Goal: Information Seeking & Learning: Compare options

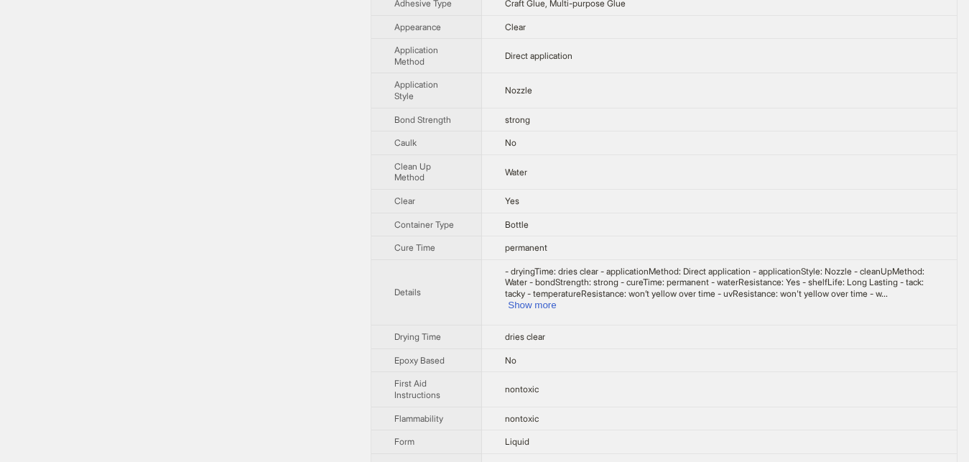
scroll to position [429, 0]
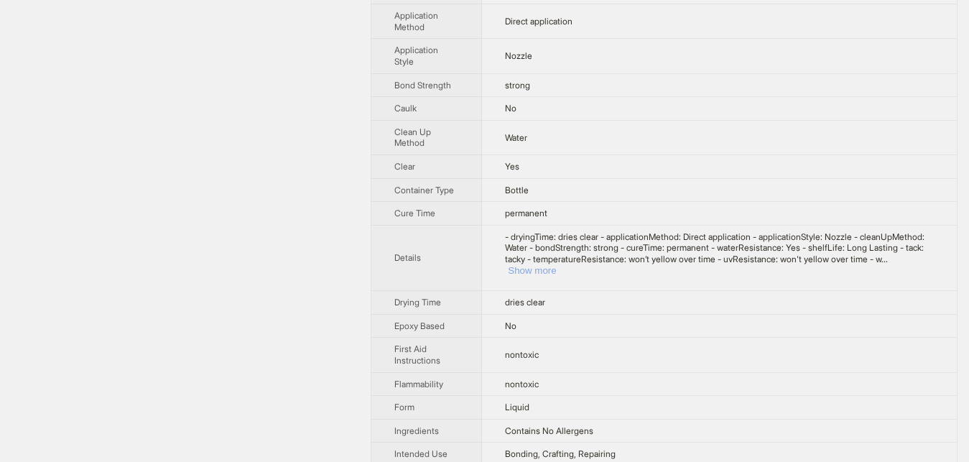
click at [556, 265] on button "Show more" at bounding box center [532, 270] width 48 height 11
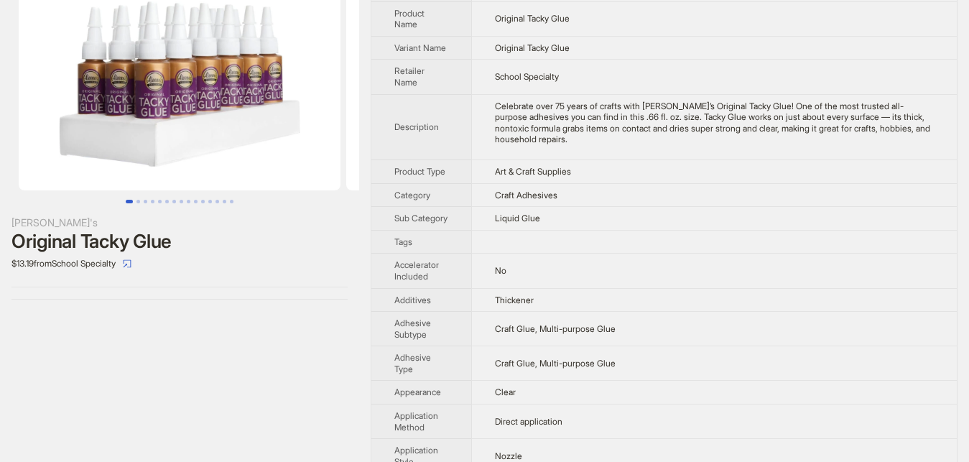
scroll to position [0, 0]
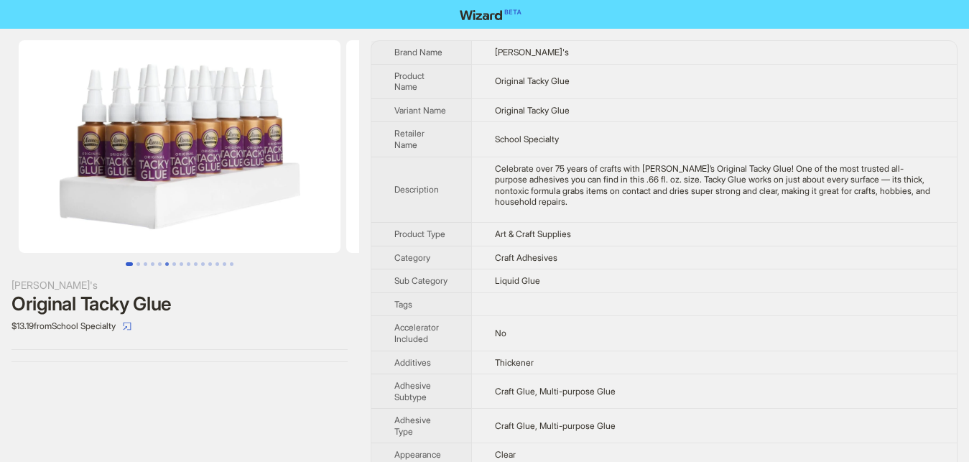
click at [167, 262] on button "Go to slide 6" at bounding box center [167, 264] width 4 height 4
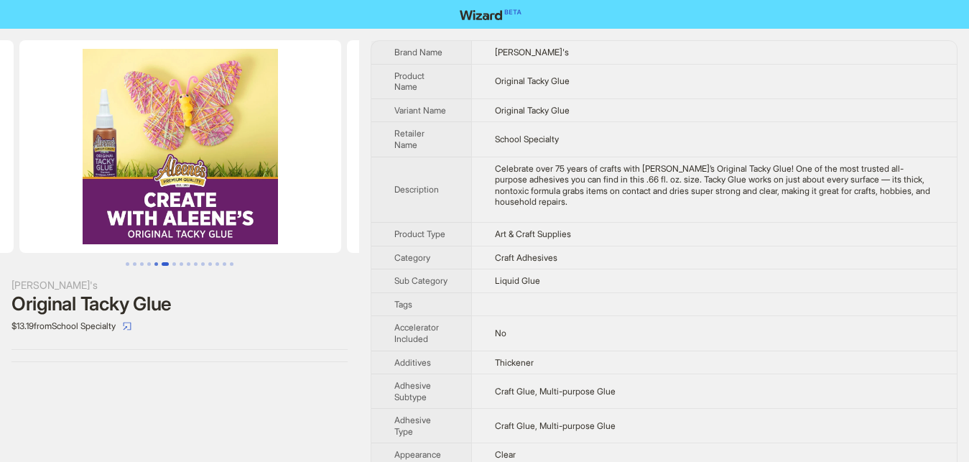
scroll to position [0, 1638]
click at [143, 263] on button "Go to slide 3" at bounding box center [142, 264] width 4 height 4
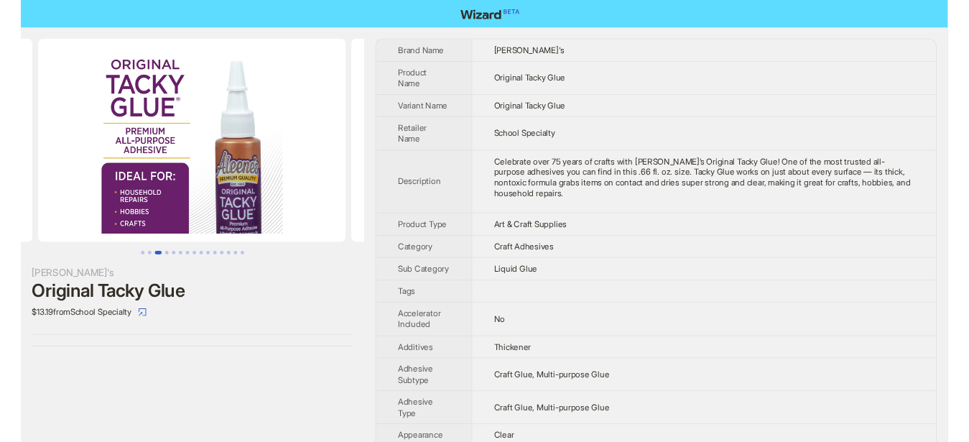
scroll to position [0, 655]
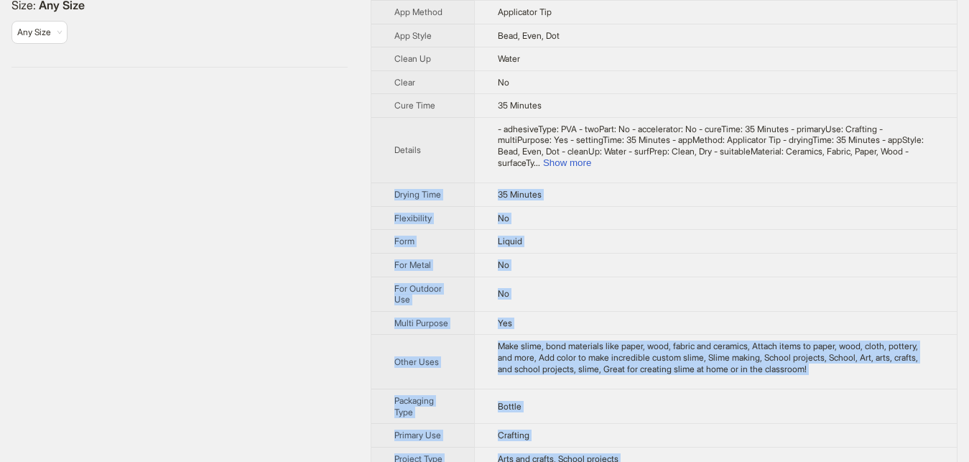
scroll to position [438, 0]
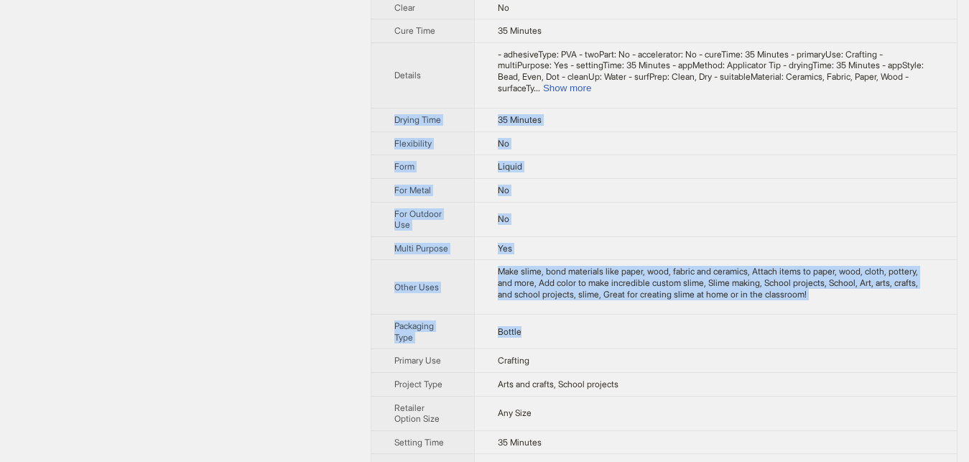
drag, startPoint x: 388, startPoint y: 47, endPoint x: 534, endPoint y: 326, distance: 314.7
click at [540, 326] on tbody "Brand Name Elmer's Product Name Washable School Glue Variant Name Washable Scho…" at bounding box center [665, 202] width 586 height 1198
copy tbody "Drying Time 35 Minutes Flexibility No Form Liquid For Metal No For Outdoor Use …"
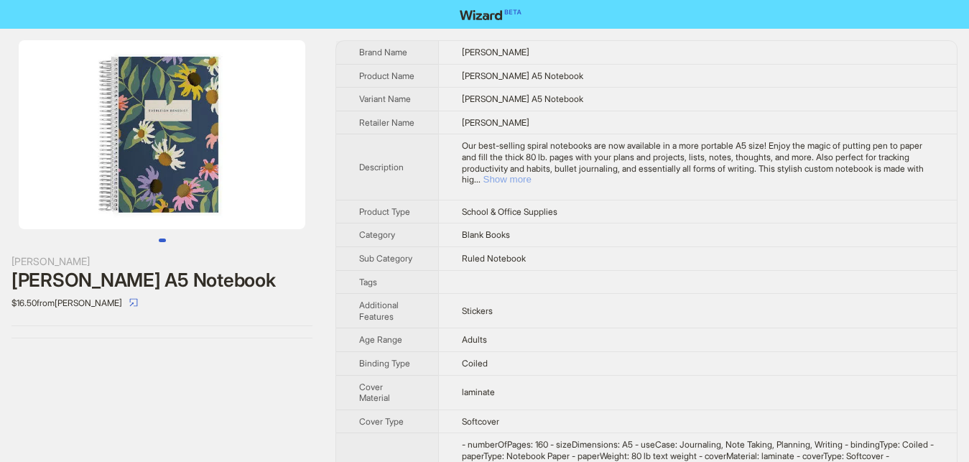
click at [532, 181] on button "Show more" at bounding box center [508, 179] width 48 height 11
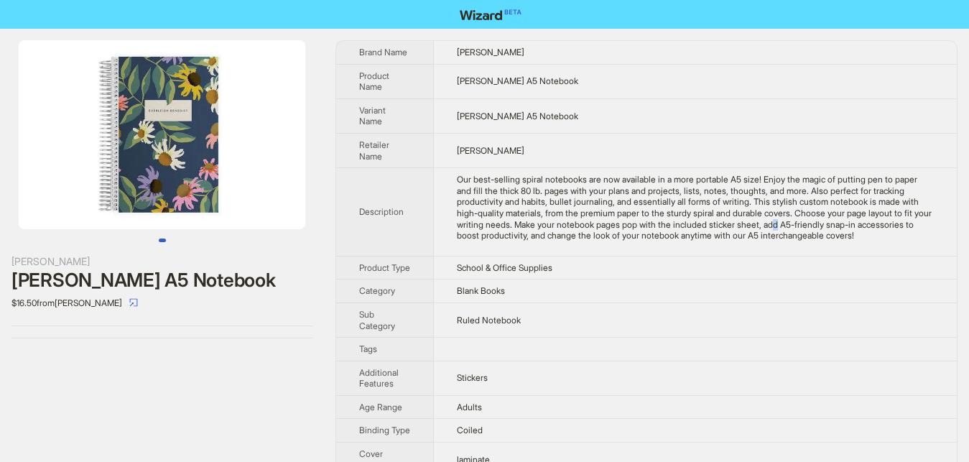
drag, startPoint x: 668, startPoint y: 225, endPoint x: 677, endPoint y: 226, distance: 9.4
click at [673, 226] on div "Our best-selling spiral notebooks are now available in a more portable A5 size!…" at bounding box center [695, 208] width 477 height 68
drag, startPoint x: 706, startPoint y: 222, endPoint x: 729, endPoint y: 222, distance: 22.3
click at [727, 222] on div "Our best-selling spiral notebooks are now available in a more portable A5 size!…" at bounding box center [695, 208] width 477 height 68
click at [741, 221] on div "Our best-selling spiral notebooks are now available in a more portable A5 size!…" at bounding box center [695, 208] width 477 height 68
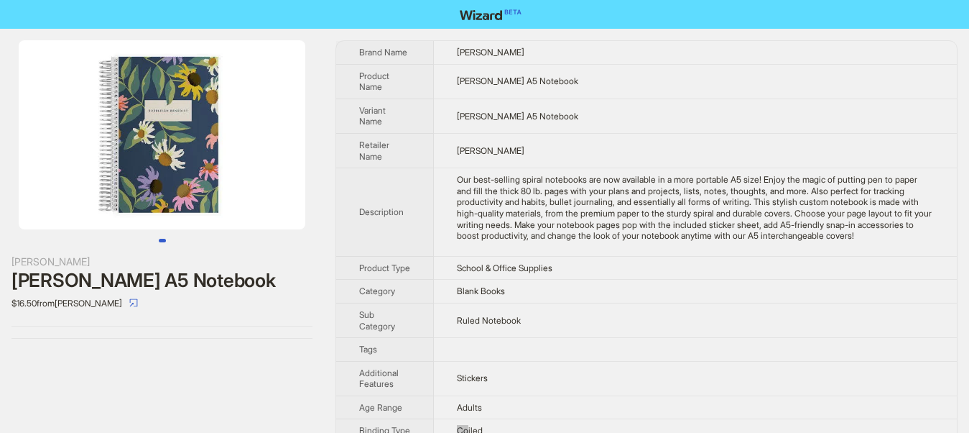
scroll to position [226, 0]
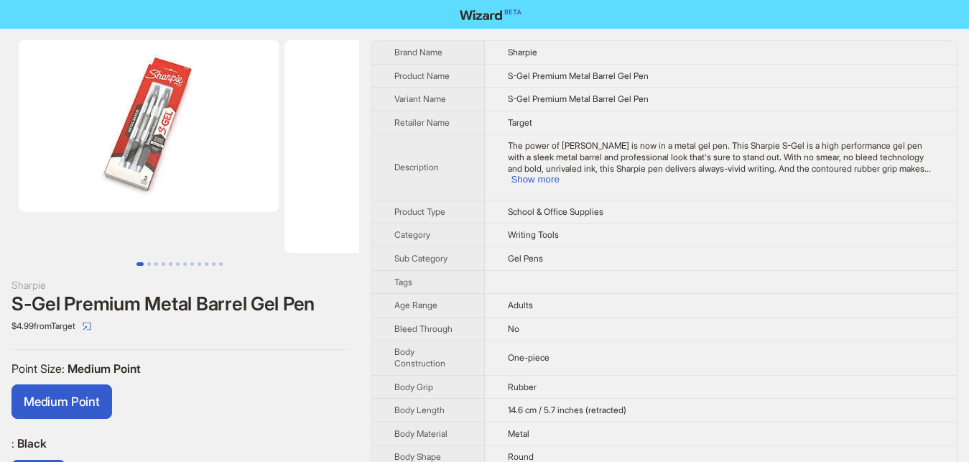
click at [233, 453] on div ": Black Black" at bounding box center [179, 468] width 336 height 64
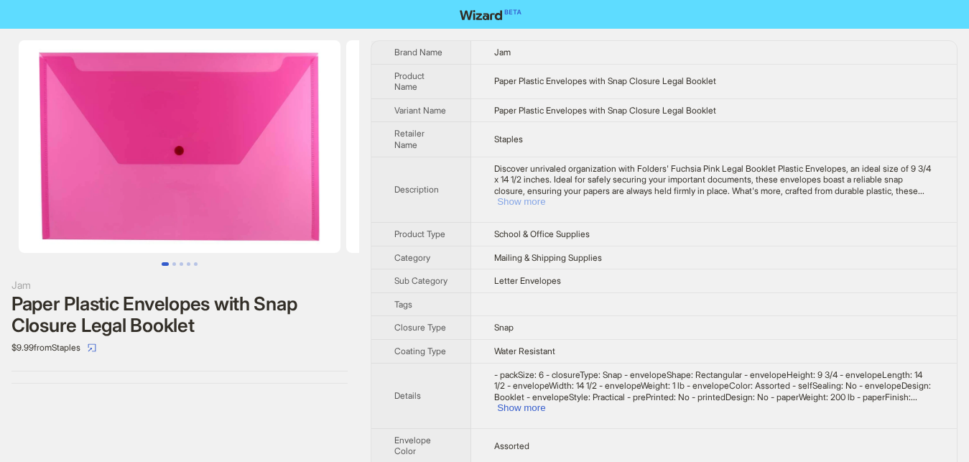
click at [545, 196] on button "Show more" at bounding box center [521, 201] width 48 height 11
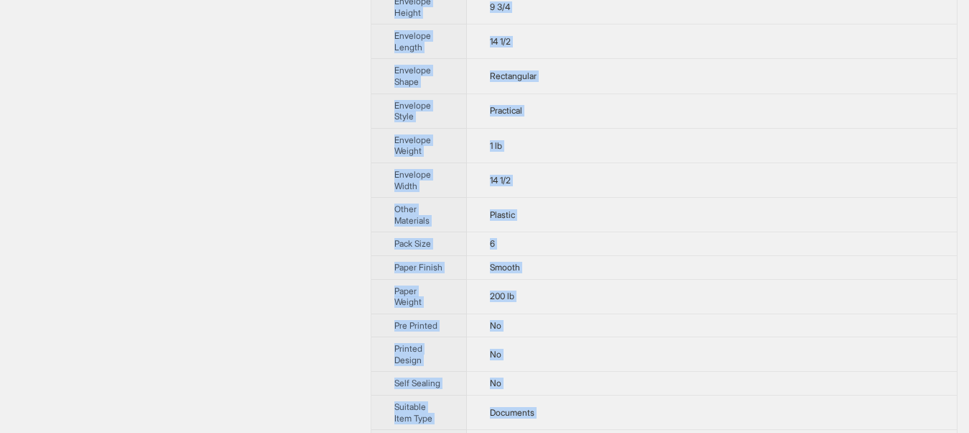
scroll to position [735, 0]
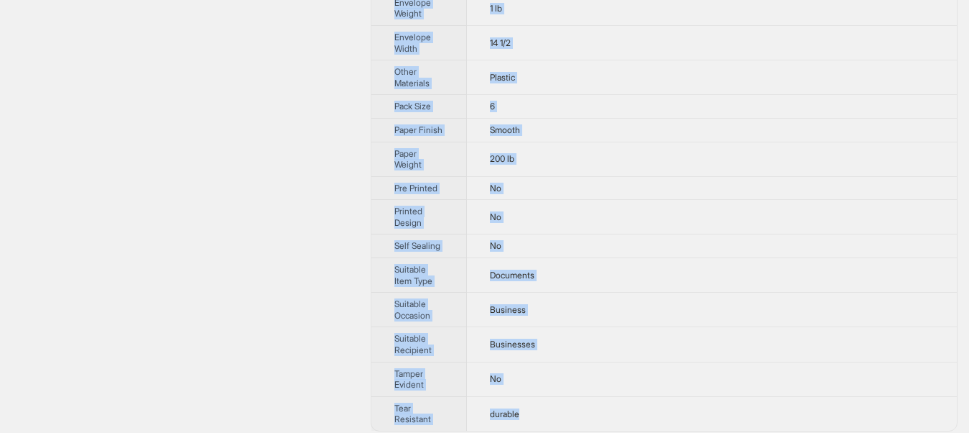
drag, startPoint x: 379, startPoint y: 44, endPoint x: 646, endPoint y: 486, distance: 516.1
copy tbody "Envelope Color Assorted Envelope Design Booklet Envelope Height 9 3/4 Envelope …"
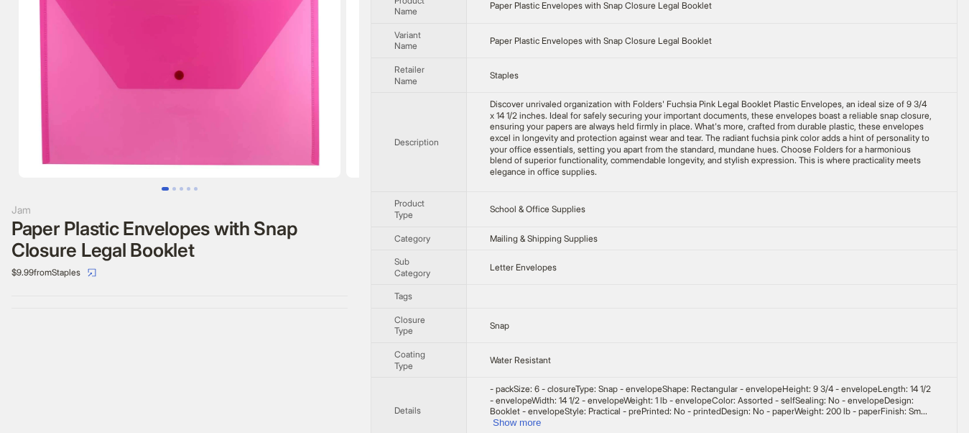
scroll to position [0, 0]
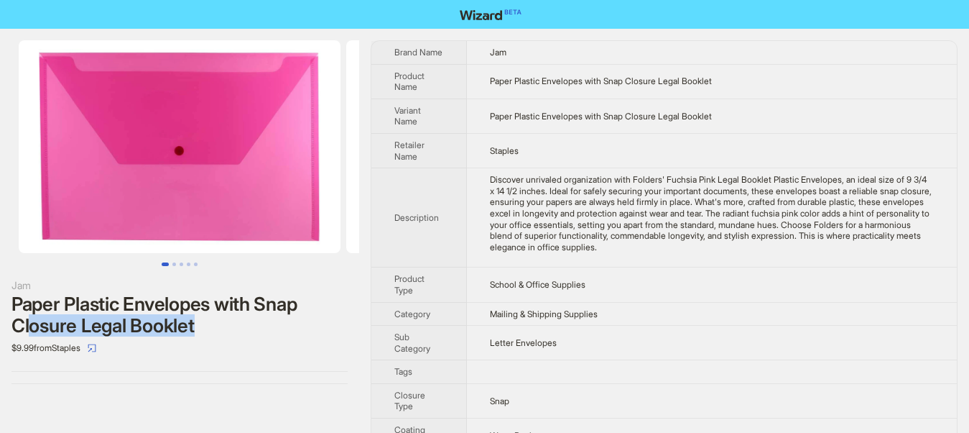
drag, startPoint x: 29, startPoint y: 324, endPoint x: 203, endPoint y: 331, distance: 174.0
click at [203, 331] on div "Paper Plastic Envelopes with Snap Closure Legal Booklet" at bounding box center [179, 314] width 336 height 43
click at [78, 375] on div "Jam Paper Plastic Envelopes with Snap Closure Legal Booklet $9.99 from Staples" at bounding box center [179, 212] width 359 height 366
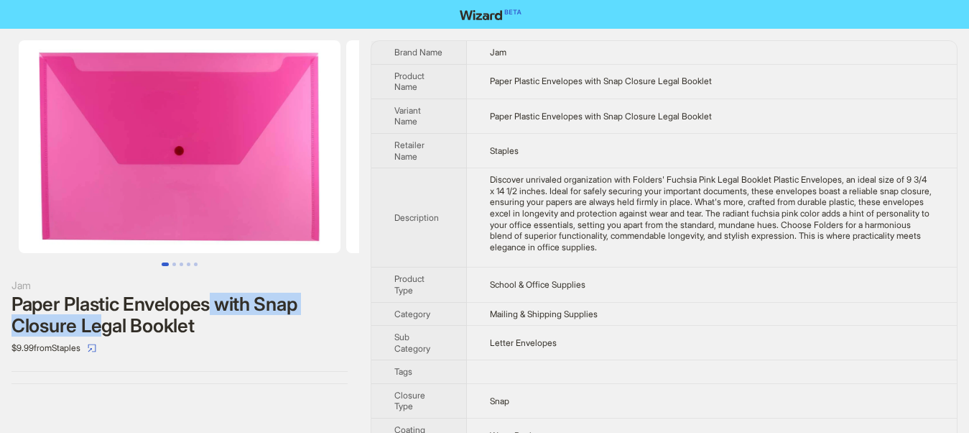
drag, startPoint x: 106, startPoint y: 325, endPoint x: 220, endPoint y: 304, distance: 116.1
click at [218, 307] on div "Paper Plastic Envelopes with Snap Closure Legal Booklet" at bounding box center [179, 314] width 336 height 43
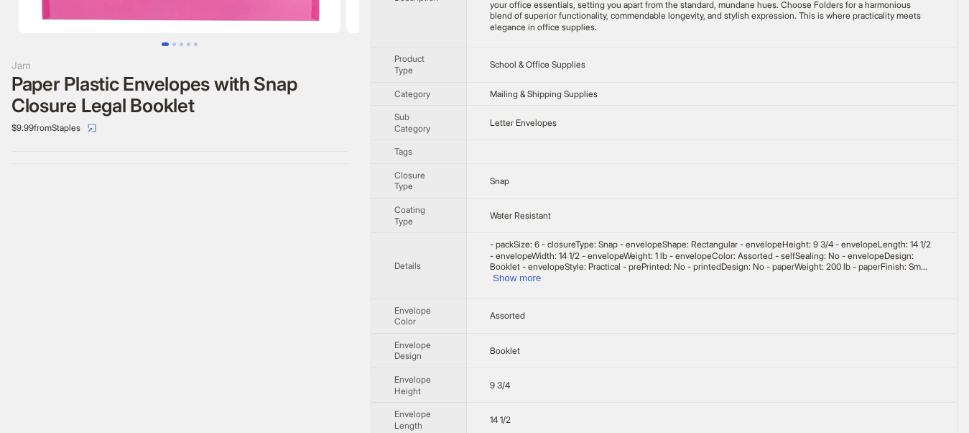
click at [251, 343] on div "Jam Paper Plastic Envelopes with Snap Closure Legal Booklet $9.99 from Staples" at bounding box center [179, 383] width 359 height 1149
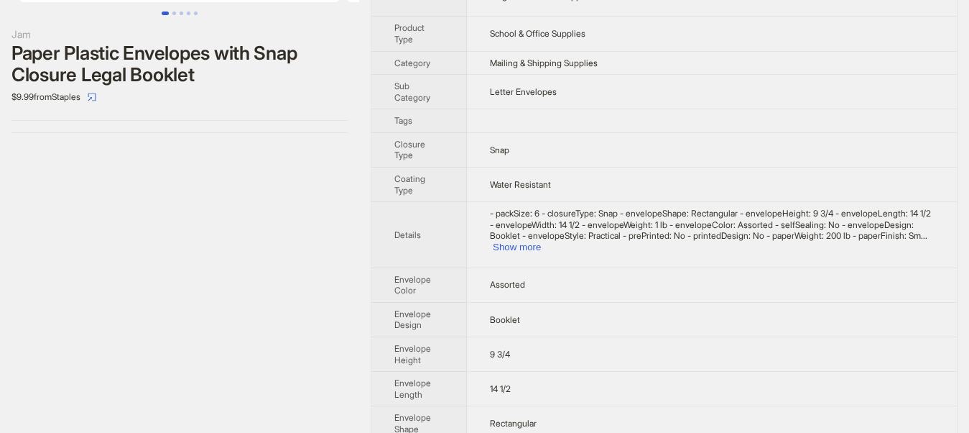
scroll to position [293, 0]
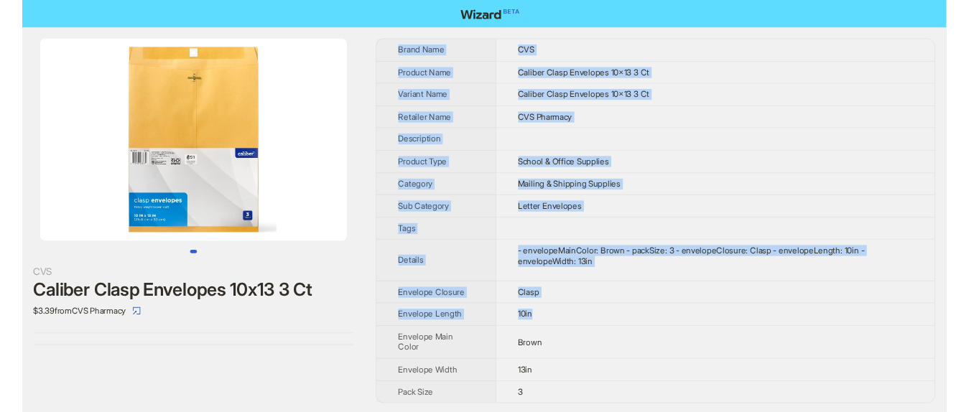
scroll to position [2, 0]
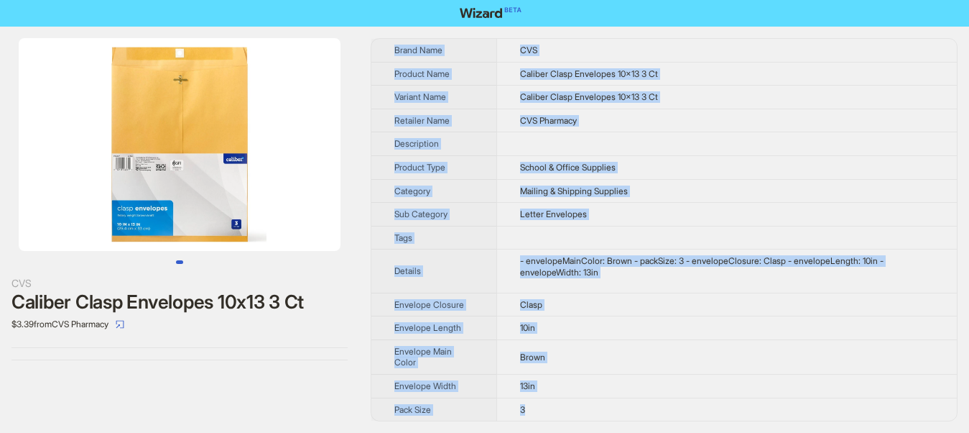
drag, startPoint x: 382, startPoint y: 42, endPoint x: 566, endPoint y: 423, distance: 423.0
click at [566, 423] on div "CVS Caliber Clasp Envelopes 10x13 3 Ct $3.39 from CVS Pharmacy Brand Name CVS P…" at bounding box center [484, 230] width 969 height 406
copy tbody "Brand Name CVS Product Name Caliber Clasp Envelopes 10x13 3 Ct Variant Name Cal…"
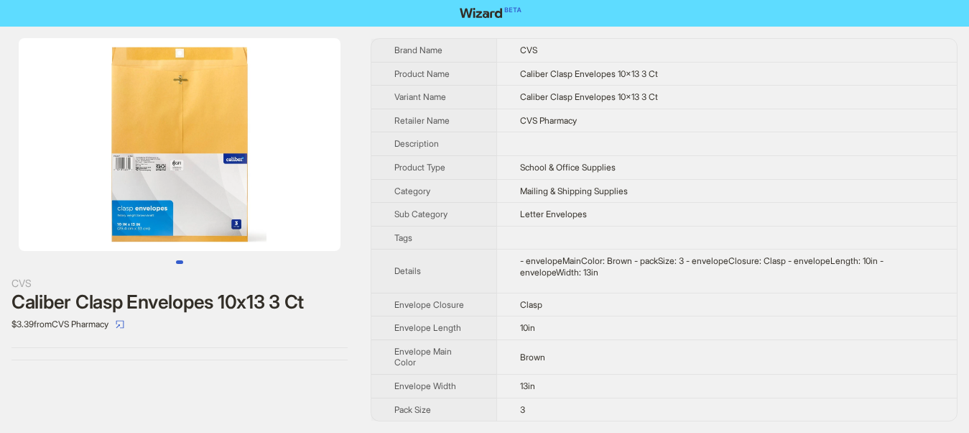
click at [318, 366] on div "CVS Caliber Clasp Envelopes 10x13 3 Ct $3.39 from CVS Pharmacy" at bounding box center [179, 199] width 359 height 345
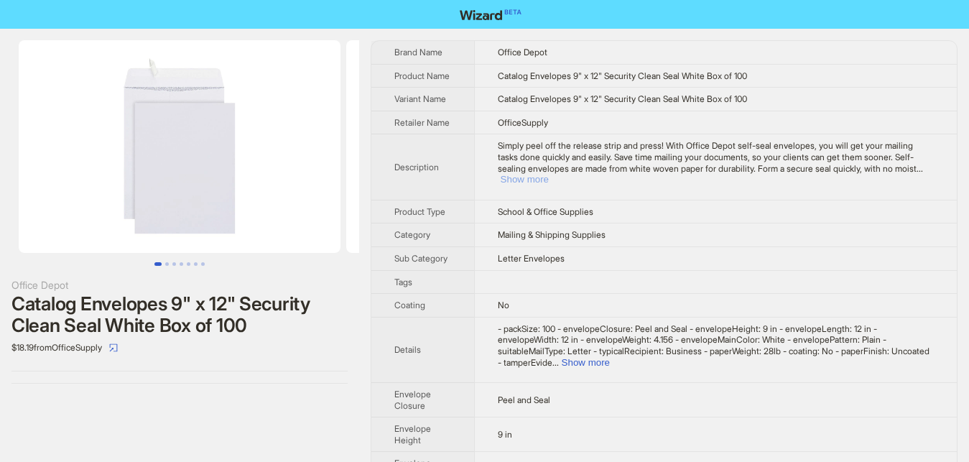
click at [549, 174] on button "Show more" at bounding box center [525, 179] width 48 height 11
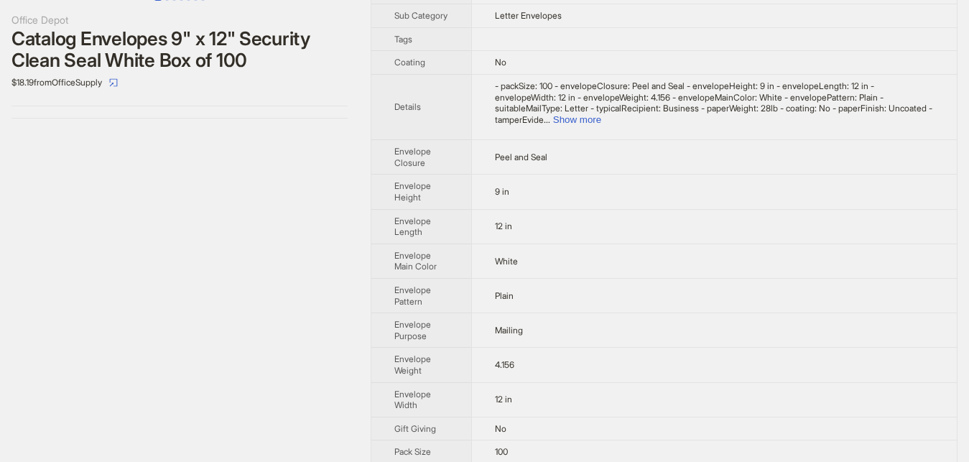
scroll to position [293, 0]
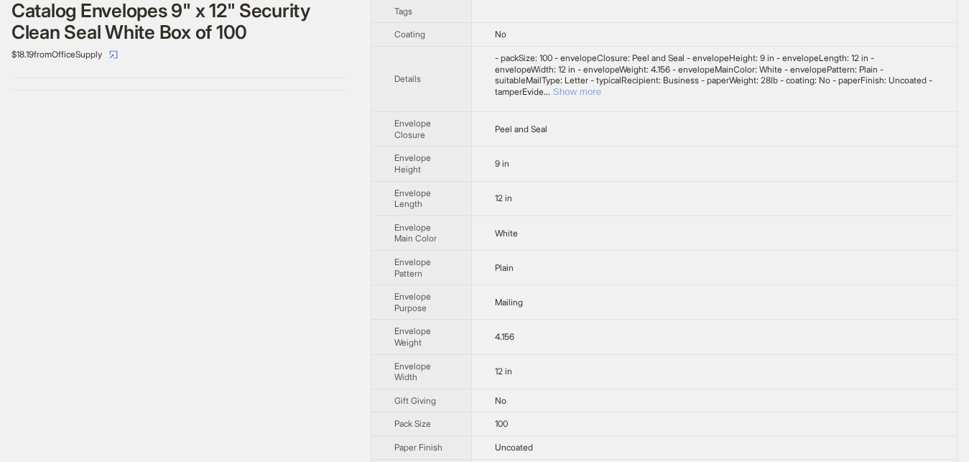
click at [601, 97] on button "Show more" at bounding box center [577, 91] width 48 height 11
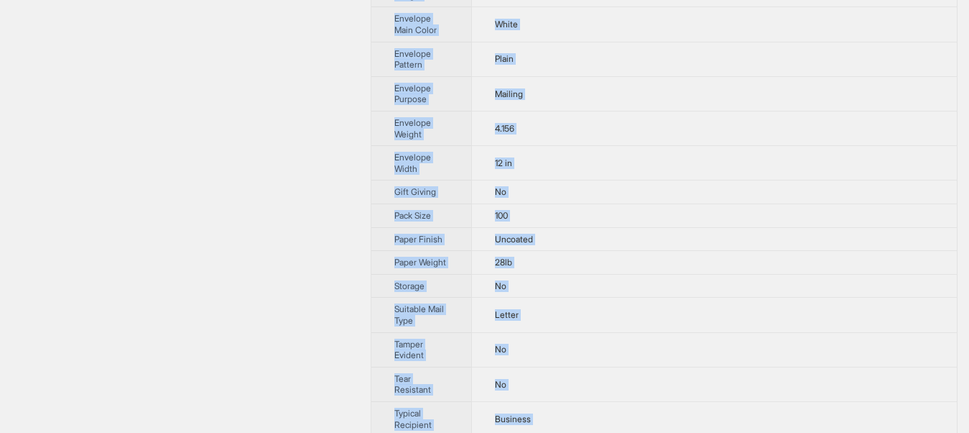
scroll to position [563, 0]
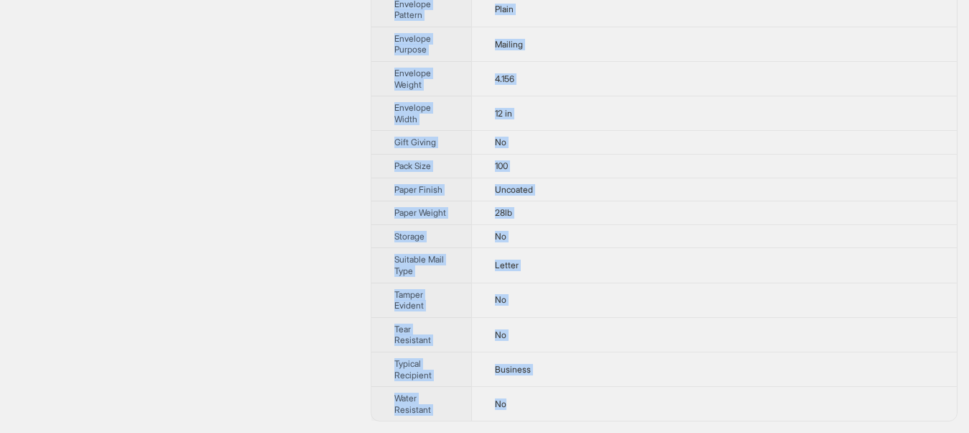
drag, startPoint x: 452, startPoint y: 48, endPoint x: 600, endPoint y: 440, distance: 419.3
copy tbody "Office Depot Product Name Catalog Envelopes 9" x 12" Security Clean Seal White …"
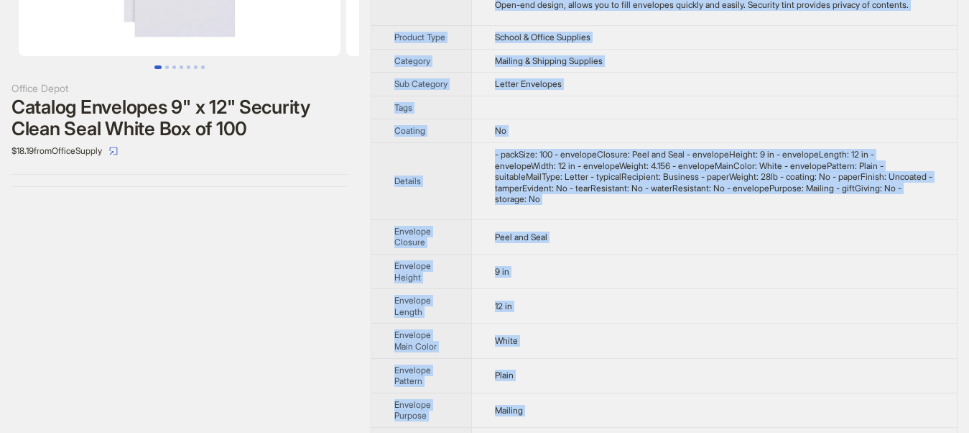
scroll to position [0, 0]
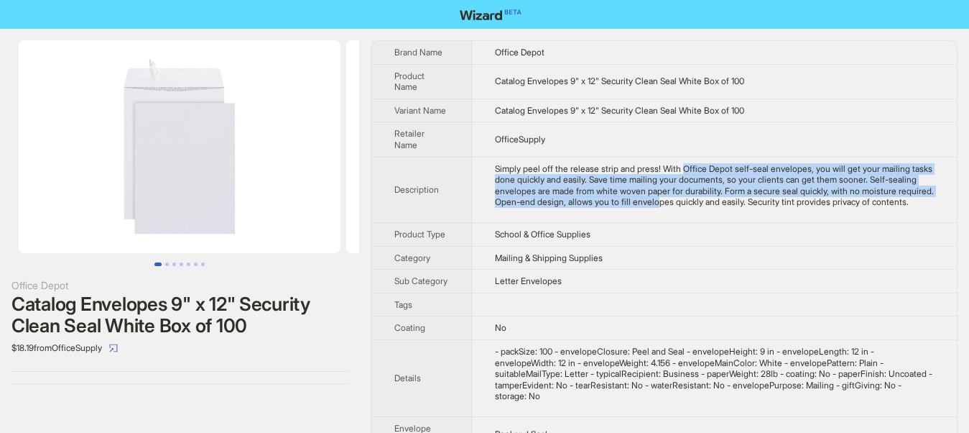
drag, startPoint x: 677, startPoint y: 170, endPoint x: 651, endPoint y: 204, distance: 42.5
click at [651, 204] on div "Simply peel off the release strip and press! With Office Depot self-seal envelo…" at bounding box center [714, 185] width 439 height 45
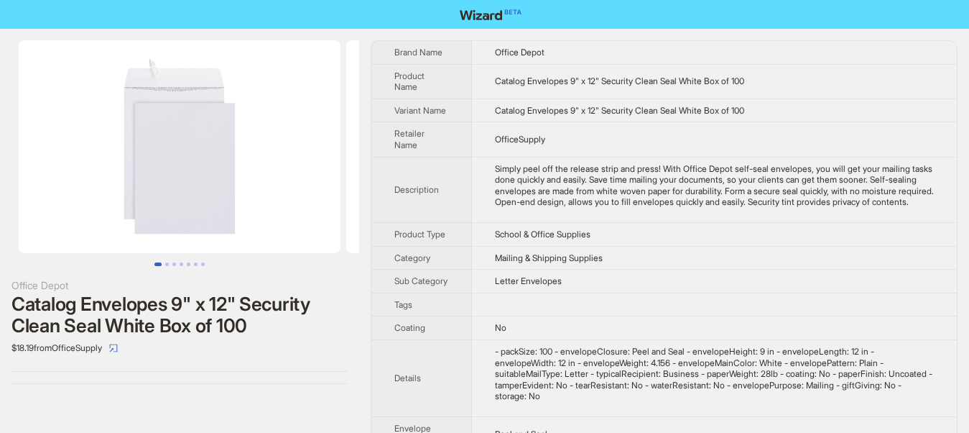
click at [655, 214] on td "Simply peel off the release strip and press! With Office Depot self-seal envelo…" at bounding box center [714, 189] width 486 height 65
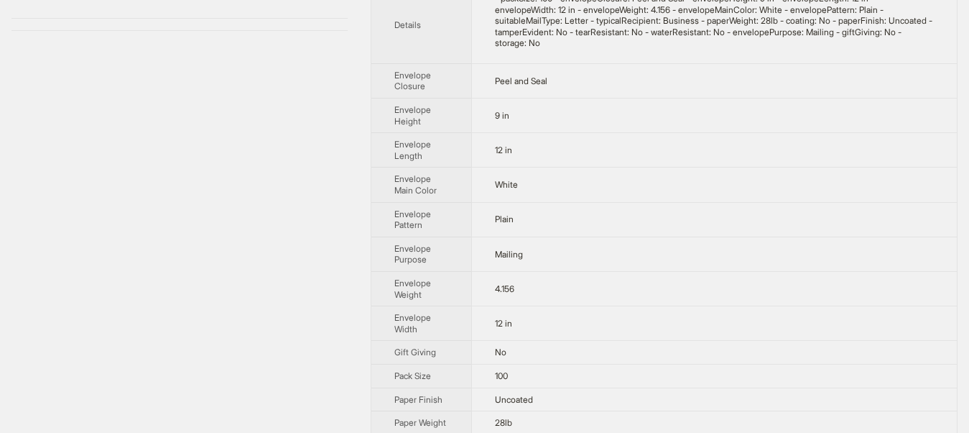
scroll to position [366, 0]
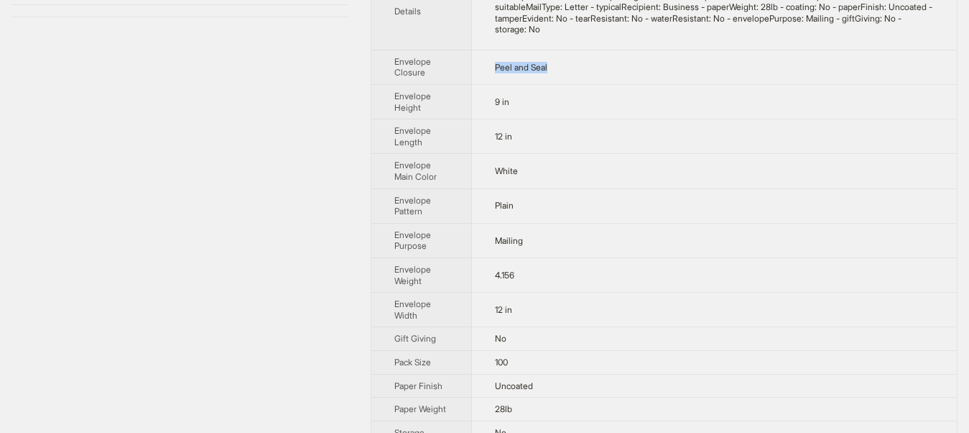
drag, startPoint x: 489, startPoint y: 66, endPoint x: 571, endPoint y: 66, distance: 81.2
click at [571, 66] on td "Peel and Seal" at bounding box center [714, 67] width 486 height 34
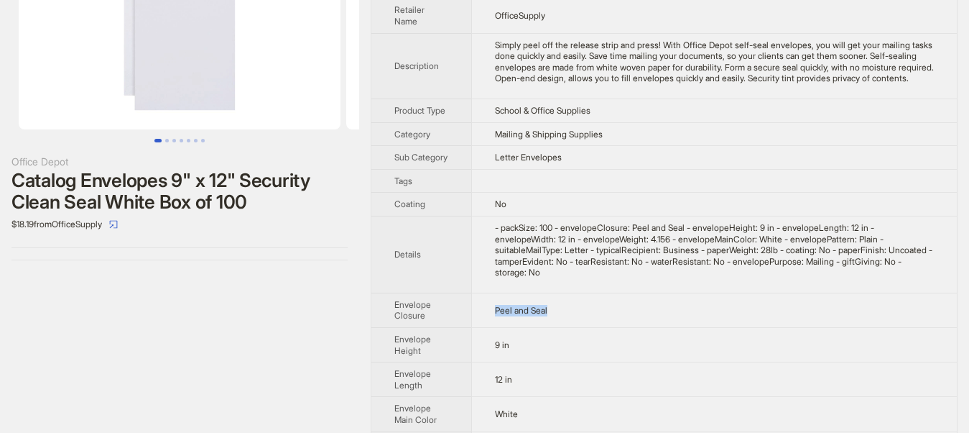
scroll to position [0, 0]
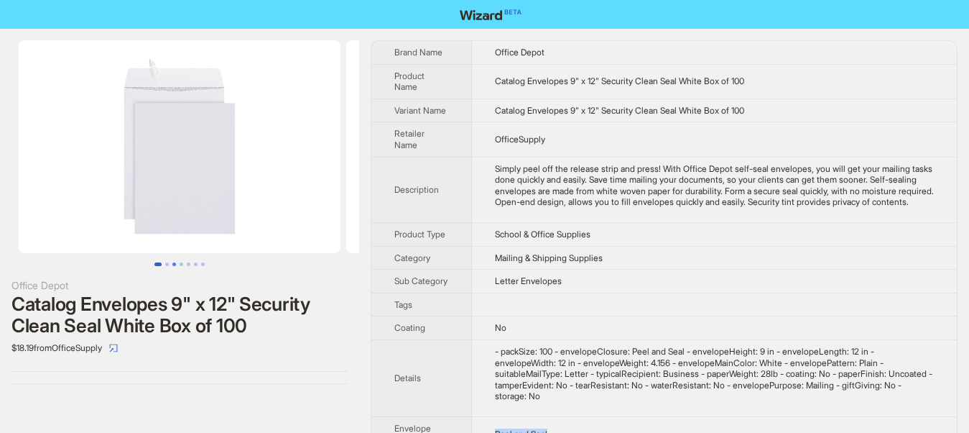
click at [172, 262] on button "Go to slide 3" at bounding box center [174, 264] width 4 height 4
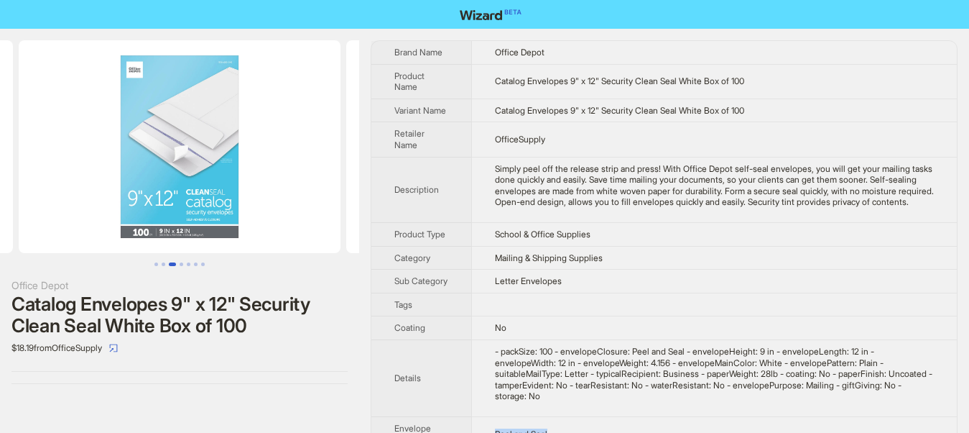
scroll to position [293, 0]
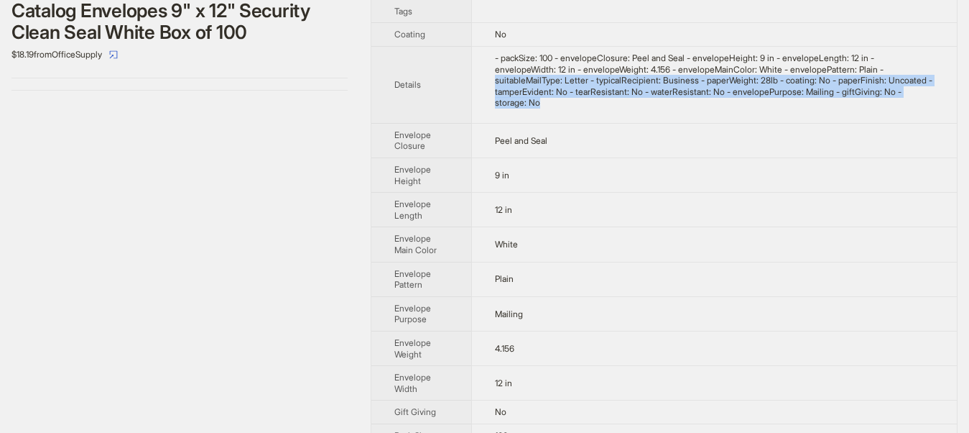
drag, startPoint x: 812, startPoint y: 77, endPoint x: 866, endPoint y: 105, distance: 60.7
click at [866, 105] on div "- packSize: 100 - envelopeClosure: Peel and Seal - envelopeHeight: 9 in - envel…" at bounding box center [714, 80] width 439 height 56
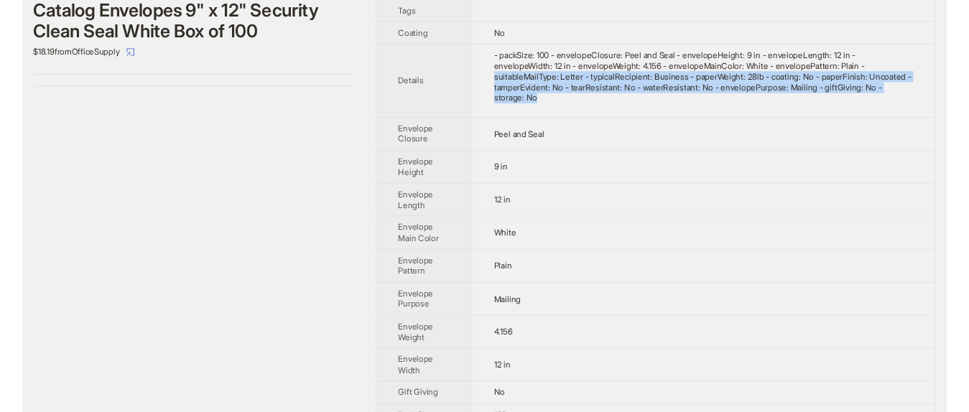
scroll to position [0, 0]
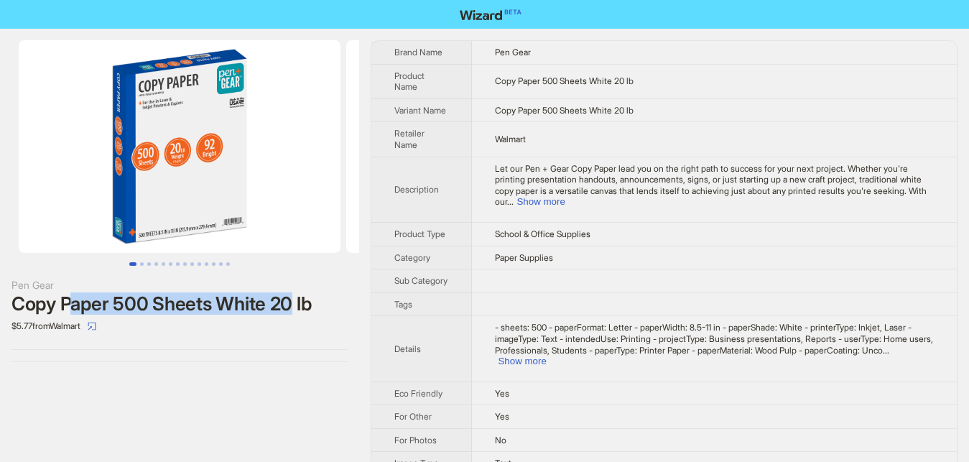
drag, startPoint x: 76, startPoint y: 305, endPoint x: 292, endPoint y: 303, distance: 216.3
click at [292, 303] on div "Copy Paper 500 Sheets White 20 lb" at bounding box center [179, 304] width 336 height 22
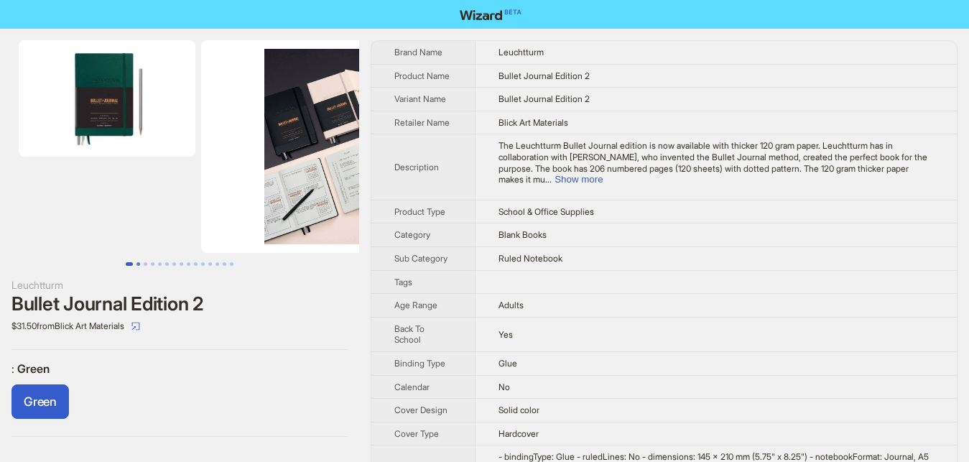
click at [139, 264] on button "Go to slide 2" at bounding box center [139, 264] width 4 height 4
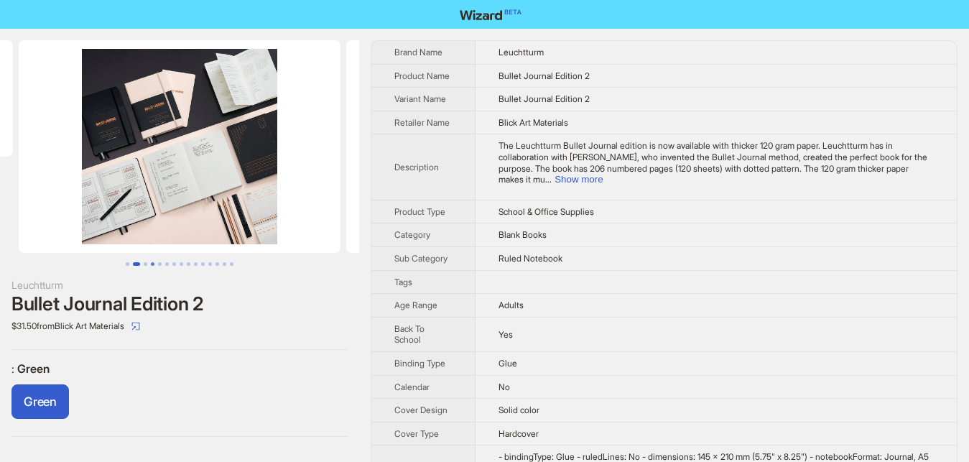
click at [154, 262] on button "Go to slide 4" at bounding box center [153, 264] width 4 height 4
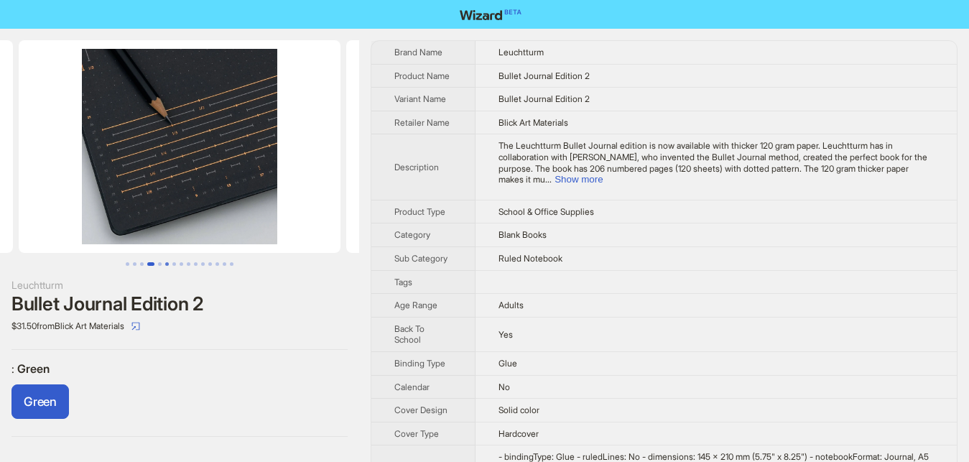
click at [169, 262] on button "Go to slide 6" at bounding box center [167, 264] width 4 height 4
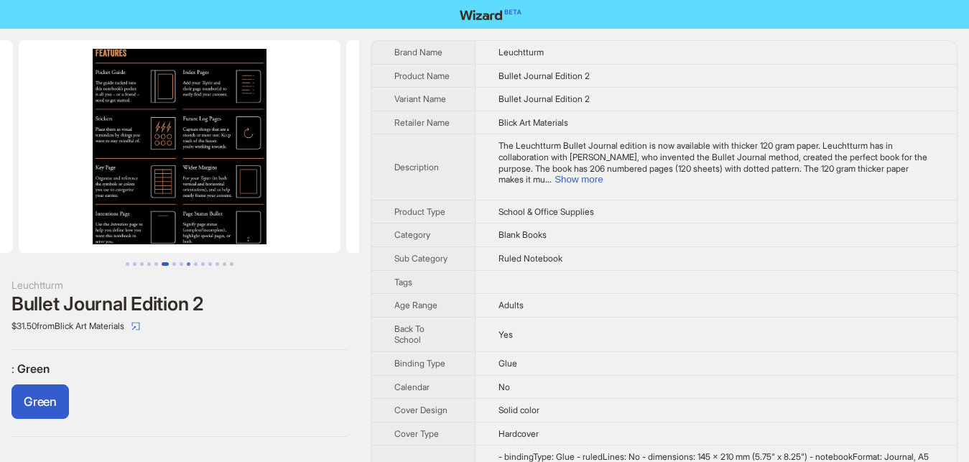
click at [187, 262] on button "Go to slide 9" at bounding box center [189, 264] width 4 height 4
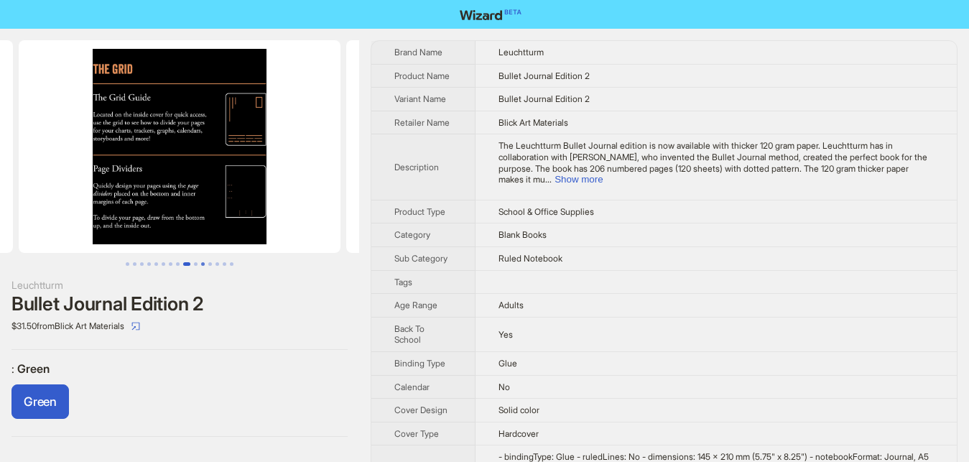
click at [205, 262] on button "Go to slide 11" at bounding box center [203, 264] width 4 height 4
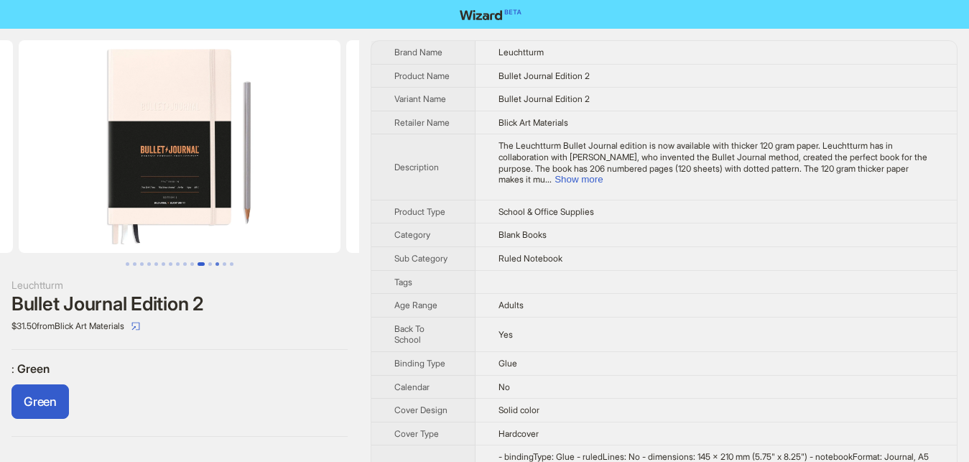
click at [216, 263] on button "Go to slide 13" at bounding box center [218, 264] width 4 height 4
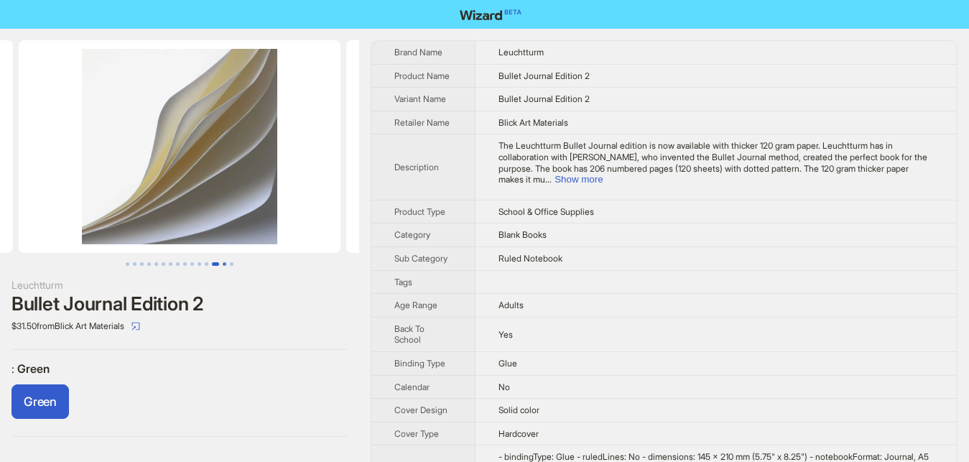
click at [226, 264] on button "Go to slide 14" at bounding box center [225, 264] width 4 height 4
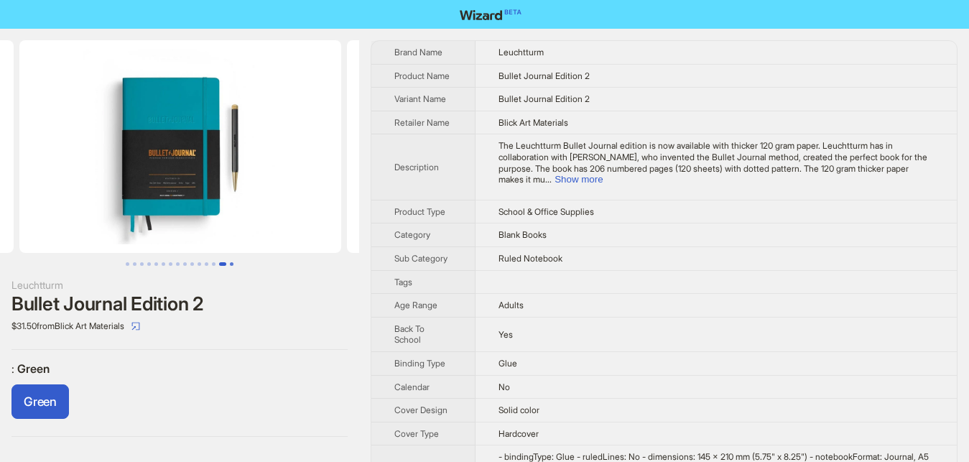
scroll to position [0, 4115]
click at [330, 179] on img at bounding box center [180, 146] width 322 height 213
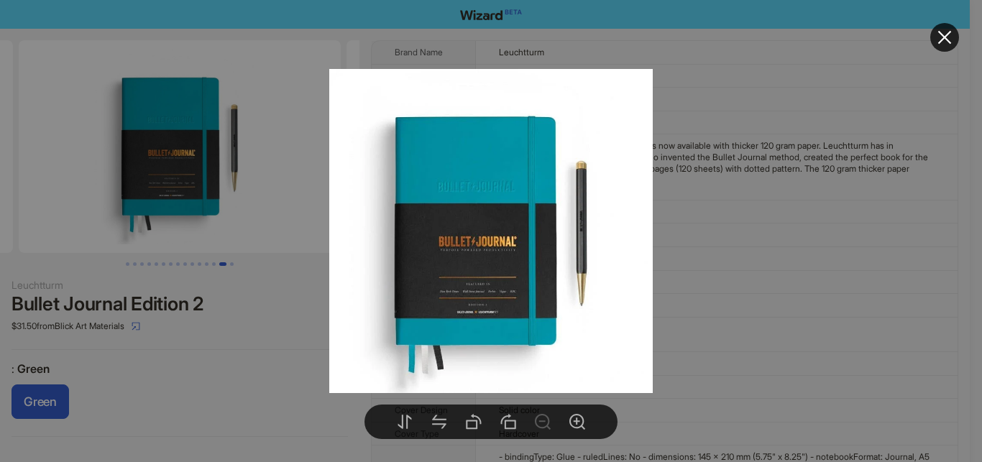
click at [277, 361] on div at bounding box center [491, 231] width 982 height 462
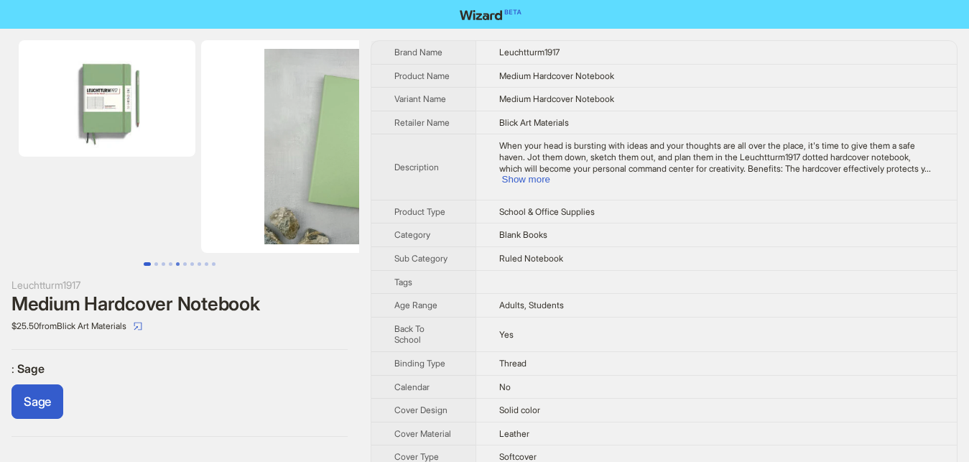
click at [180, 265] on button "Go to slide 5" at bounding box center [178, 264] width 4 height 4
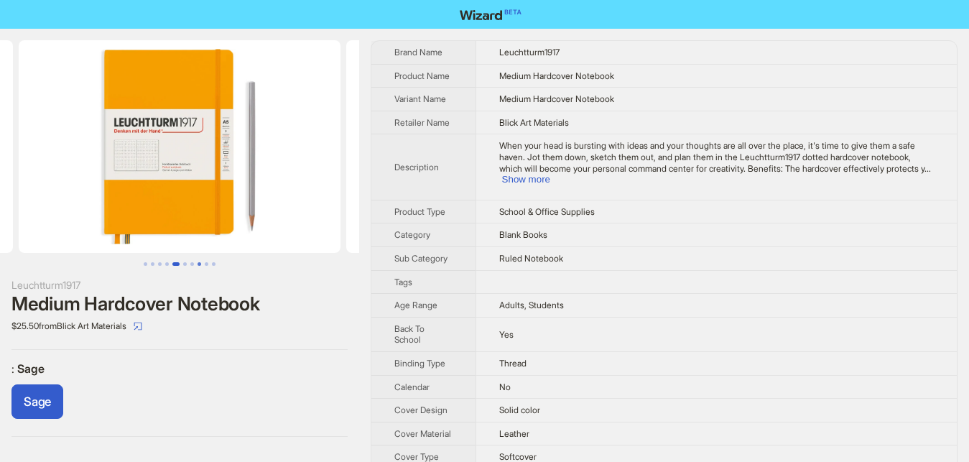
click at [200, 263] on button "Go to slide 8" at bounding box center [200, 264] width 4 height 4
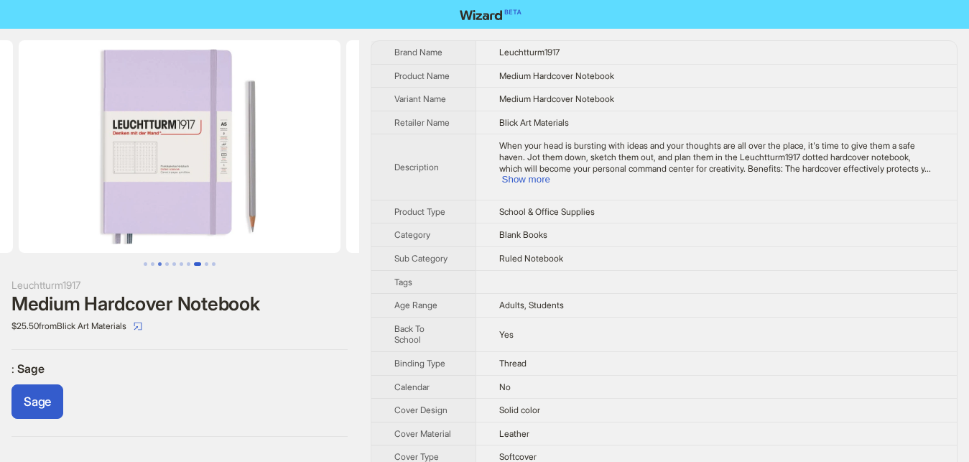
click at [160, 262] on button "Go to slide 3" at bounding box center [160, 264] width 4 height 4
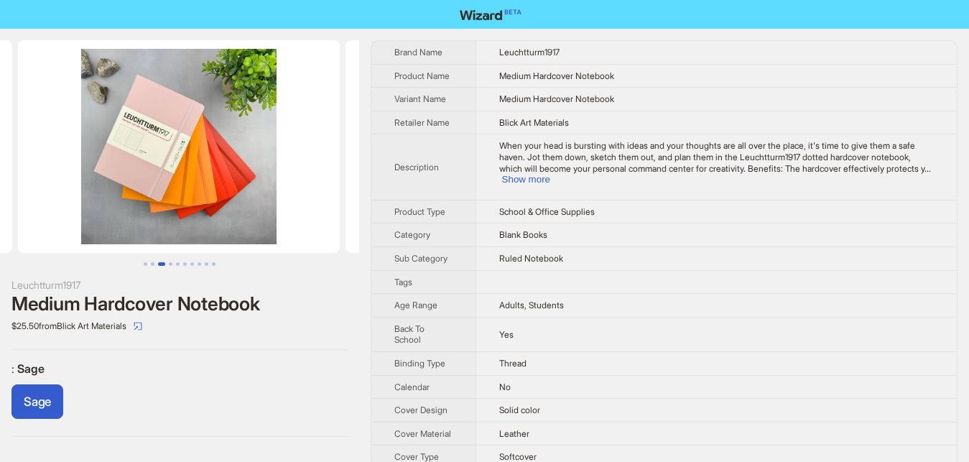
scroll to position [0, 510]
click at [160, 172] on img at bounding box center [180, 146] width 322 height 213
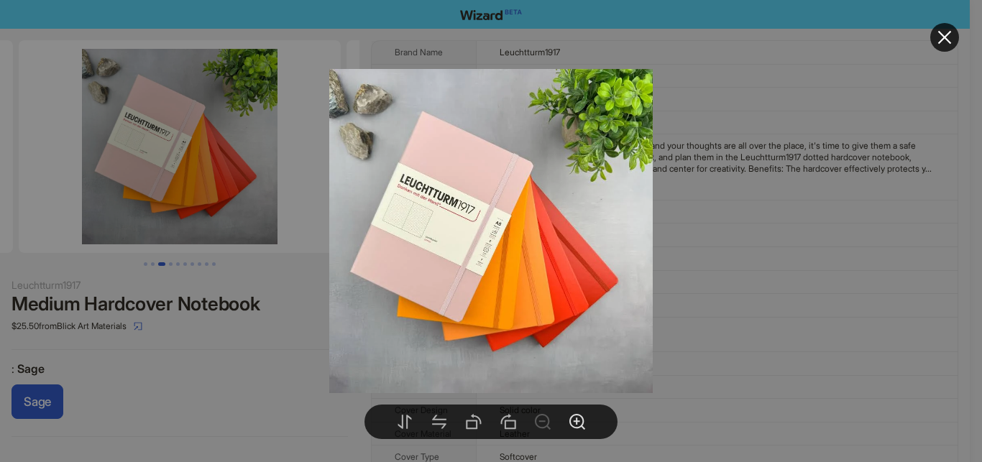
click at [576, 425] on icon "zoom-in" at bounding box center [576, 421] width 17 height 17
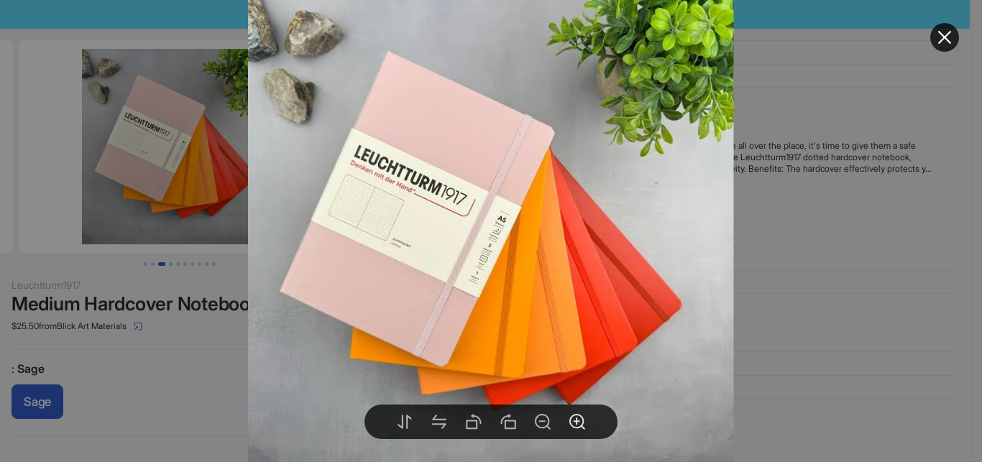
click at [576, 425] on icon "zoom-in" at bounding box center [576, 421] width 17 height 17
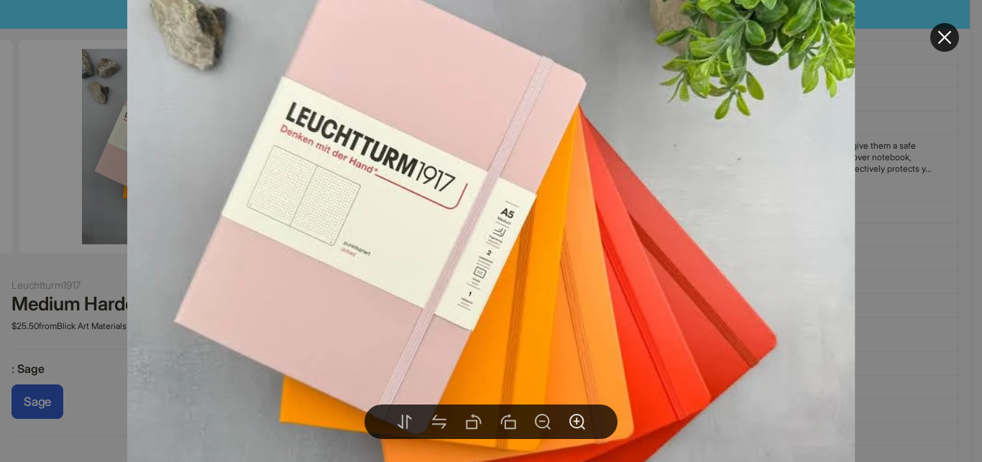
click at [576, 425] on icon "zoom-in" at bounding box center [576, 421] width 17 height 17
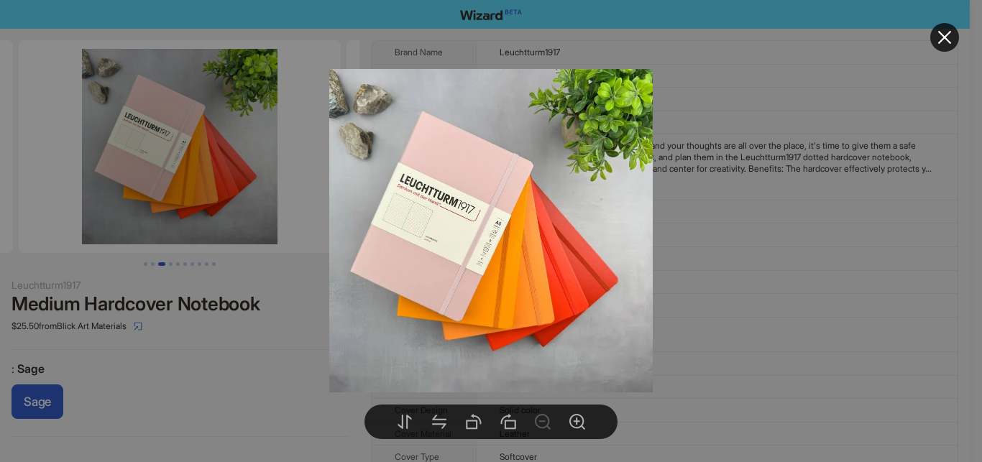
click at [250, 331] on div at bounding box center [491, 231] width 982 height 462
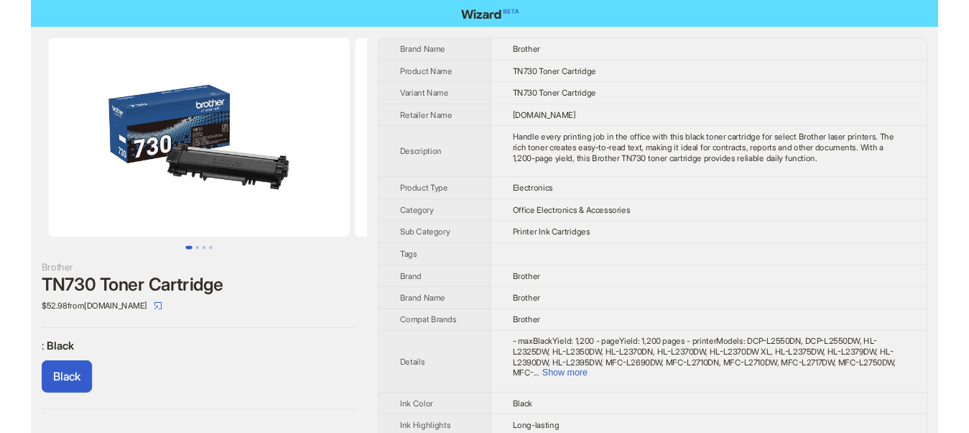
scroll to position [147, 0]
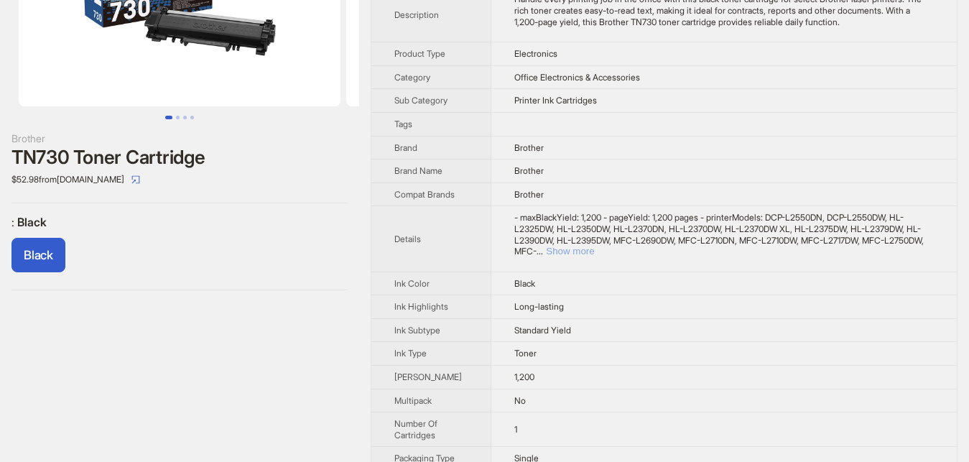
click at [594, 247] on button "Show more" at bounding box center [570, 251] width 48 height 11
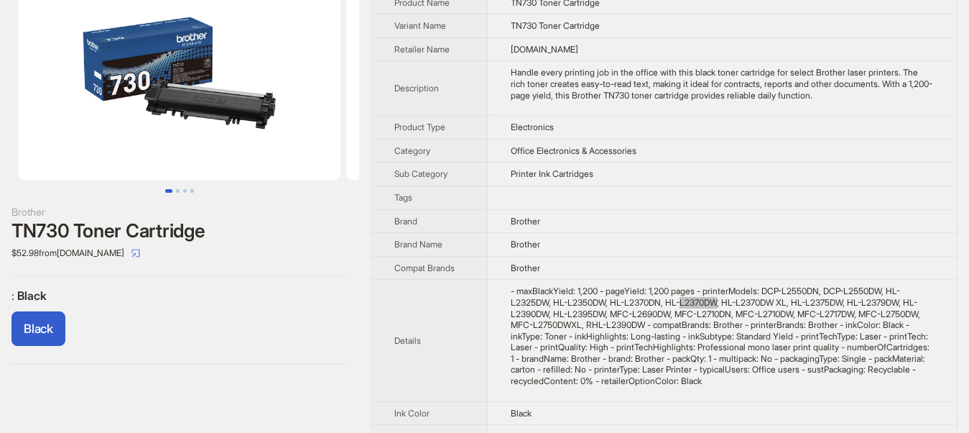
scroll to position [0, 0]
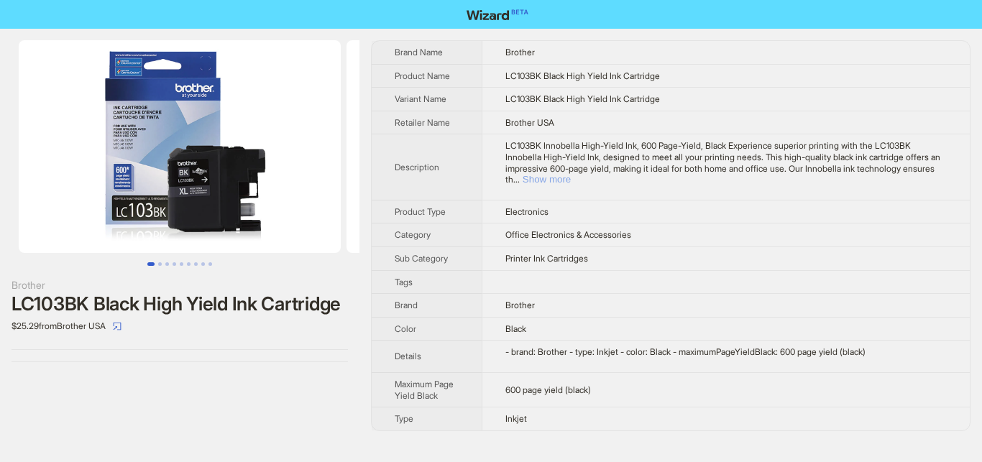
click at [571, 174] on button "Show more" at bounding box center [546, 179] width 48 height 11
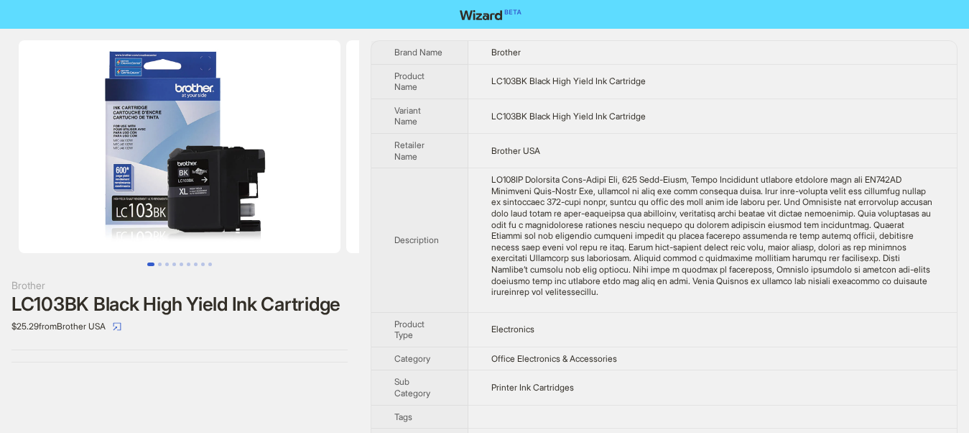
click at [185, 394] on div "Brother LC103BK Black High Yield Ink Cartridge $25.29 from Brother USA" at bounding box center [179, 308] width 359 height 559
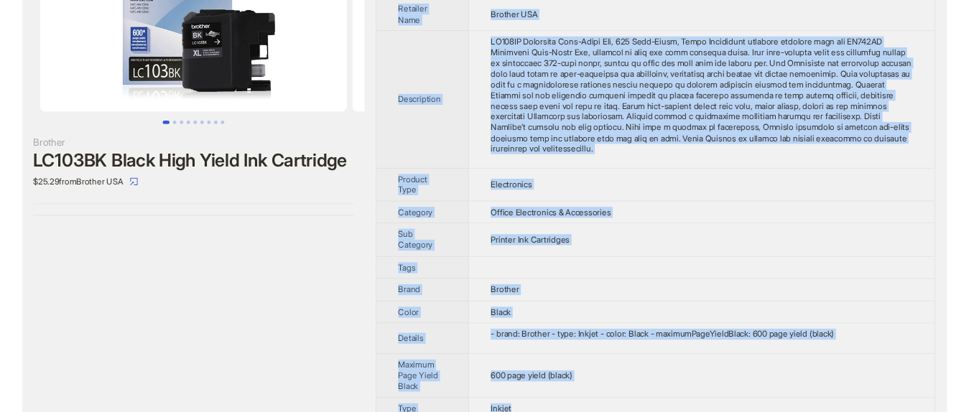
scroll to position [144, 0]
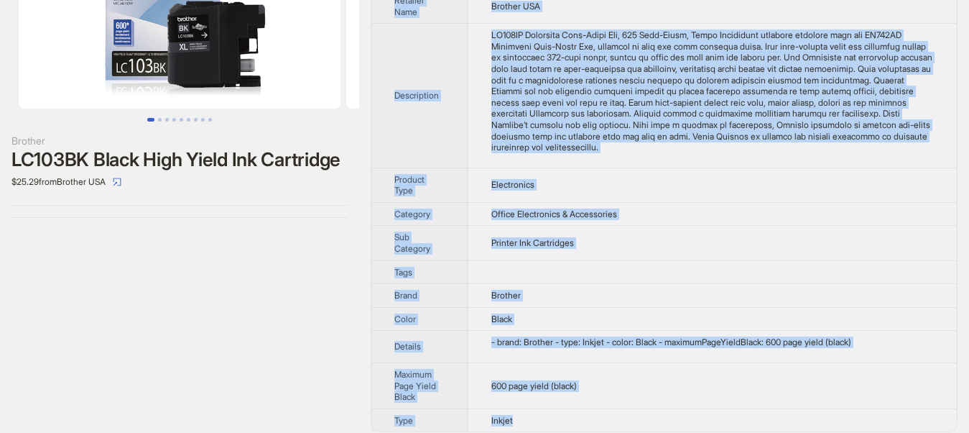
drag, startPoint x: 384, startPoint y: 47, endPoint x: 665, endPoint y: 424, distance: 470.4
click at [665, 424] on div "Brother LC103BK Black High Yield Ink Cartridge $25.29 from Brother USA Brand Na…" at bounding box center [484, 163] width 969 height 559
copy tbody "Brand Name Brother Product Name LC103BK Black High Yield Ink Cartridge Variant …"
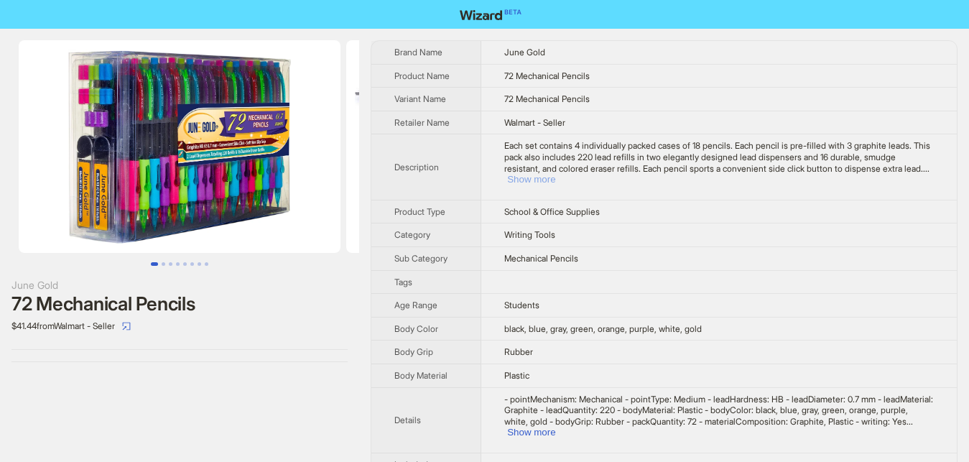
click at [555, 174] on button "Show more" at bounding box center [531, 179] width 48 height 11
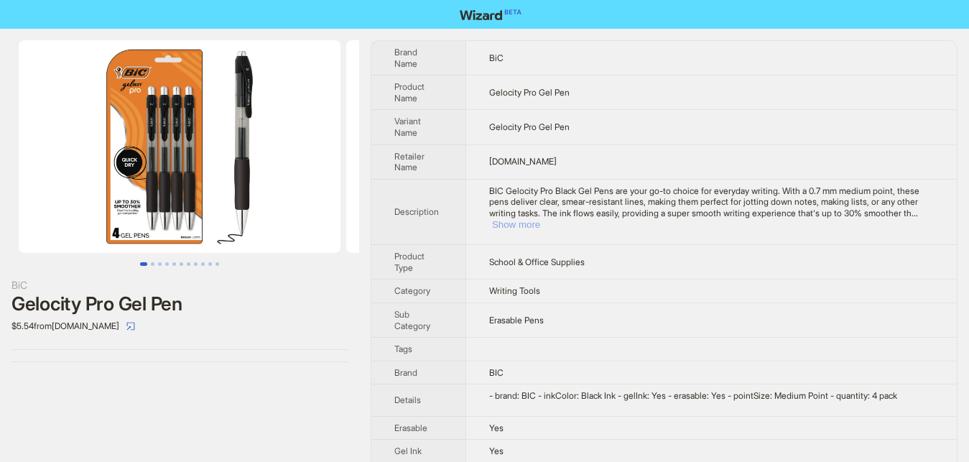
click at [540, 219] on button "Show more" at bounding box center [516, 224] width 48 height 11
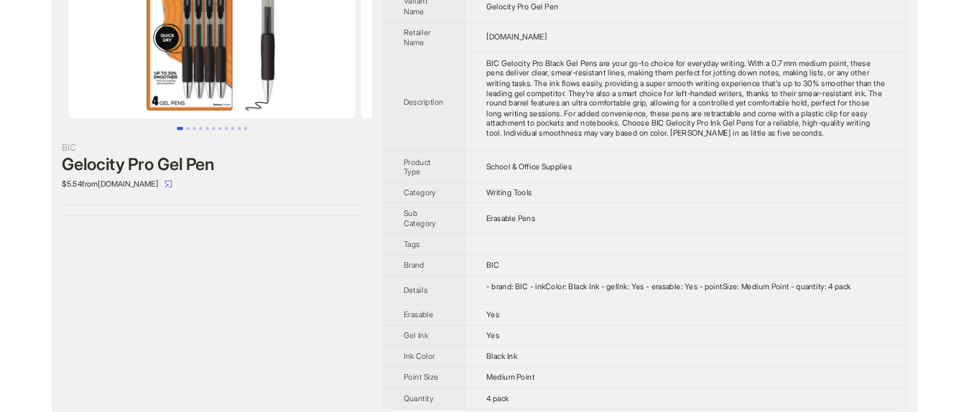
scroll to position [128, 0]
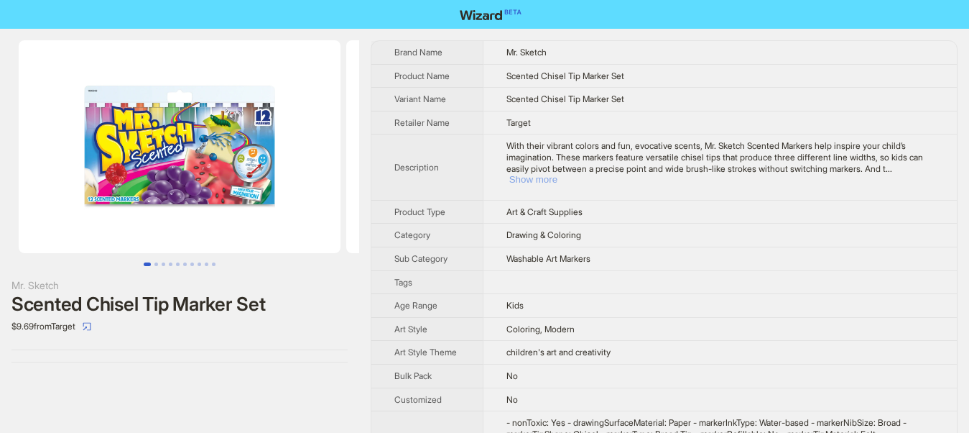
click at [558, 174] on button "Show more" at bounding box center [533, 179] width 48 height 11
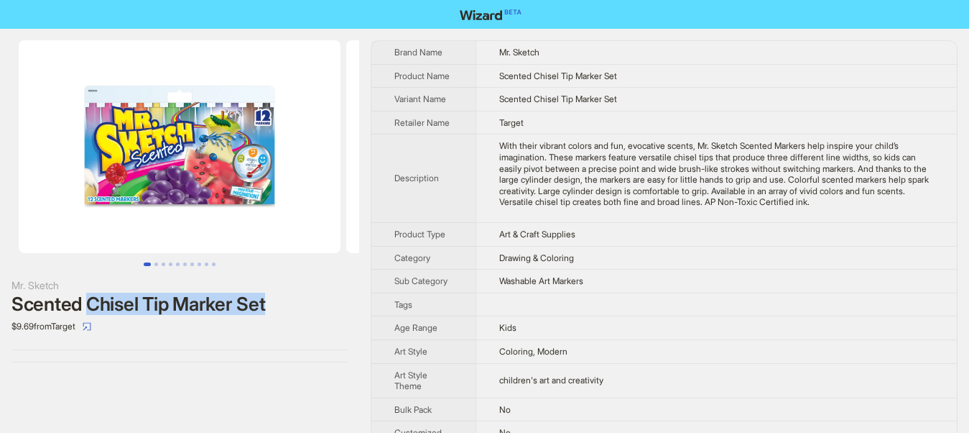
drag, startPoint x: 269, startPoint y: 300, endPoint x: 86, endPoint y: 312, distance: 184.3
click at [86, 312] on div "Scented Chisel Tip Marker Set" at bounding box center [179, 304] width 336 height 22
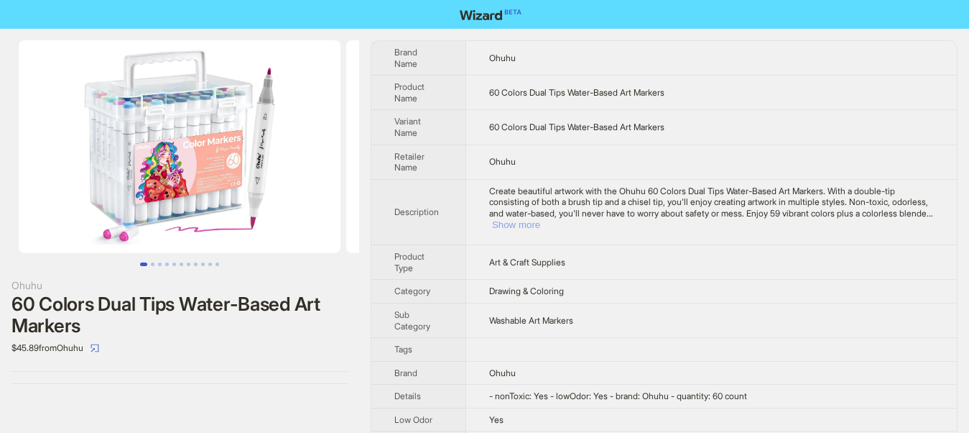
click at [540, 219] on button "Show more" at bounding box center [516, 224] width 48 height 11
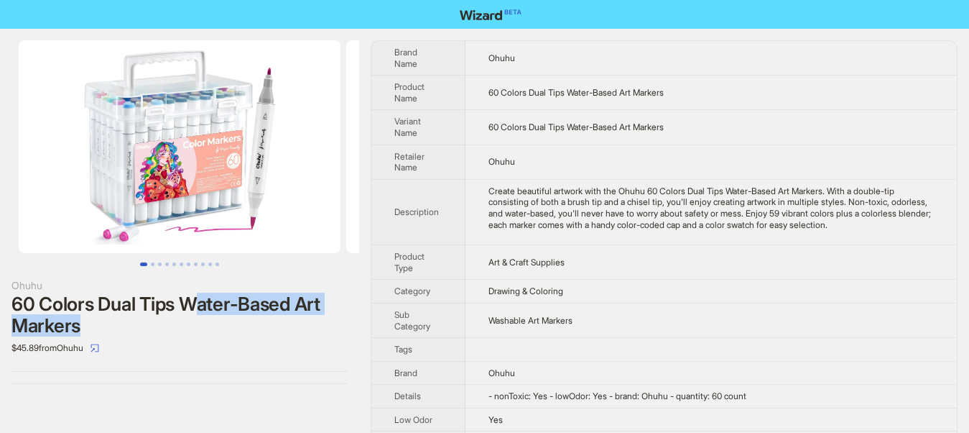
drag, startPoint x: 197, startPoint y: 301, endPoint x: 324, endPoint y: 333, distance: 131.1
click at [324, 333] on div "60 Colors Dual Tips Water-Based Art Markers" at bounding box center [179, 314] width 336 height 43
click at [284, 364] on div "Ohuhu 60 Colors Dual Tips Water-Based Art Markers $45.89 from Ohuhu" at bounding box center [179, 212] width 359 height 366
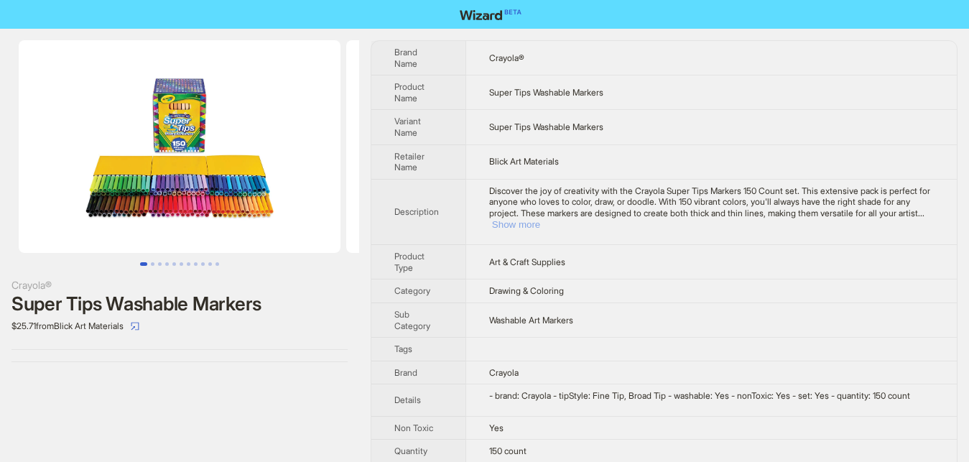
click at [540, 219] on button "Show more" at bounding box center [516, 224] width 48 height 11
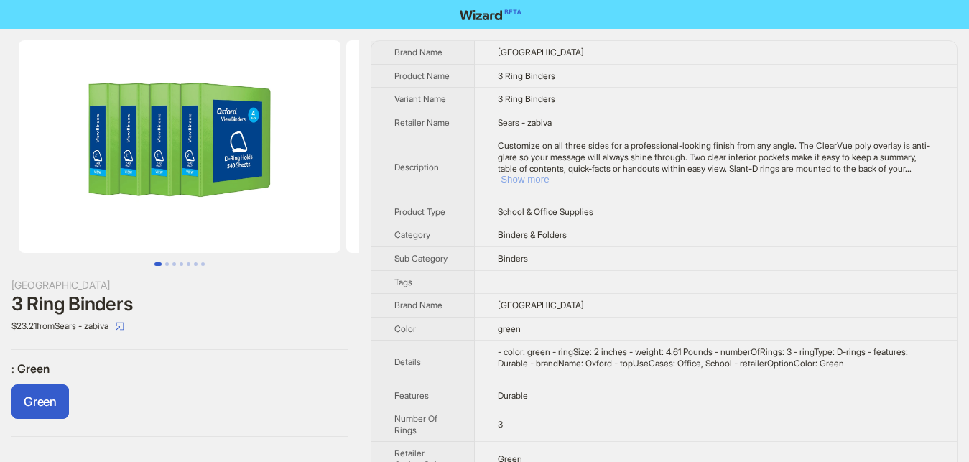
click at [549, 174] on button "Show more" at bounding box center [525, 179] width 48 height 11
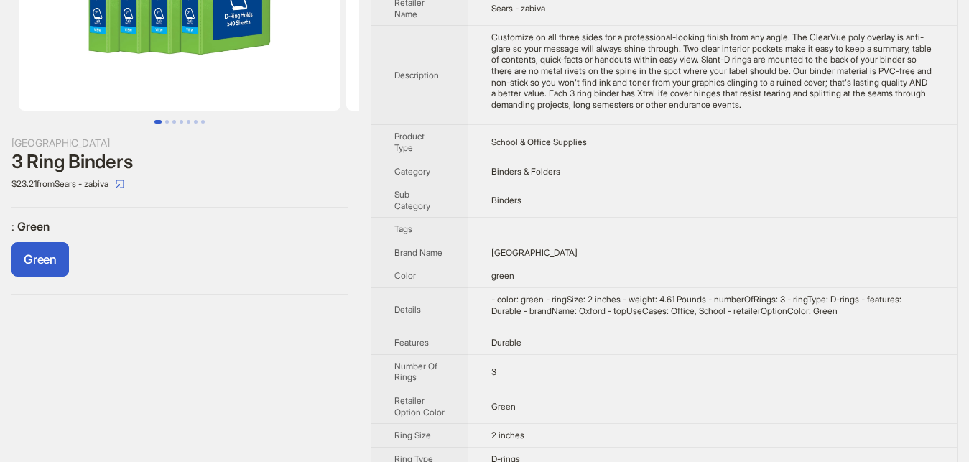
scroll to position [73, 0]
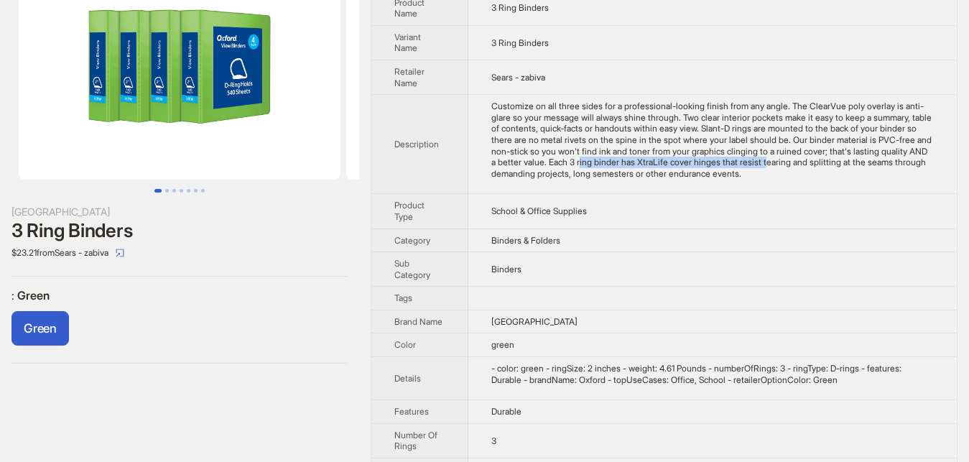
drag, startPoint x: 547, startPoint y: 167, endPoint x: 728, endPoint y: 165, distance: 181.1
click at [728, 165] on div "Customize on all three sides for a professional-looking finish from any angle. …" at bounding box center [713, 140] width 443 height 78
drag, startPoint x: 548, startPoint y: 369, endPoint x: 642, endPoint y: 359, distance: 94.7
click at [642, 359] on td "- color: green - ringSize: 2 inches - weight: 4.61 Pounds - numberOfRings: 3 - …" at bounding box center [713, 378] width 489 height 43
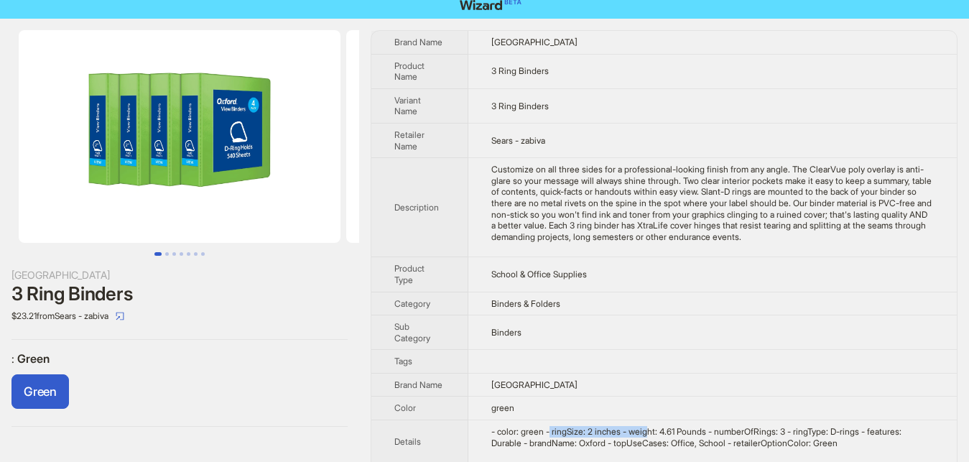
scroll to position [0, 0]
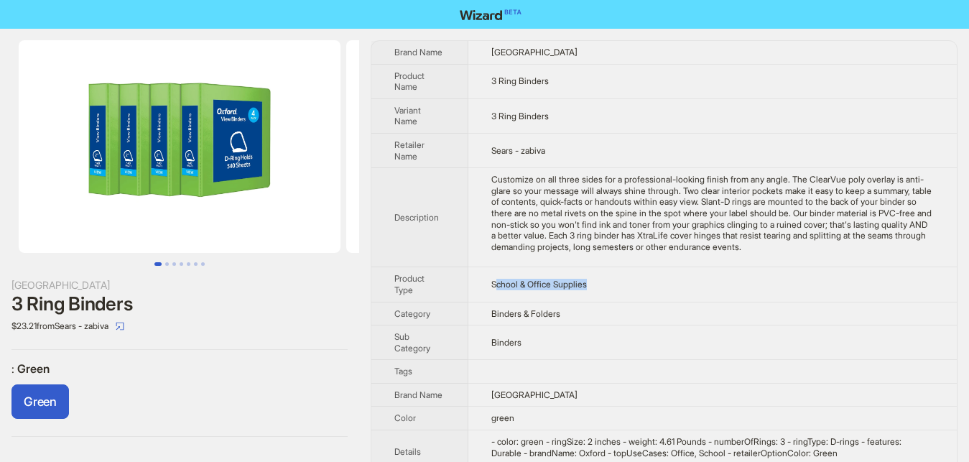
drag, startPoint x: 493, startPoint y: 286, endPoint x: 606, endPoint y: 286, distance: 112.8
click at [606, 286] on td "School & Office Supplies" at bounding box center [713, 284] width 489 height 34
click at [326, 372] on label ": Green" at bounding box center [179, 368] width 336 height 15
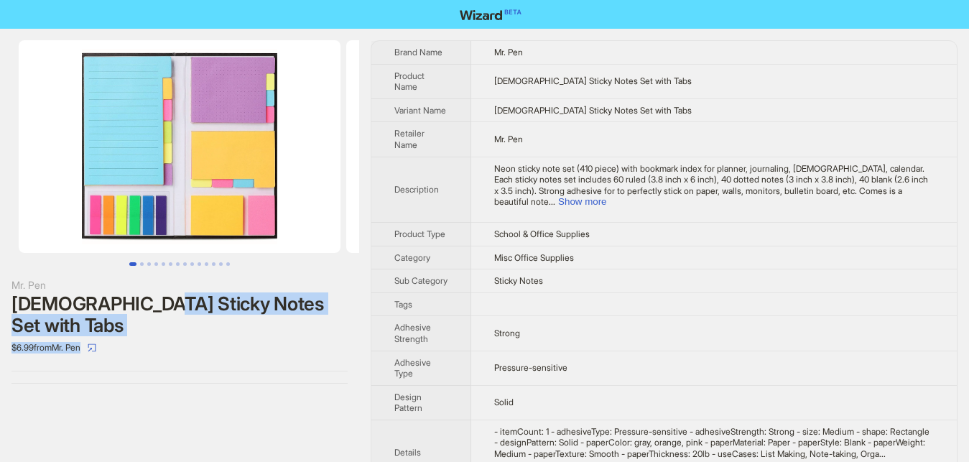
drag, startPoint x: 141, startPoint y: 313, endPoint x: 315, endPoint y: 315, distance: 173.9
click at [315, 315] on div "Mr. Pen Bible Sticky Notes Set with Tabs $6.99 from Mr. Pen" at bounding box center [179, 318] width 336 height 82
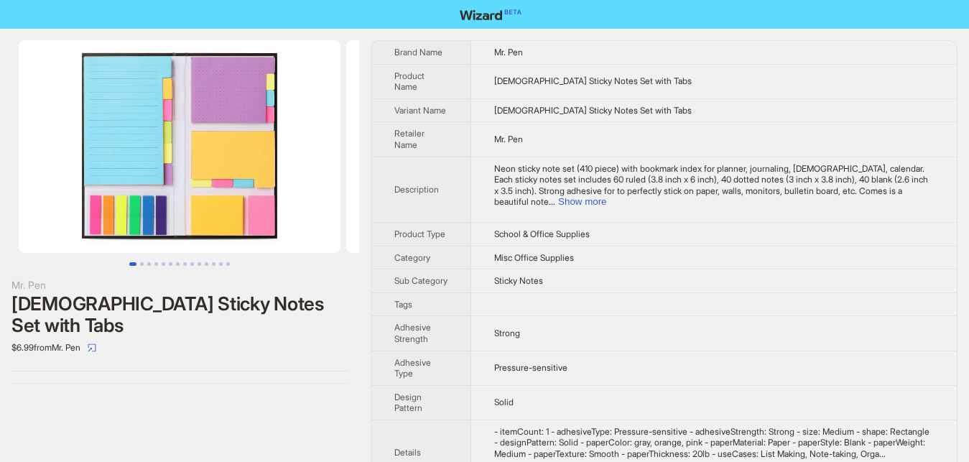
click at [236, 336] on div "$6.99 from Mr. Pen" at bounding box center [179, 347] width 336 height 23
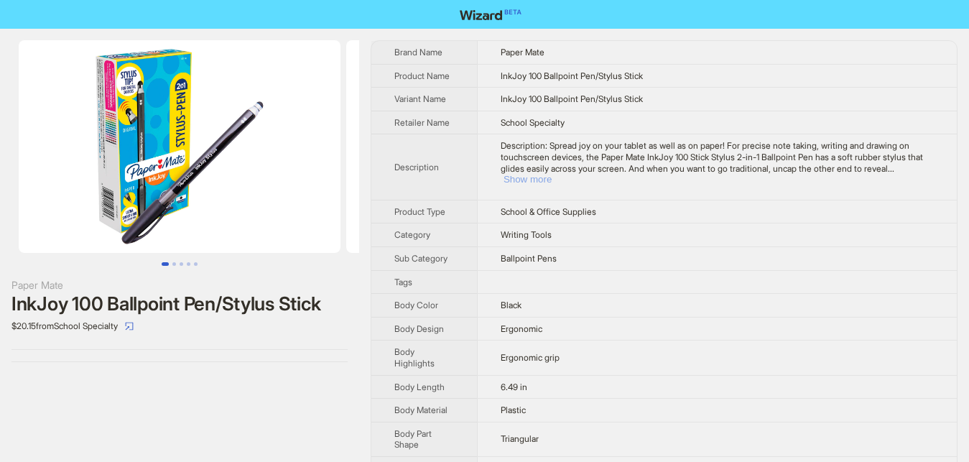
click at [552, 174] on button "Show more" at bounding box center [528, 179] width 48 height 11
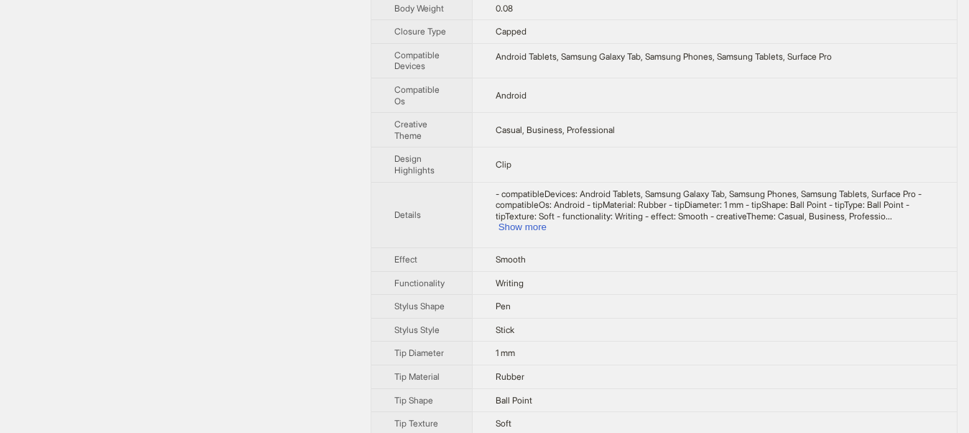
scroll to position [660, 0]
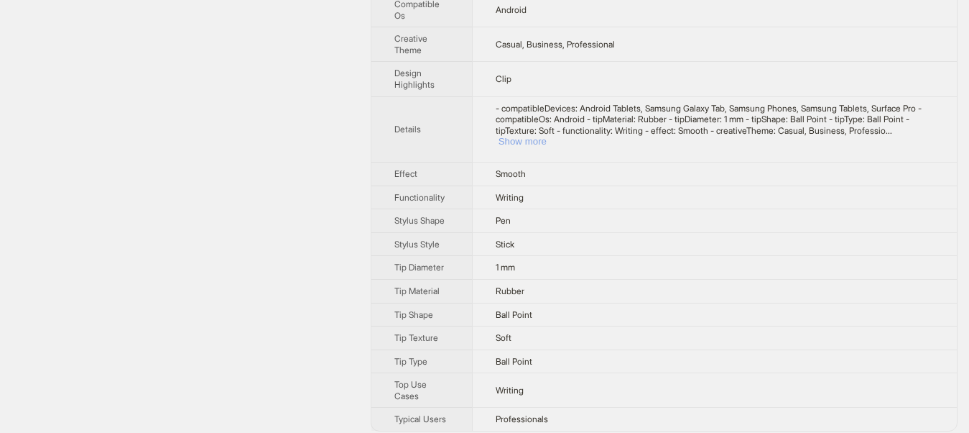
click at [547, 136] on button "Show more" at bounding box center [523, 141] width 48 height 11
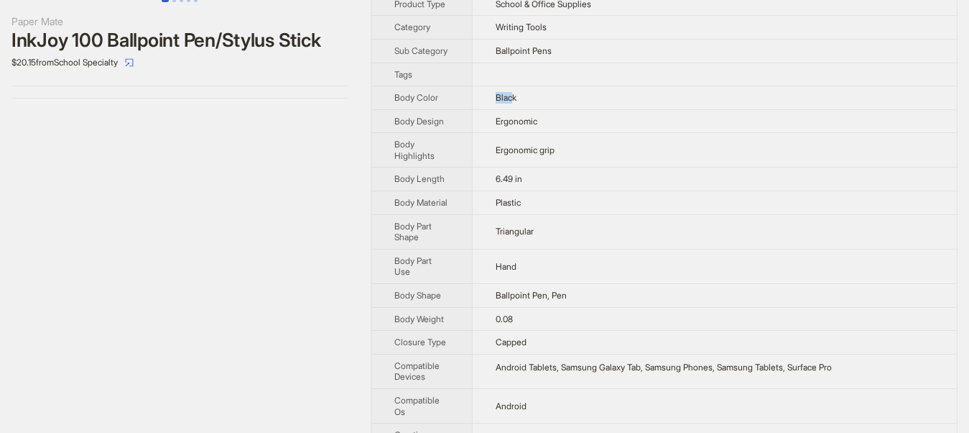
scroll to position [0, 0]
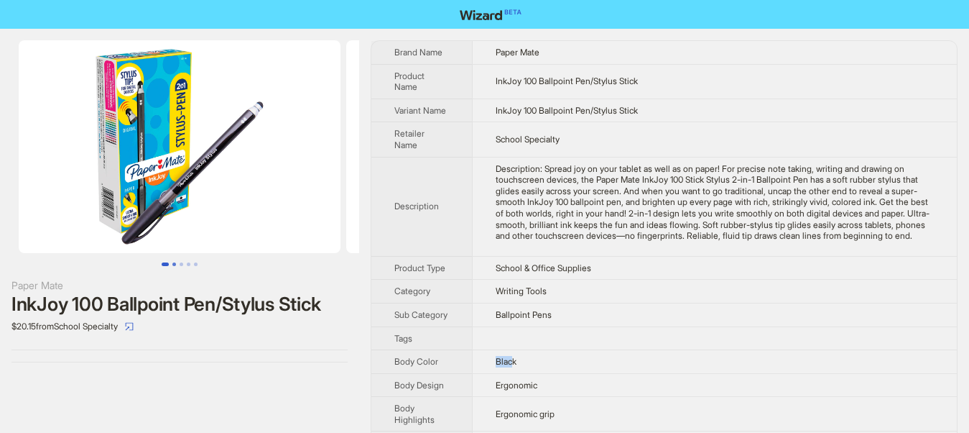
click at [175, 262] on button "Go to slide 2" at bounding box center [174, 264] width 4 height 4
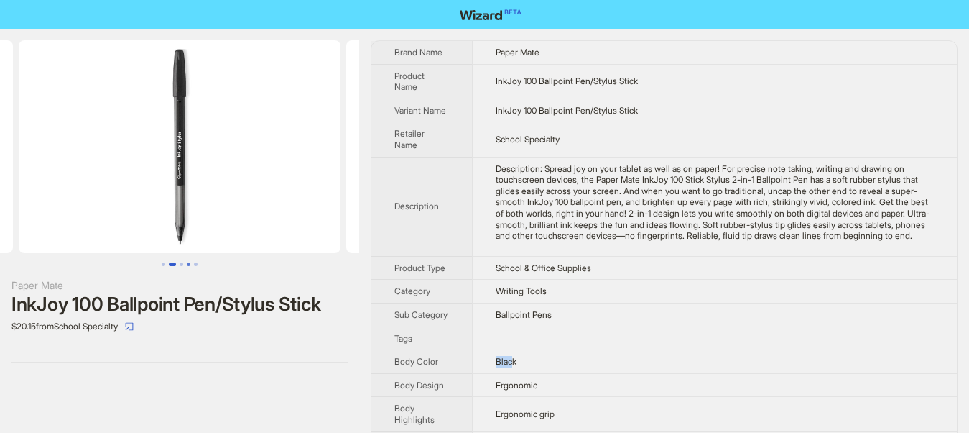
click at [189, 264] on button "Go to slide 4" at bounding box center [189, 264] width 4 height 4
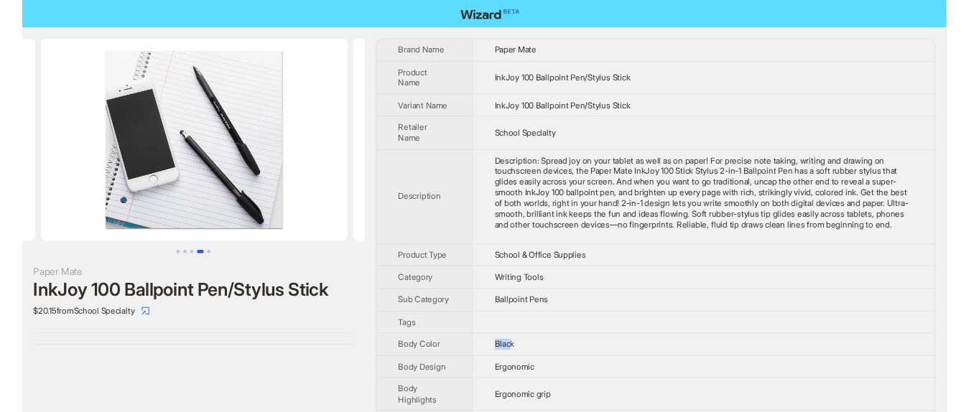
scroll to position [0, 983]
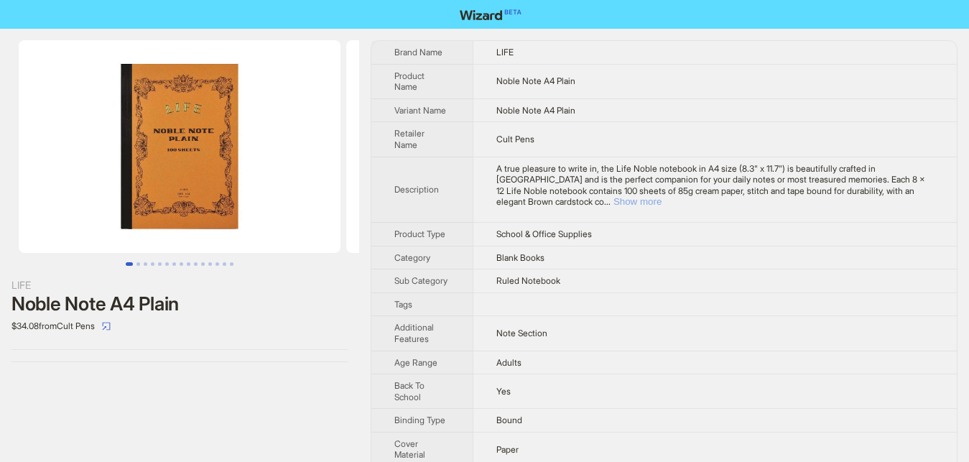
click at [662, 196] on button "Show more" at bounding box center [638, 201] width 48 height 11
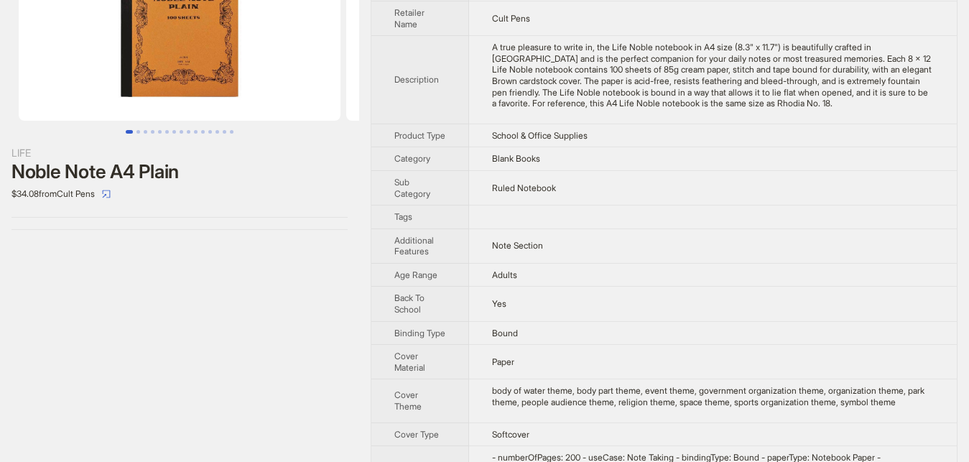
scroll to position [147, 0]
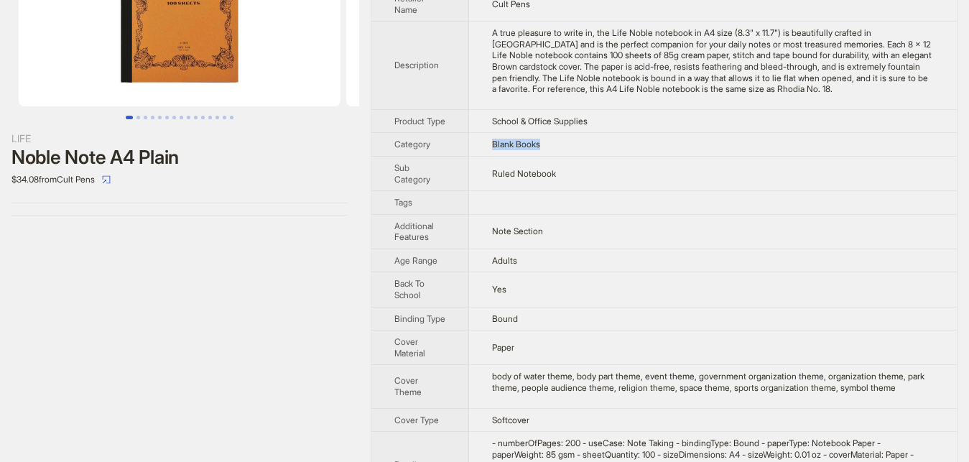
drag, startPoint x: 487, startPoint y: 154, endPoint x: 575, endPoint y: 157, distance: 87.7
click at [575, 157] on td "Blank Books" at bounding box center [713, 145] width 488 height 24
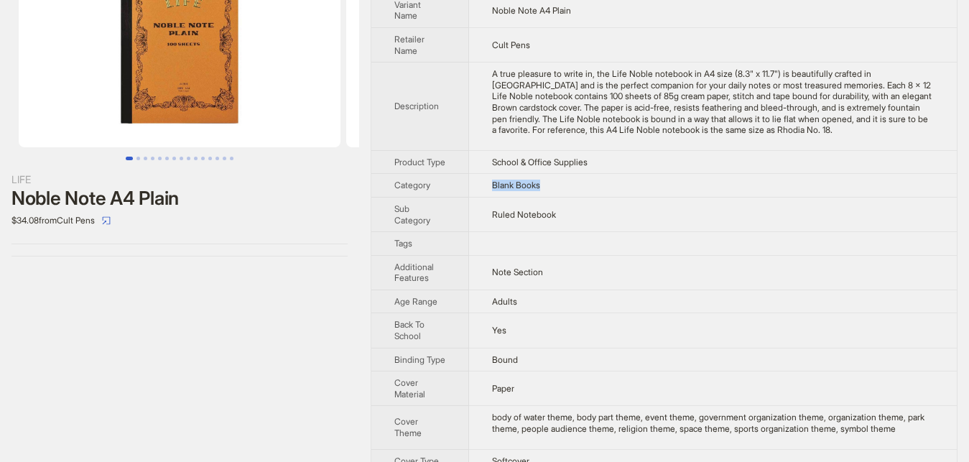
scroll to position [73, 0]
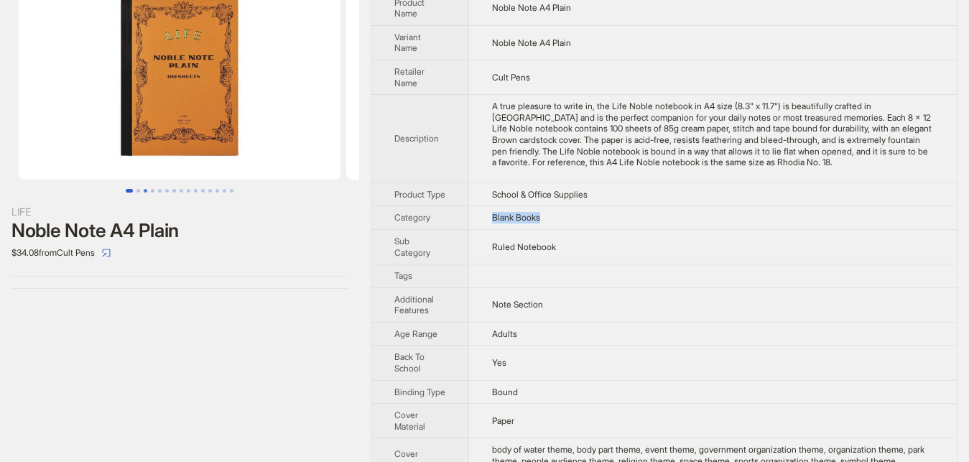
click at [144, 192] on button "Go to slide 3" at bounding box center [146, 191] width 4 height 4
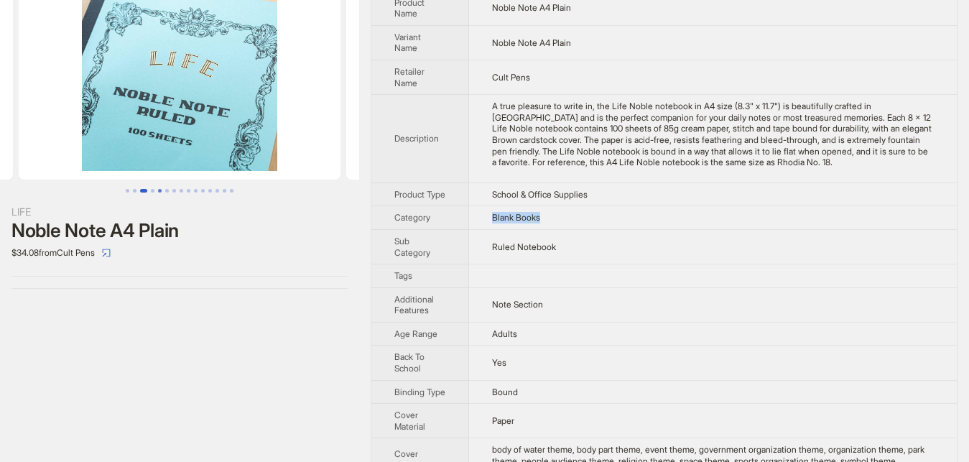
click at [162, 190] on button "Go to slide 5" at bounding box center [160, 191] width 4 height 4
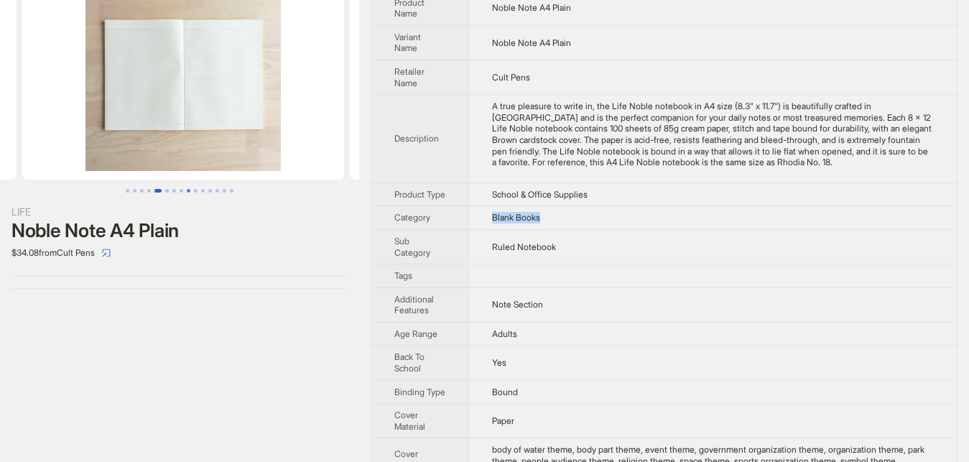
scroll to position [0, 1311]
click at [180, 100] on img at bounding box center [180, 73] width 322 height 213
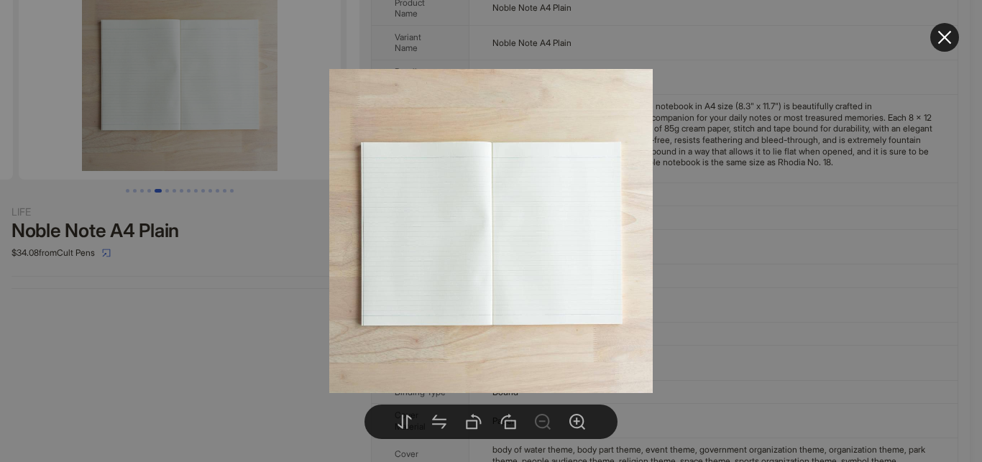
click at [469, 275] on img at bounding box center [490, 230] width 323 height 323
click at [257, 408] on div at bounding box center [491, 231] width 982 height 462
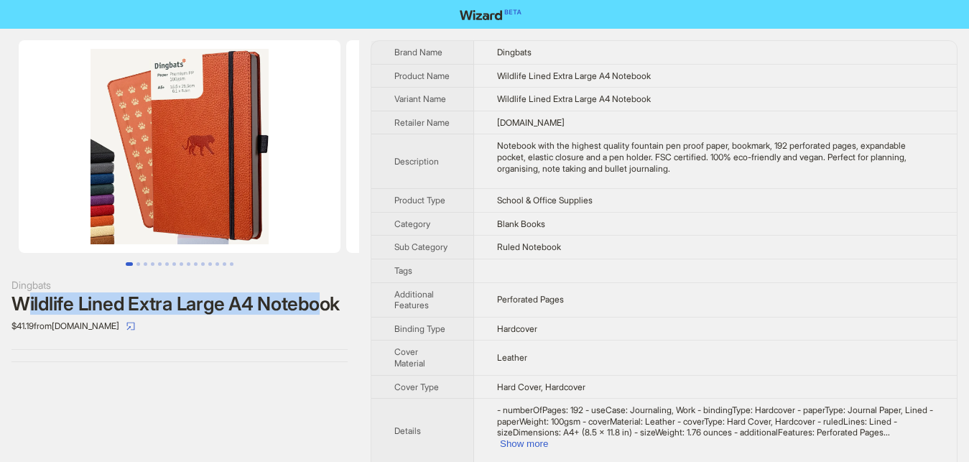
drag, startPoint x: 23, startPoint y: 300, endPoint x: 319, endPoint y: 296, distance: 296.1
click at [319, 296] on div "Wildlife Lined Extra Large A4 Notebook" at bounding box center [179, 304] width 336 height 22
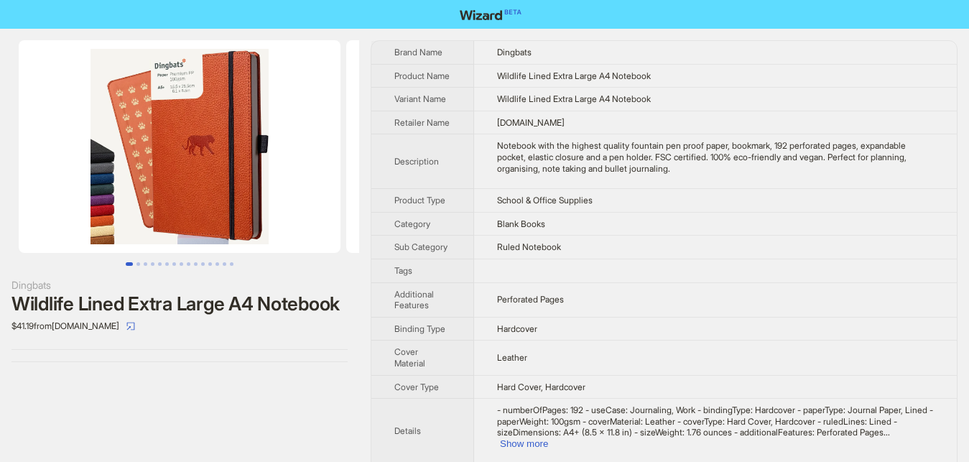
click at [315, 350] on div "Dingbats Wildlife Lined Extra Large A4 Notebook $41.19 from [DOMAIN_NAME]" at bounding box center [179, 201] width 359 height 345
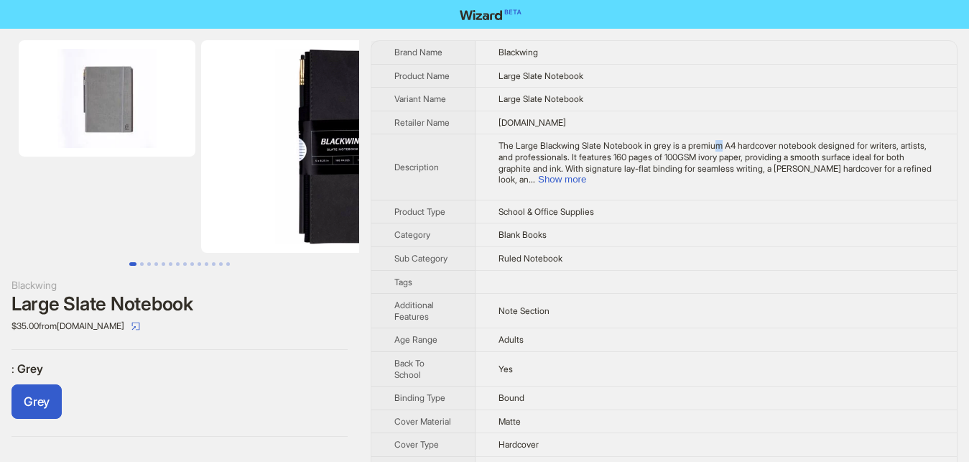
drag, startPoint x: 713, startPoint y: 147, endPoint x: 785, endPoint y: 152, distance: 72.7
click at [729, 151] on span "The Large Blackwing Slate Notebook in grey is a premium A4 hardcover notebook d…" at bounding box center [715, 162] width 433 height 45
drag, startPoint x: 922, startPoint y: 169, endPoint x: 841, endPoint y: 172, distance: 80.6
click at [586, 174] on button "Show more" at bounding box center [562, 179] width 48 height 11
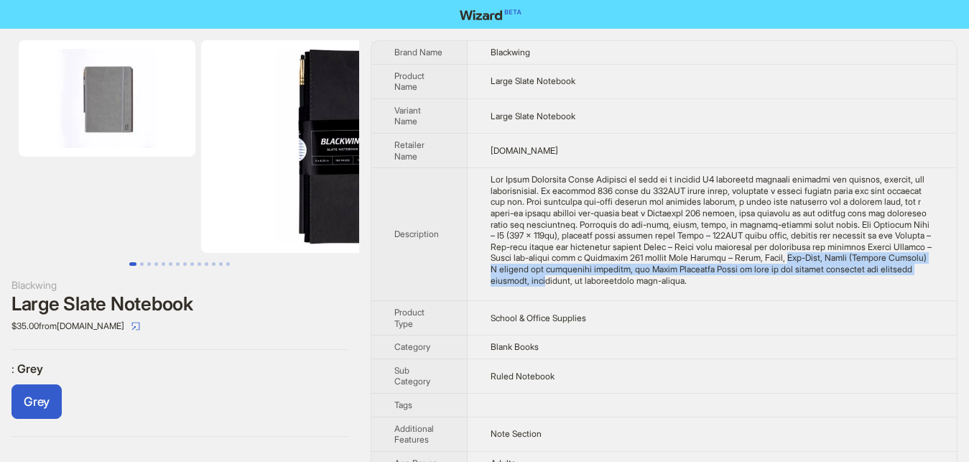
drag, startPoint x: 686, startPoint y: 258, endPoint x: 850, endPoint y: 269, distance: 165.0
click at [850, 269] on div "The Large Blackwing Slate Notebook in grey is a premium A4 hardcover notebook d…" at bounding box center [712, 230] width 443 height 112
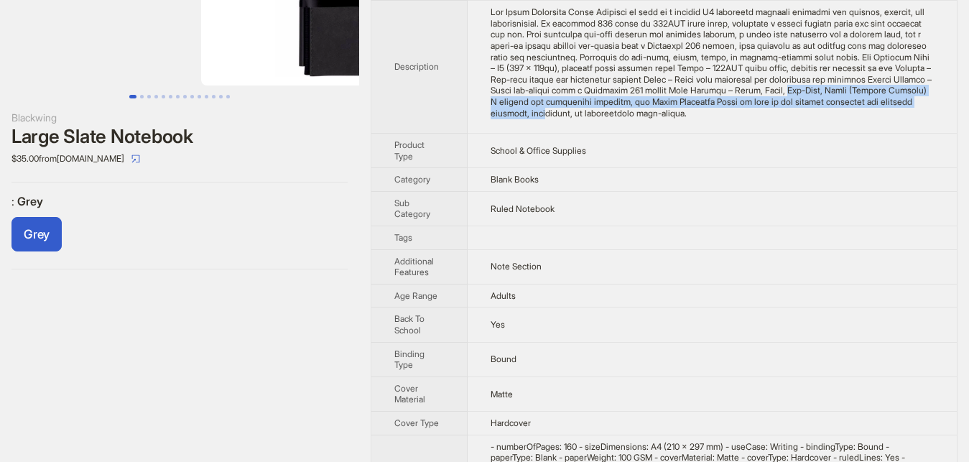
scroll to position [220, 0]
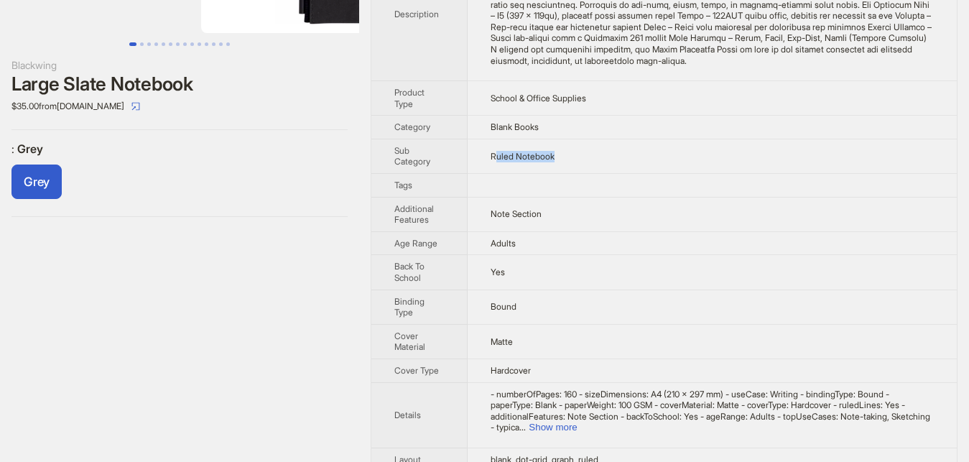
drag, startPoint x: 493, startPoint y: 157, endPoint x: 580, endPoint y: 156, distance: 87.0
click at [580, 156] on td "Ruled Notebook" at bounding box center [712, 156] width 489 height 34
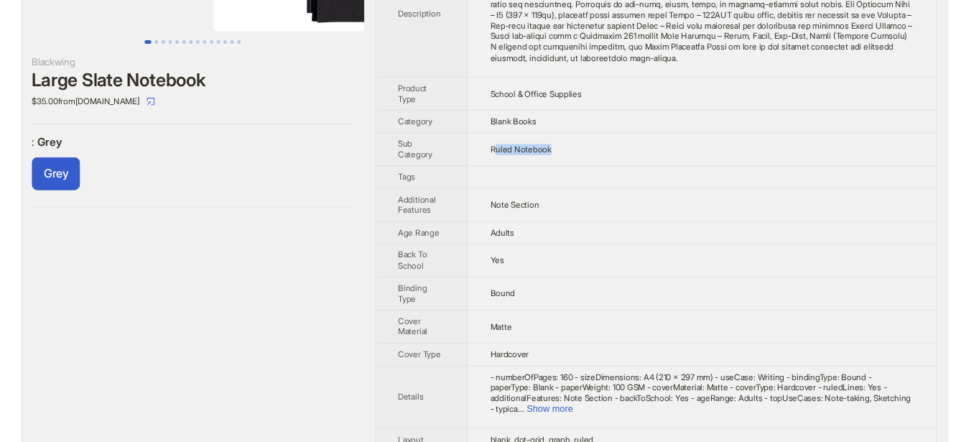
scroll to position [0, 0]
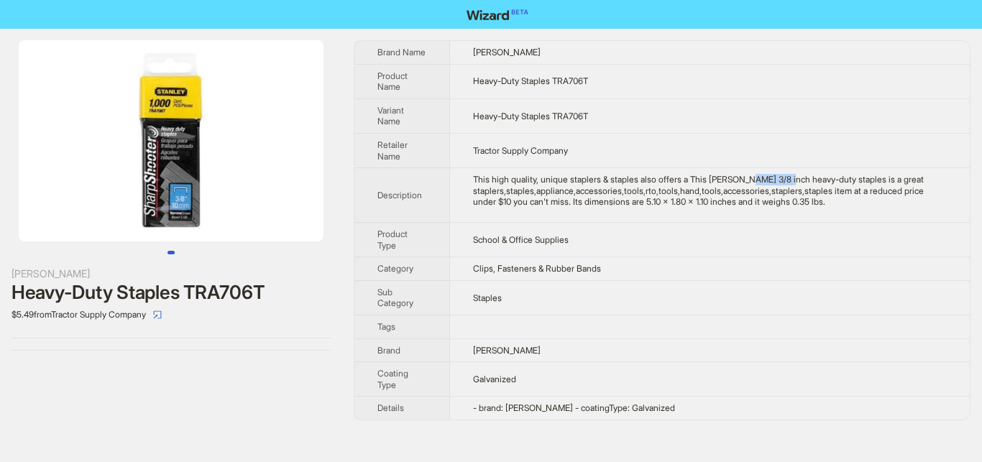
drag, startPoint x: 735, startPoint y: 177, endPoint x: 775, endPoint y: 177, distance: 40.2
click at [775, 177] on div "This high quality, unique staplers & staples also offers a This [PERSON_NAME] 3…" at bounding box center [710, 191] width 474 height 34
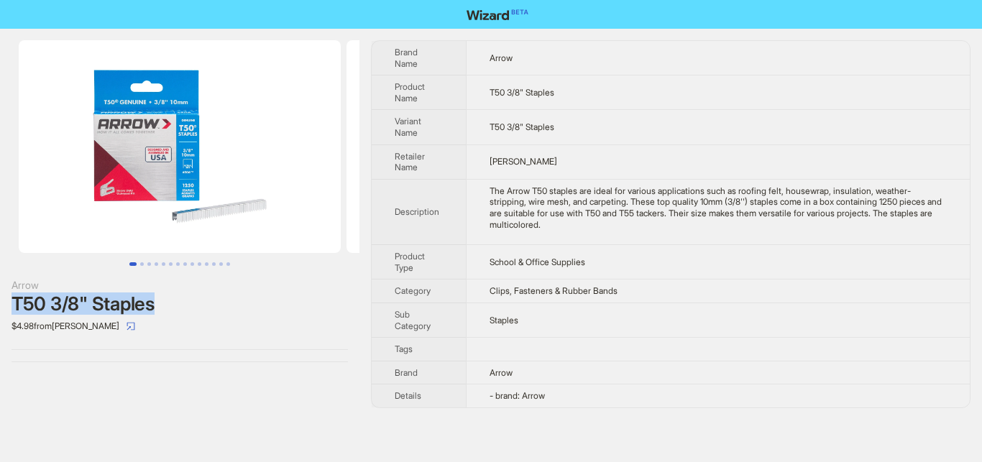
drag, startPoint x: 8, startPoint y: 302, endPoint x: 211, endPoint y: 313, distance: 203.7
click at [211, 313] on div "Arrow T50 3/8" Staples $4.98 from [PERSON_NAME]" at bounding box center [179, 201] width 359 height 345
click at [289, 332] on div "$4.98 from [PERSON_NAME]" at bounding box center [179, 326] width 336 height 23
click at [136, 262] on button "Go to slide 1" at bounding box center [132, 264] width 7 height 4
click at [158, 262] on button "Go to slide 4" at bounding box center [156, 264] width 4 height 4
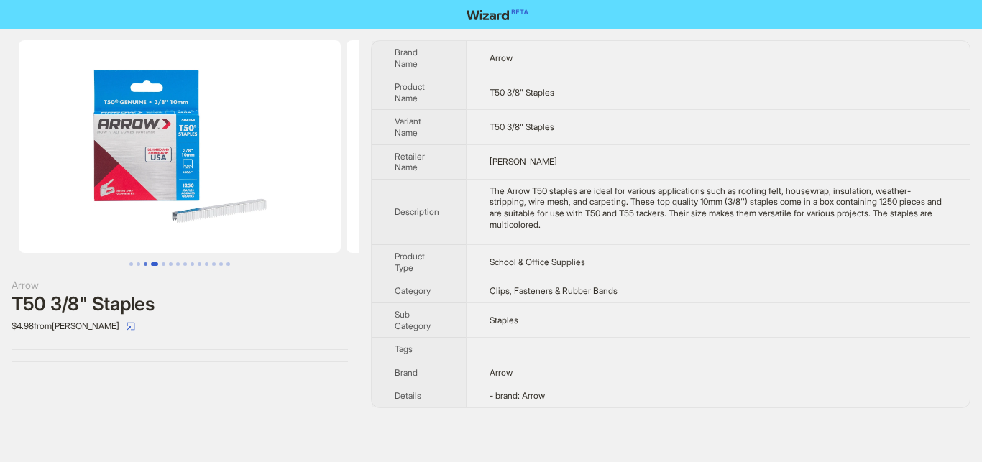
scroll to position [0, 983]
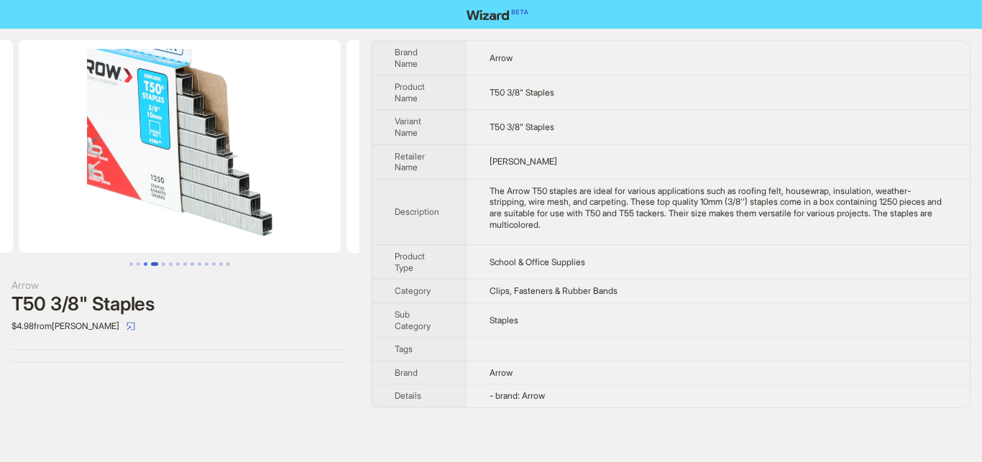
click at [147, 266] on button "Go to slide 3" at bounding box center [146, 264] width 4 height 4
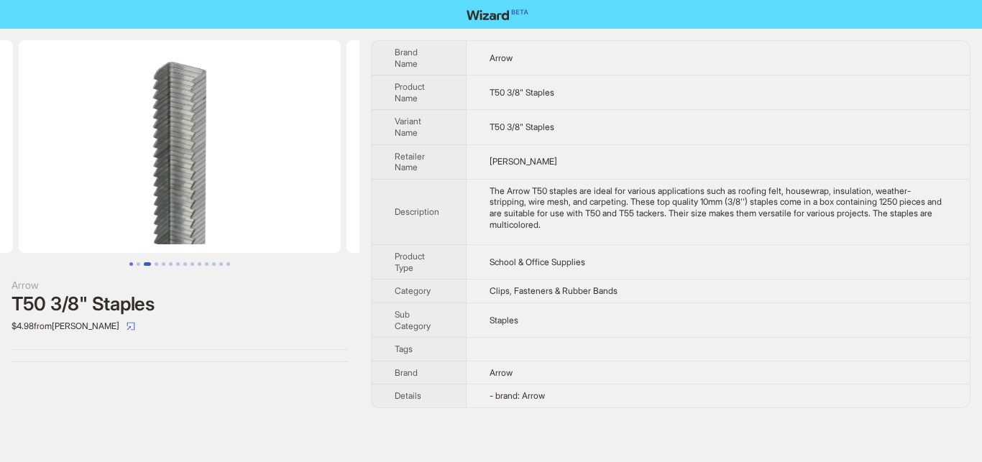
click at [129, 266] on button "Go to slide 1" at bounding box center [131, 264] width 4 height 4
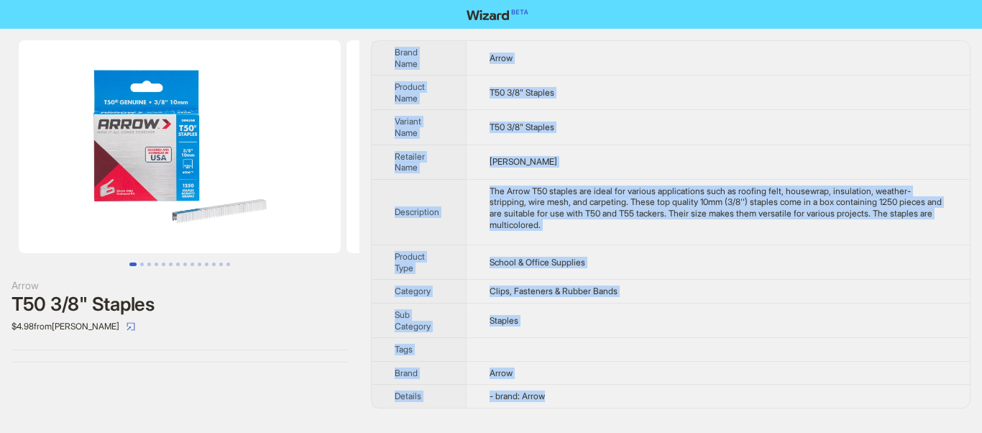
drag, startPoint x: 383, startPoint y: 34, endPoint x: 589, endPoint y: 405, distance: 423.3
click at [589, 405] on div "Arrow T50 3/8" Staples $4.98 from [PERSON_NAME] Brand Name Arrow Product Name T…" at bounding box center [491, 224] width 982 height 391
copy tbody "Brand Name Arrow Product Name T50 3/8" Staples Variant Name T50 3/8" Staples Re…"
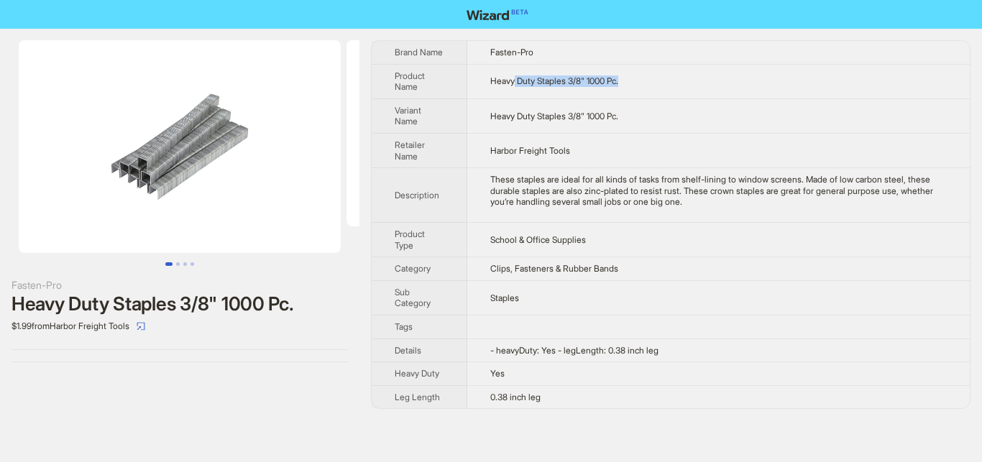
drag, startPoint x: 512, startPoint y: 81, endPoint x: 681, endPoint y: 80, distance: 168.2
click at [681, 80] on td "Heavy Duty Staples 3/8" 1000 Pc." at bounding box center [718, 81] width 502 height 34
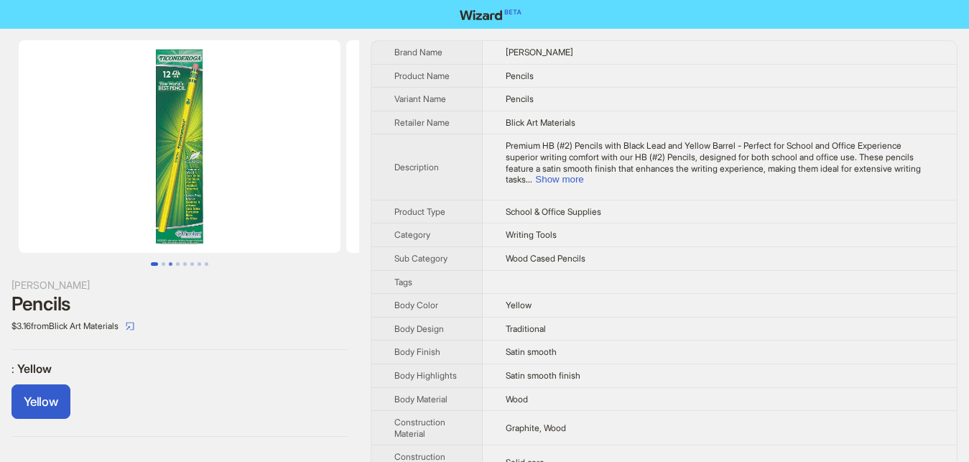
click at [171, 266] on button "Go to slide 3" at bounding box center [171, 264] width 4 height 4
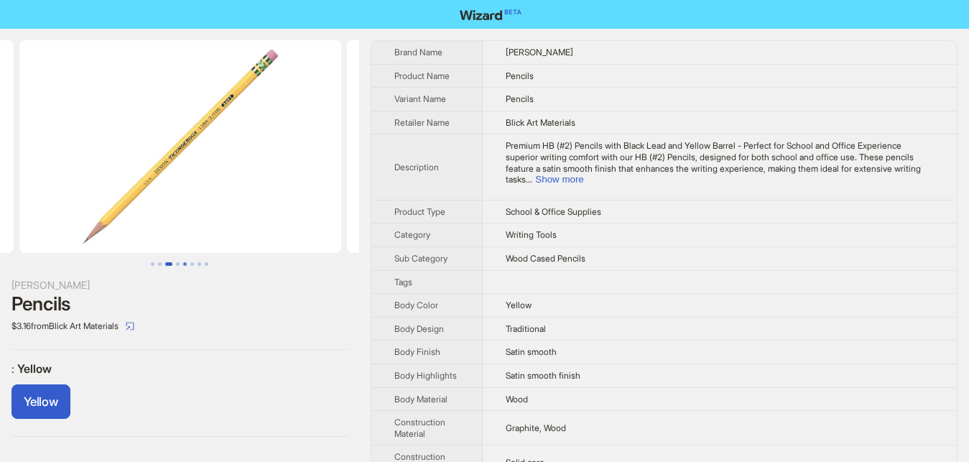
scroll to position [0, 655]
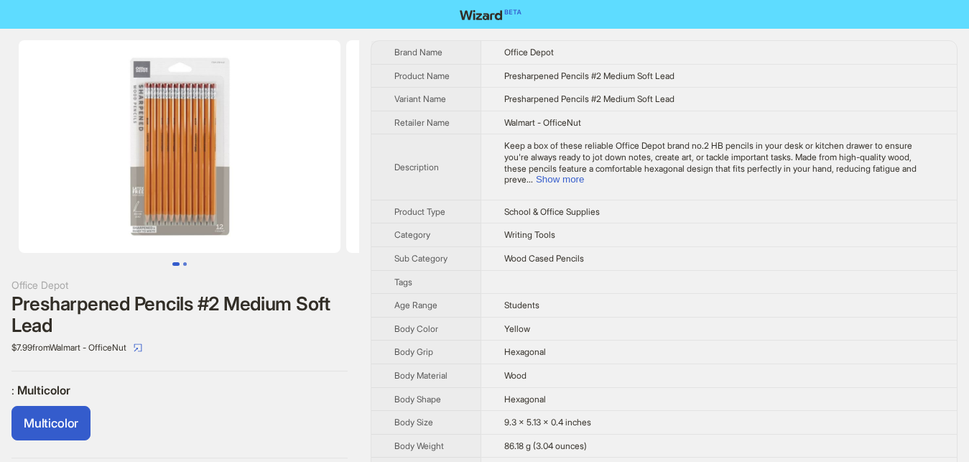
click at [185, 265] on button "Go to slide 2" at bounding box center [185, 264] width 4 height 4
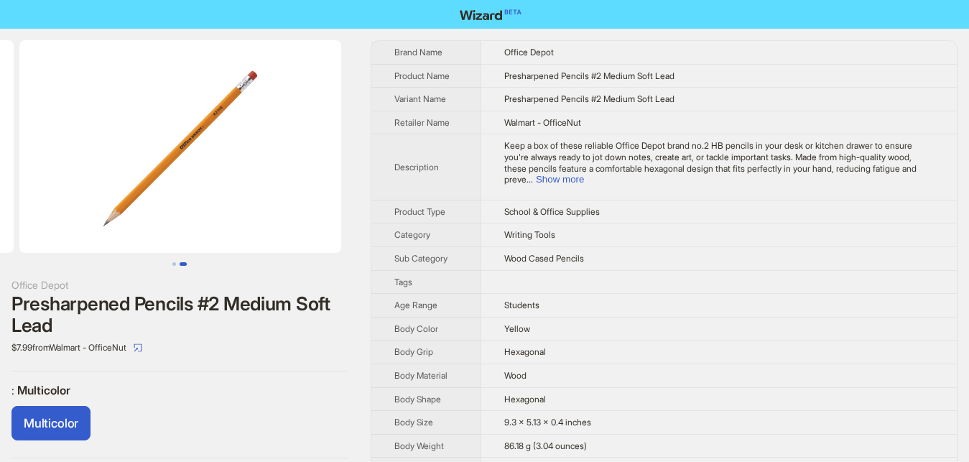
scroll to position [0, 328]
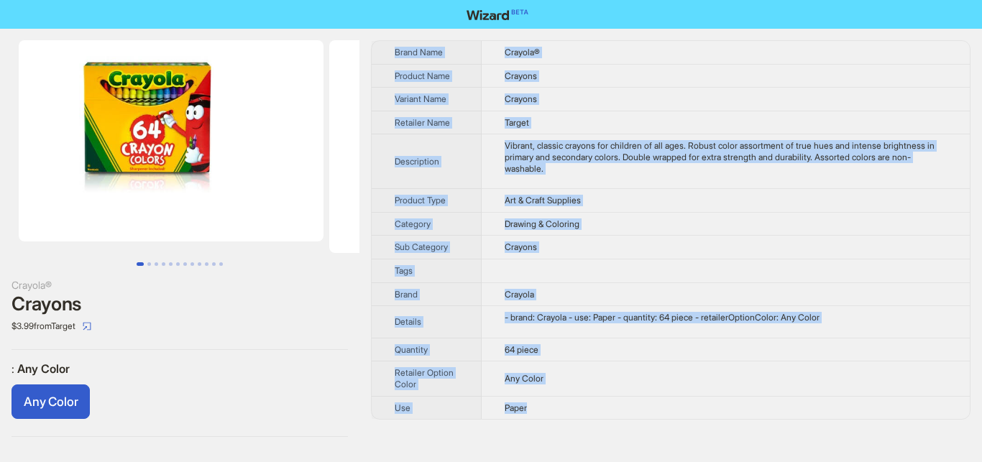
drag, startPoint x: 382, startPoint y: 45, endPoint x: 564, endPoint y: 397, distance: 396.3
click at [564, 397] on tbody "Brand Name Crayola® Product Name Crayons Variant Name Crayons Retailer Name Tar…" at bounding box center [671, 230] width 598 height 378
copy tbody "Brand Name Crayola® Product Name Crayons Variant Name Crayons Retailer Name Tar…"
click at [295, 363] on label ": Any Color" at bounding box center [179, 368] width 336 height 15
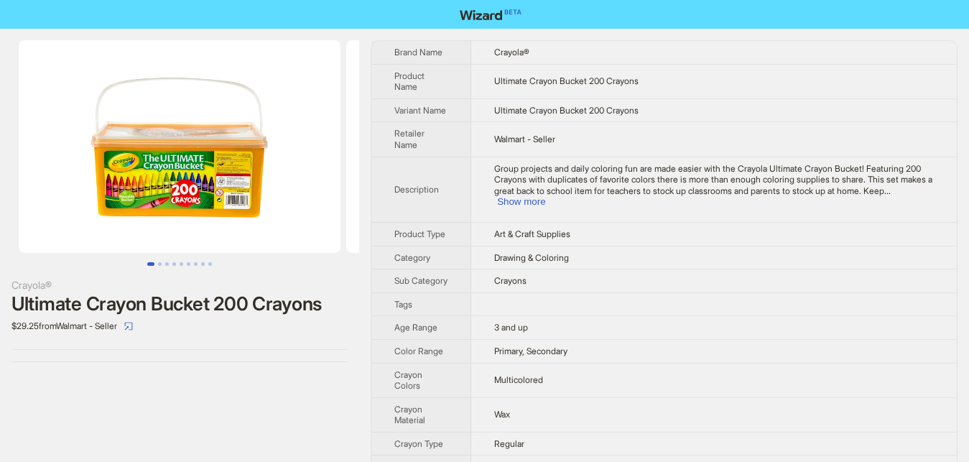
click at [166, 309] on div "Ultimate Crayon Bucket 200 Crayons" at bounding box center [179, 304] width 336 height 22
drag, startPoint x: 215, startPoint y: 308, endPoint x: 359, endPoint y: 309, distance: 143.7
click at [359, 309] on div "Crayola® Ultimate Crayon Bucket 200 Crayons $29.25 from Walmart - Seller" at bounding box center [179, 201] width 359 height 345
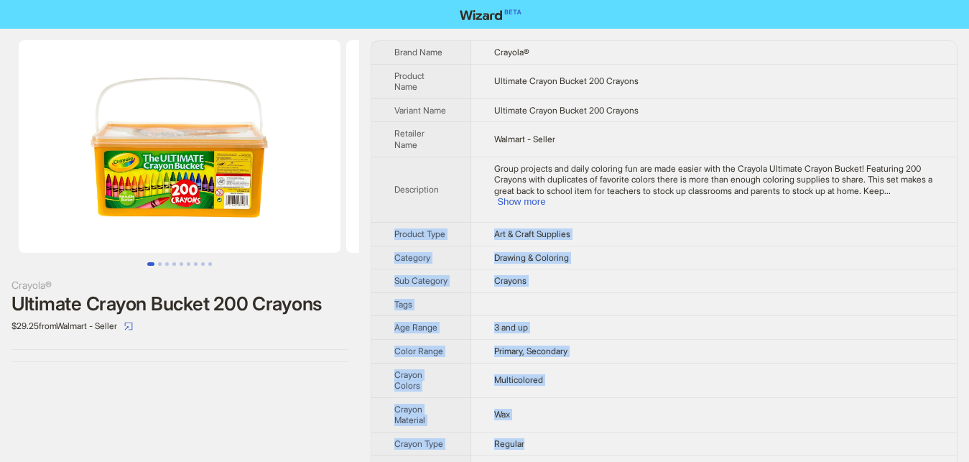
drag, startPoint x: 14, startPoint y: 40, endPoint x: 618, endPoint y: 442, distance: 726.1
click at [359, 374] on div "Crayola® Ultimate Crayon Bucket 200 Crayons $29.25 from Walmart - Seller" at bounding box center [179, 201] width 359 height 345
copy tbody "Product Type Art & Craft Supplies Category Drawing & Coloring Sub Category Cray…"
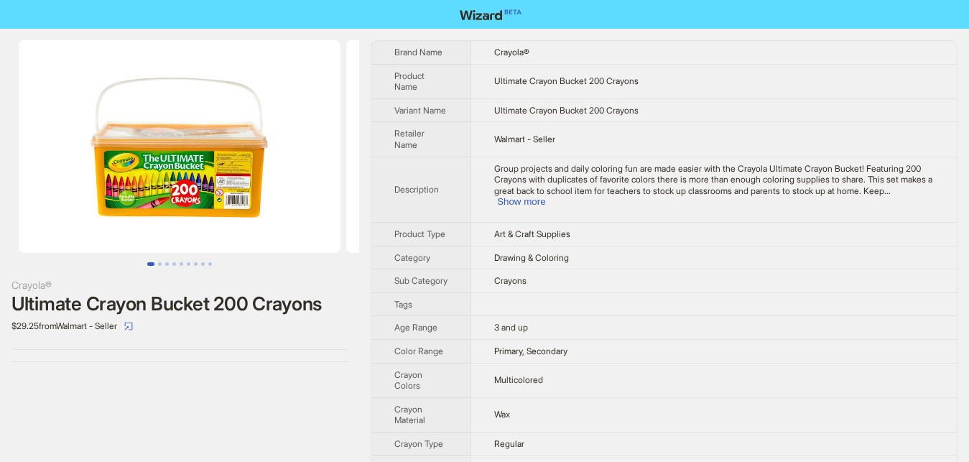
click at [294, 388] on div "Crayola® Ultimate Crayon Bucket 200 Crayons $29.25 from Walmart - Seller" at bounding box center [179, 380] width 359 height 703
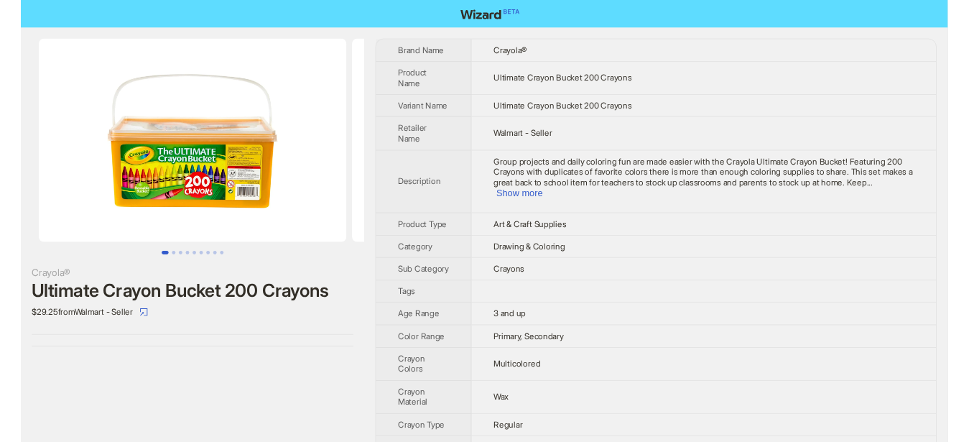
scroll to position [282, 0]
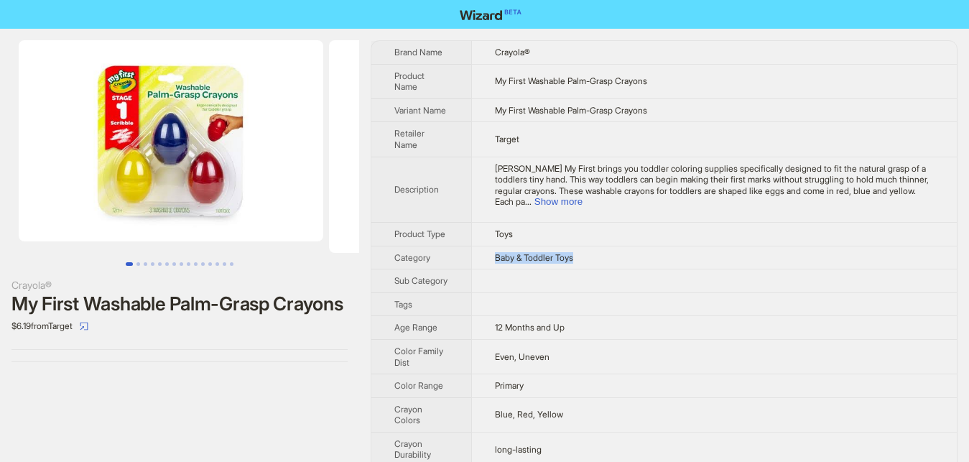
drag, startPoint x: 492, startPoint y: 231, endPoint x: 584, endPoint y: 231, distance: 92.7
click at [584, 246] on td "Baby & Toddler Toys" at bounding box center [714, 258] width 486 height 24
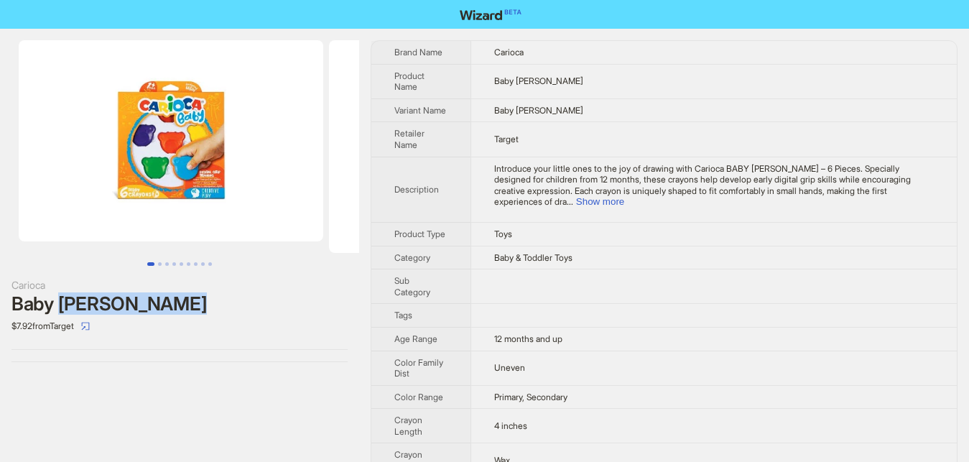
drag, startPoint x: 75, startPoint y: 297, endPoint x: 219, endPoint y: 297, distance: 144.4
click at [219, 297] on div "Baby Teddy Crayons" at bounding box center [179, 304] width 336 height 22
click at [260, 326] on div "$7.92 from Target" at bounding box center [179, 326] width 336 height 23
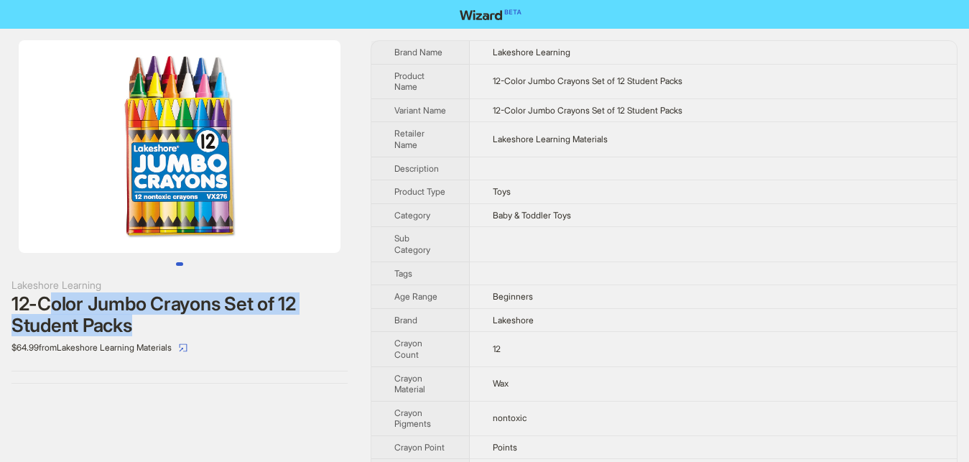
drag, startPoint x: 55, startPoint y: 308, endPoint x: 262, endPoint y: 329, distance: 207.3
click at [252, 329] on div "12-Color Jumbo Crayons Set of 12 Student Packs" at bounding box center [179, 314] width 336 height 43
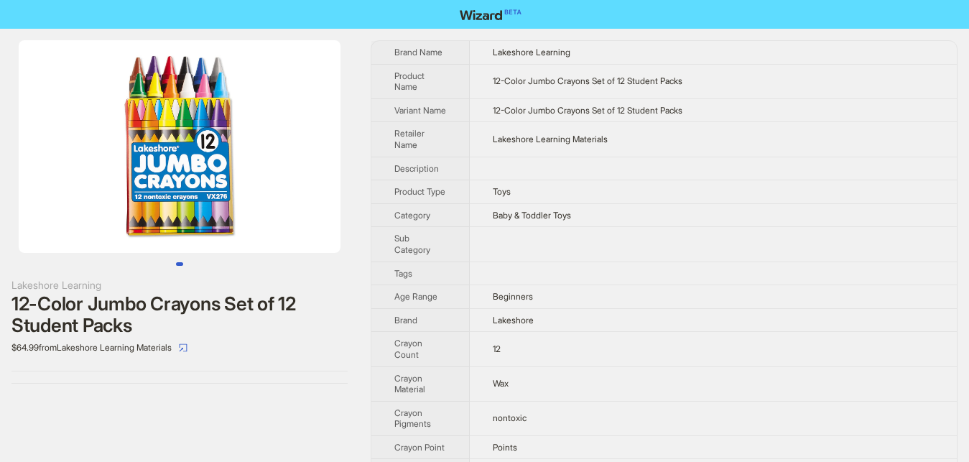
click at [306, 324] on div "12-Color Jumbo Crayons Set of 12 Student Packs" at bounding box center [179, 314] width 336 height 43
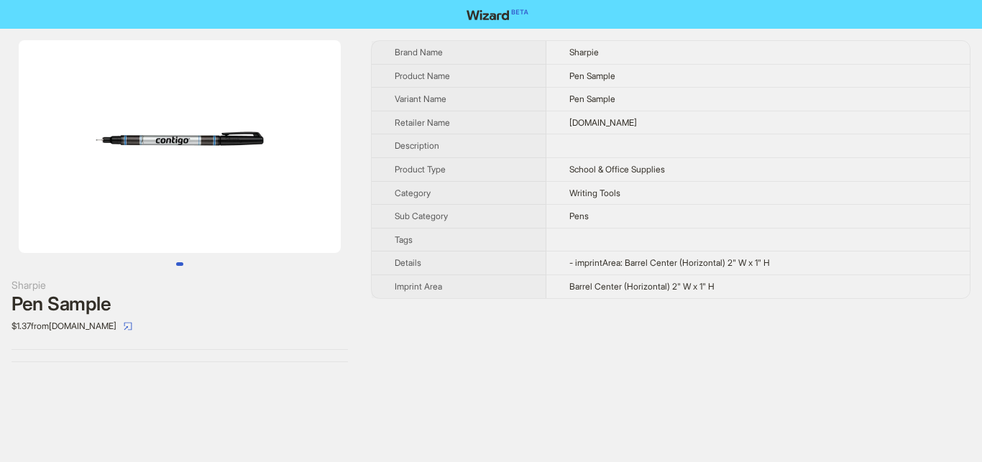
click at [183, 264] on button "Go to slide 1" at bounding box center [179, 264] width 7 height 4
click at [157, 267] on div "Sharpie Pen Sample $1.37 from [DOMAIN_NAME]" at bounding box center [179, 201] width 359 height 345
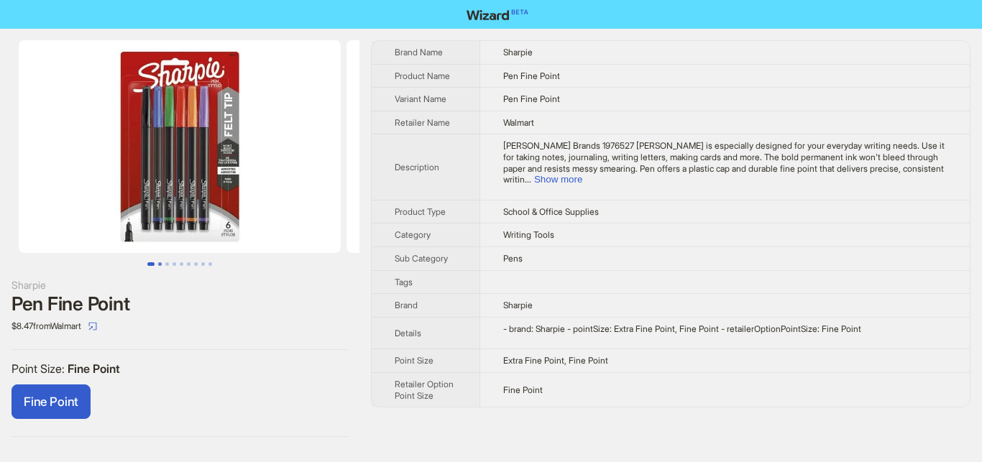
click at [158, 266] on button "Go to slide 2" at bounding box center [160, 264] width 4 height 4
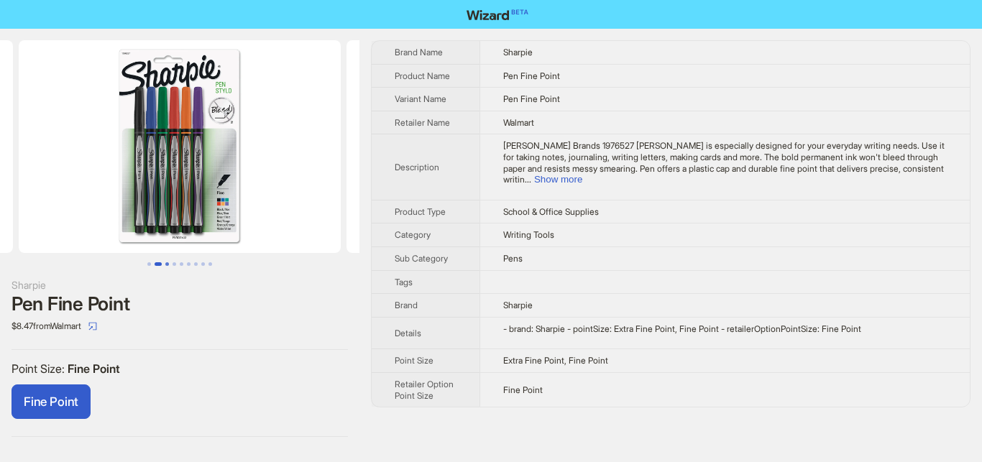
click at [167, 264] on button "Go to slide 3" at bounding box center [167, 264] width 4 height 4
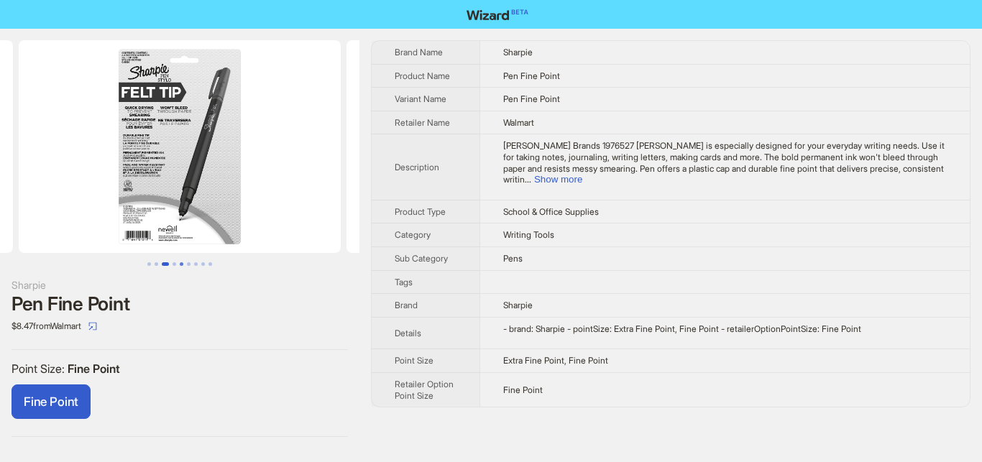
click at [180, 266] on button "Go to slide 5" at bounding box center [182, 264] width 4 height 4
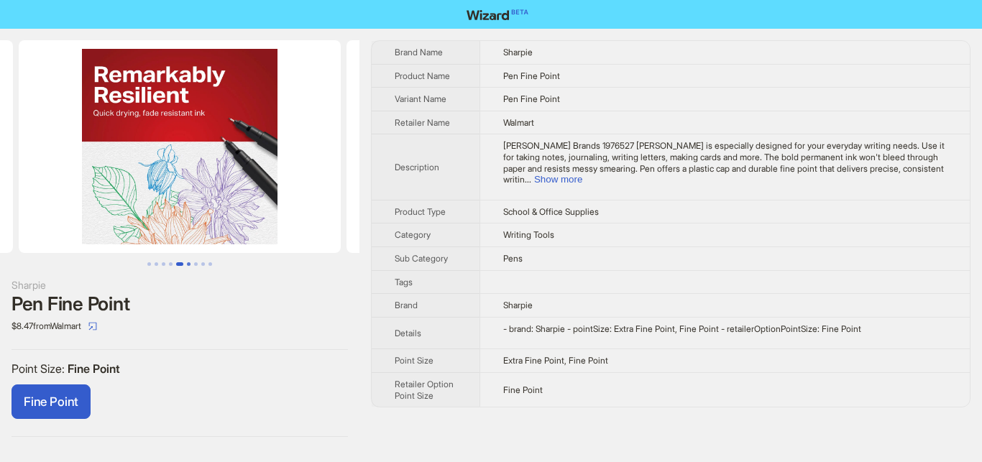
click at [190, 266] on button "Go to slide 6" at bounding box center [189, 264] width 4 height 4
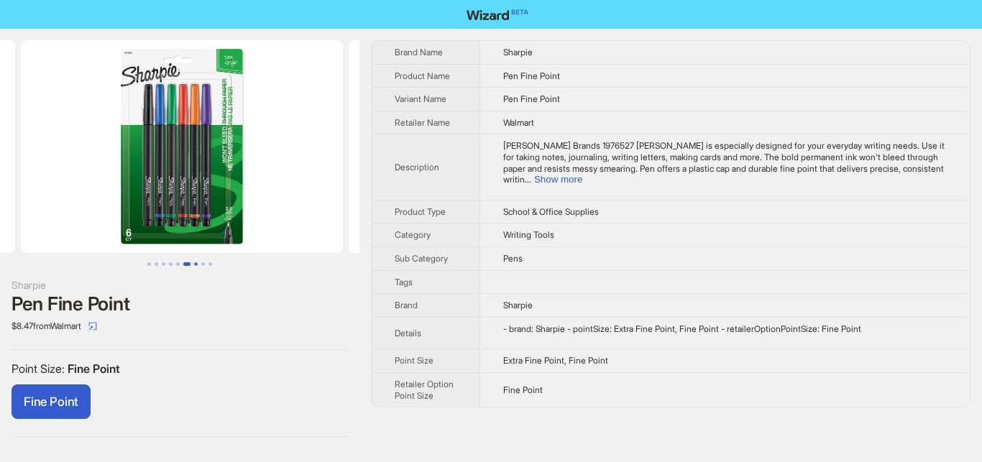
scroll to position [0, 1638]
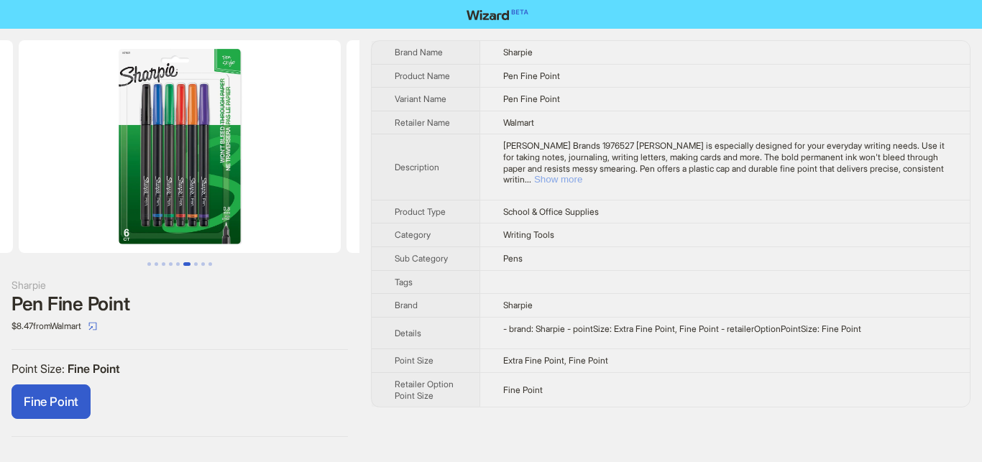
click at [582, 174] on button "Show more" at bounding box center [558, 179] width 48 height 11
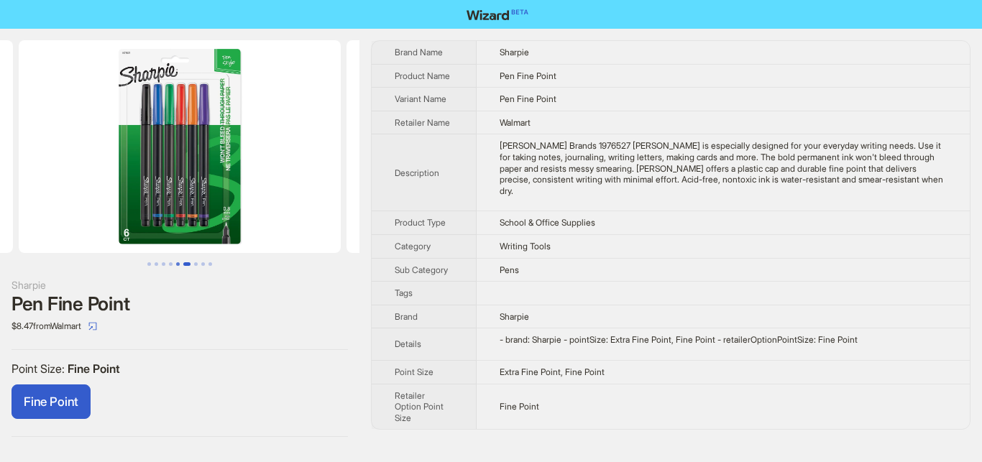
click at [176, 264] on button "Go to slide 5" at bounding box center [178, 264] width 4 height 4
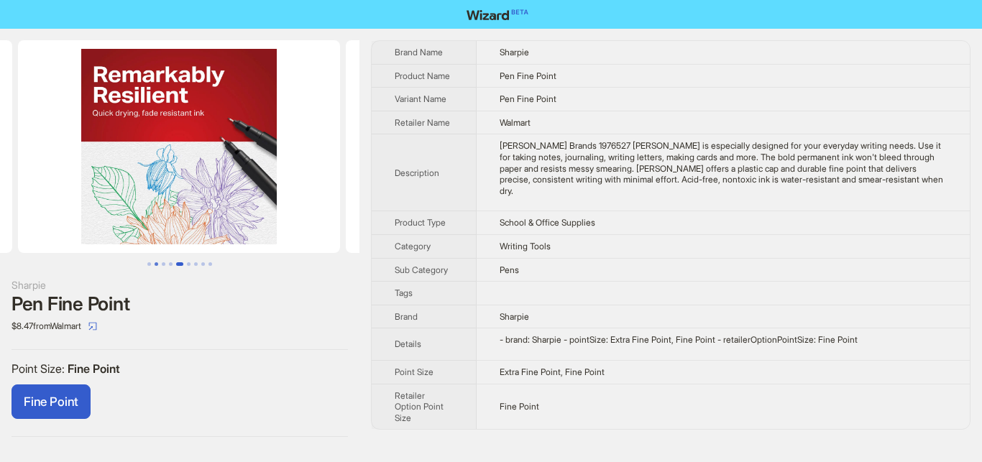
click at [157, 266] on button "Go to slide 2" at bounding box center [156, 264] width 4 height 4
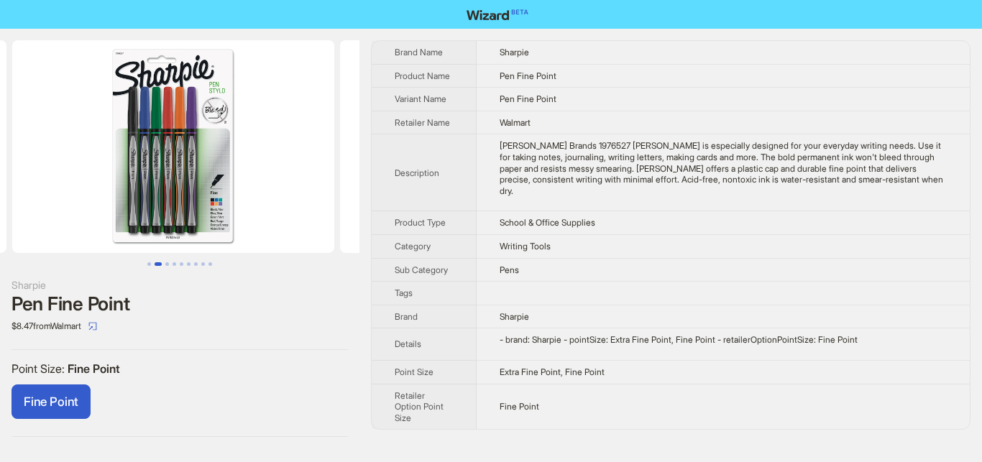
scroll to position [0, 328]
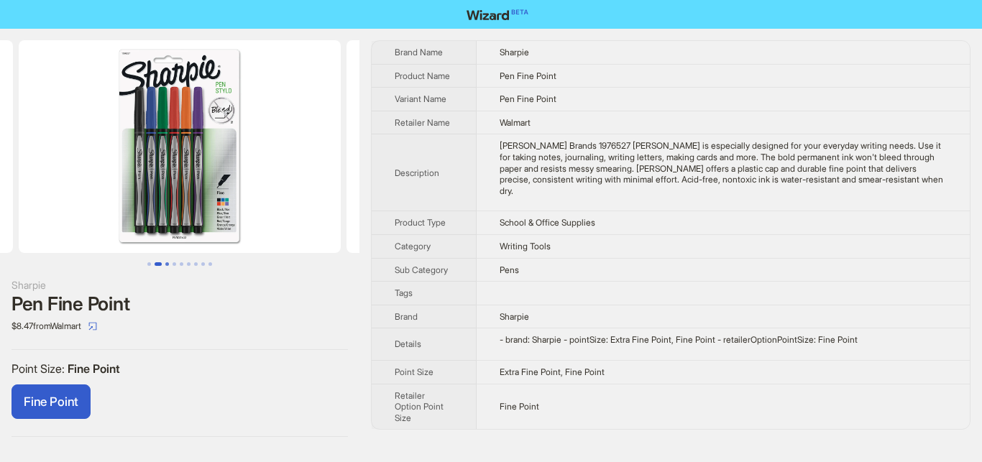
click at [165, 265] on button "Go to slide 3" at bounding box center [167, 264] width 4 height 4
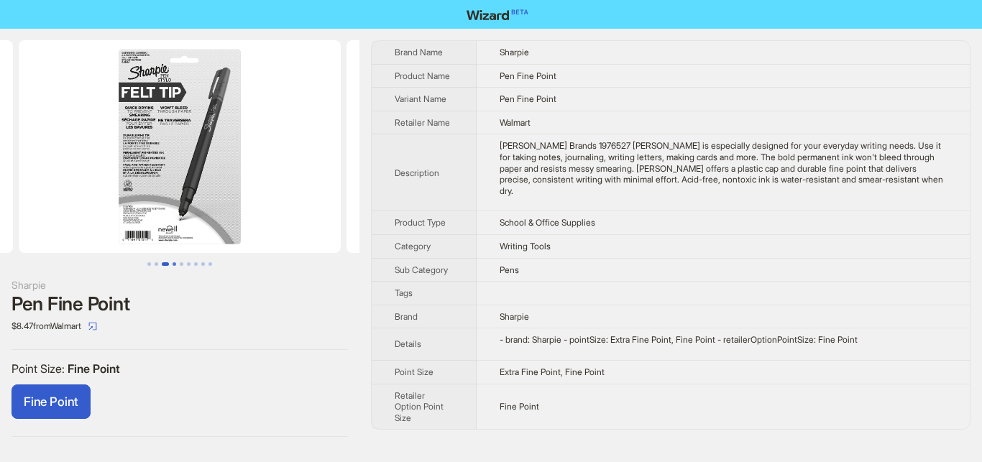
click at [176, 264] on button "Go to slide 4" at bounding box center [174, 264] width 4 height 4
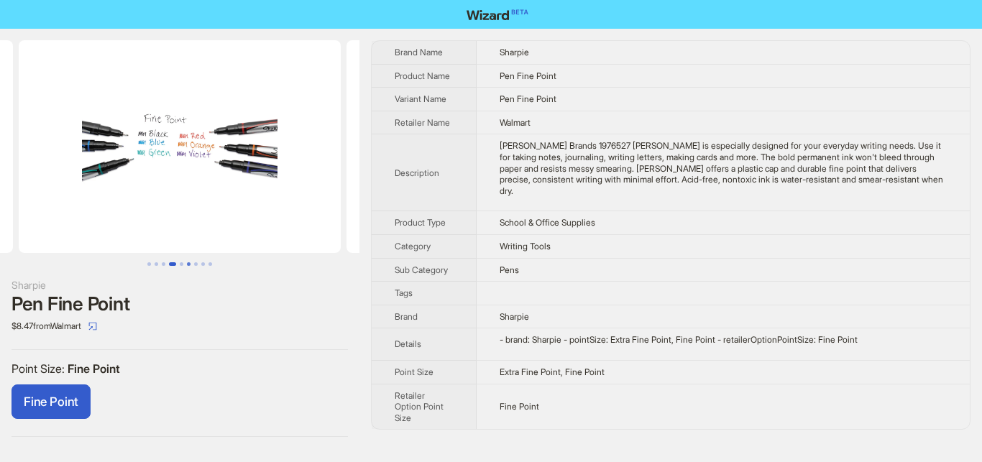
click at [190, 262] on button "Go to slide 6" at bounding box center [189, 264] width 4 height 4
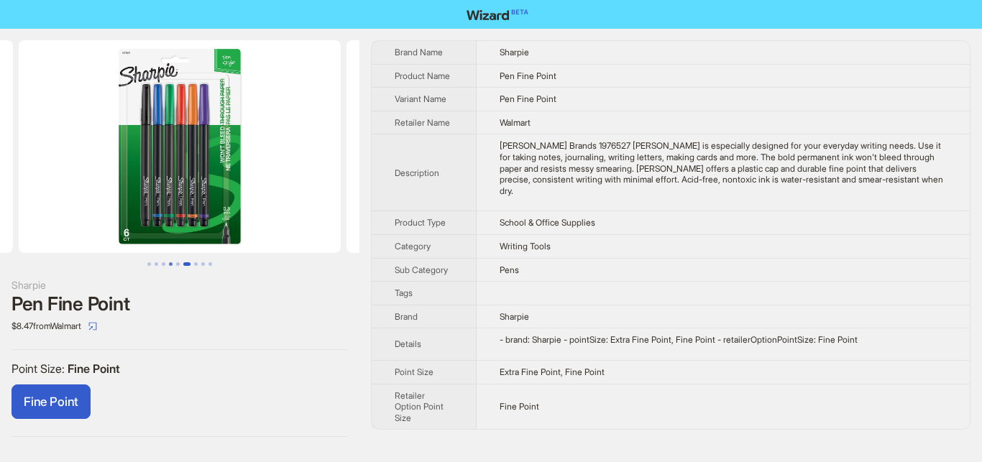
click at [171, 264] on button "Go to slide 4" at bounding box center [171, 264] width 4 height 4
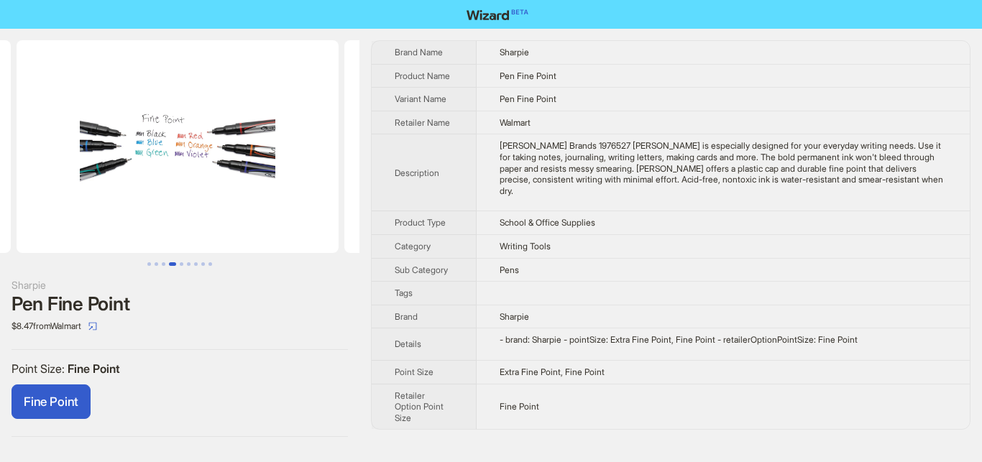
scroll to position [0, 983]
click at [158, 266] on button "Go to slide 2" at bounding box center [156, 264] width 4 height 4
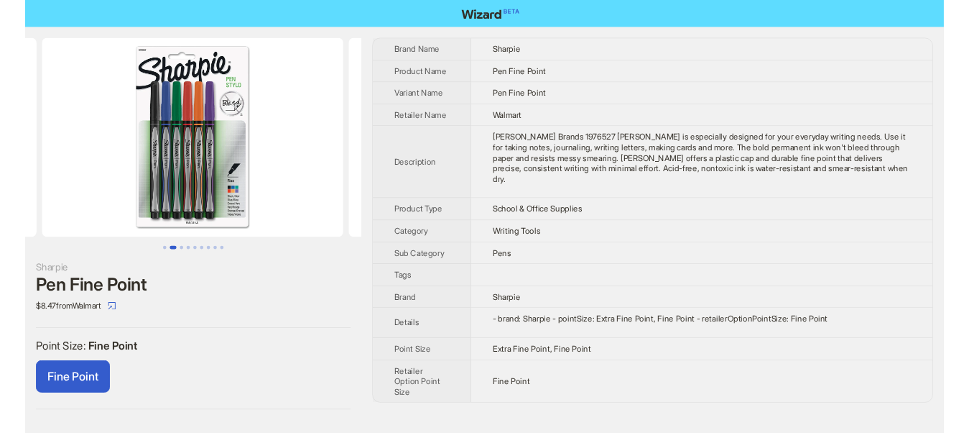
scroll to position [0, 328]
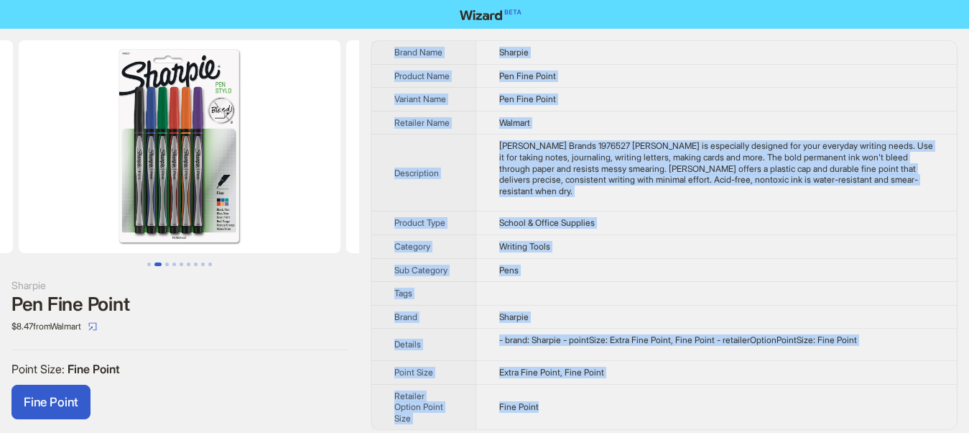
drag, startPoint x: 378, startPoint y: 48, endPoint x: 602, endPoint y: 409, distance: 424.7
click at [602, 409] on div "Brand Name Sharpie Product Name Pen Fine Point Variant Name Pen Fine Point Reta…" at bounding box center [664, 238] width 587 height 397
copy tbody "Brand Name Sharpie Product Name Pen Fine Point Variant Name Pen Fine Point Reta…"
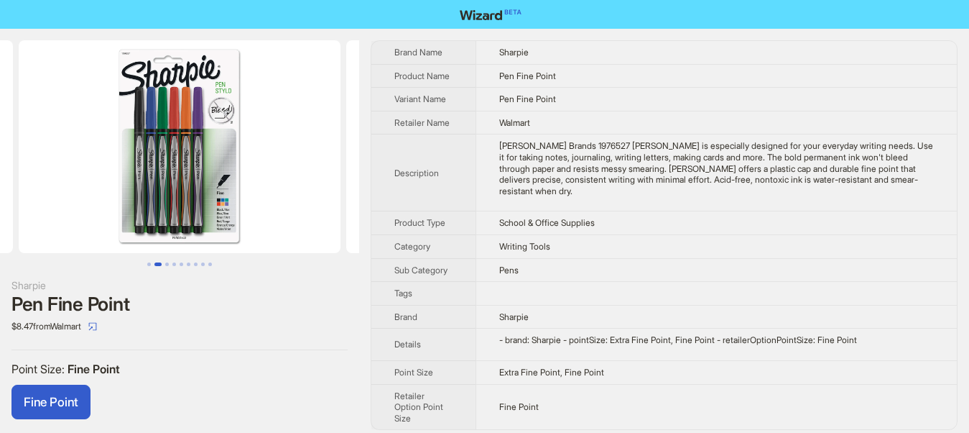
click at [369, 349] on div "Sharpie Pen Fine Point $8.47 from Walmart Point Size : Fine Point Fine Point Br…" at bounding box center [484, 239] width 969 height 420
click at [162, 266] on button "Go to slide 2" at bounding box center [157, 264] width 7 height 4
click at [169, 262] on button "Go to slide 3" at bounding box center [167, 264] width 4 height 4
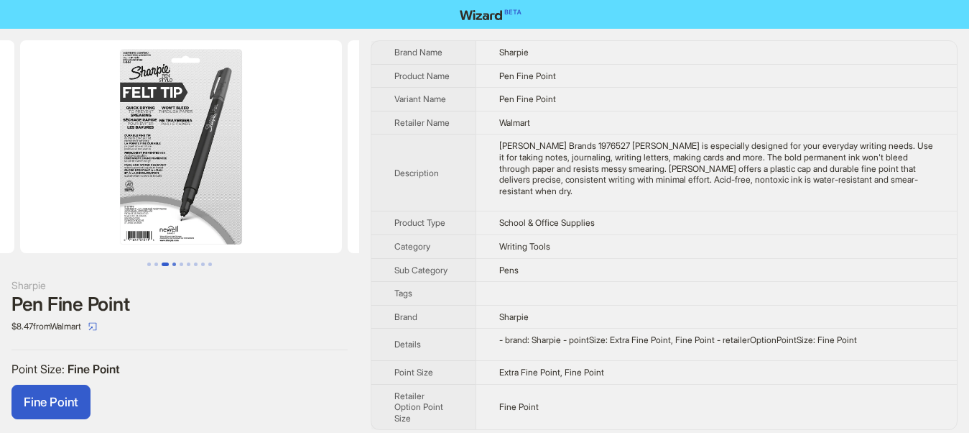
scroll to position [0, 655]
click at [175, 266] on button "Go to slide 4" at bounding box center [174, 264] width 4 height 4
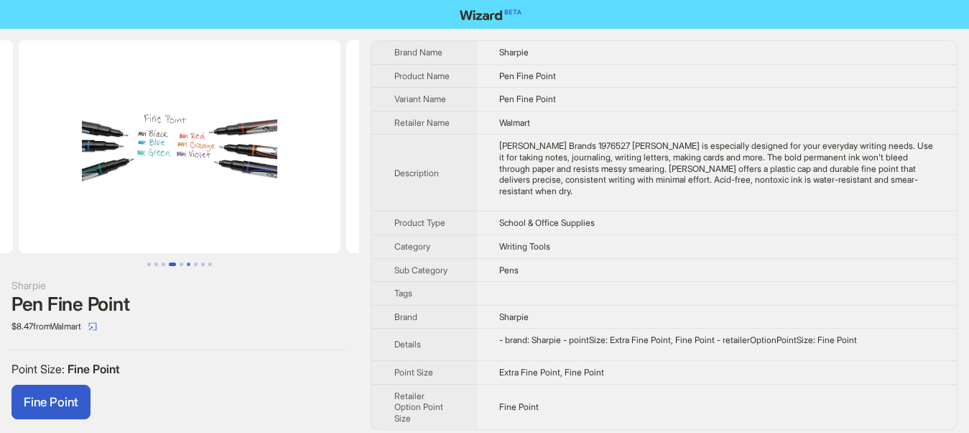
click at [189, 265] on button "Go to slide 6" at bounding box center [189, 264] width 4 height 4
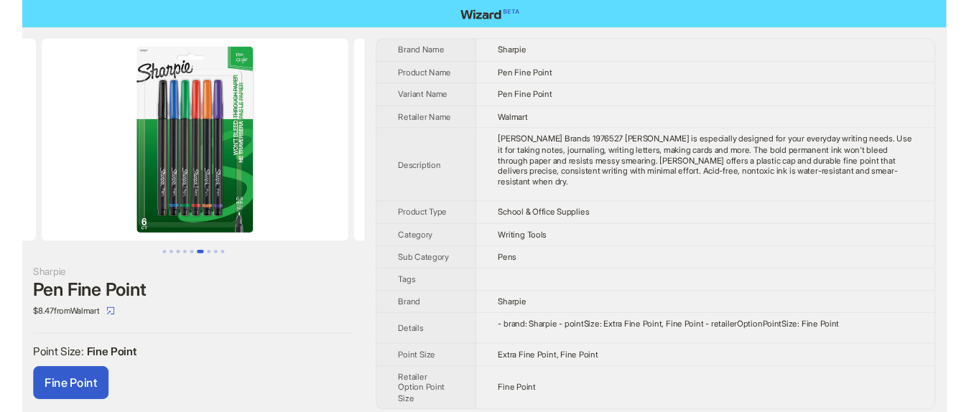
scroll to position [0, 1638]
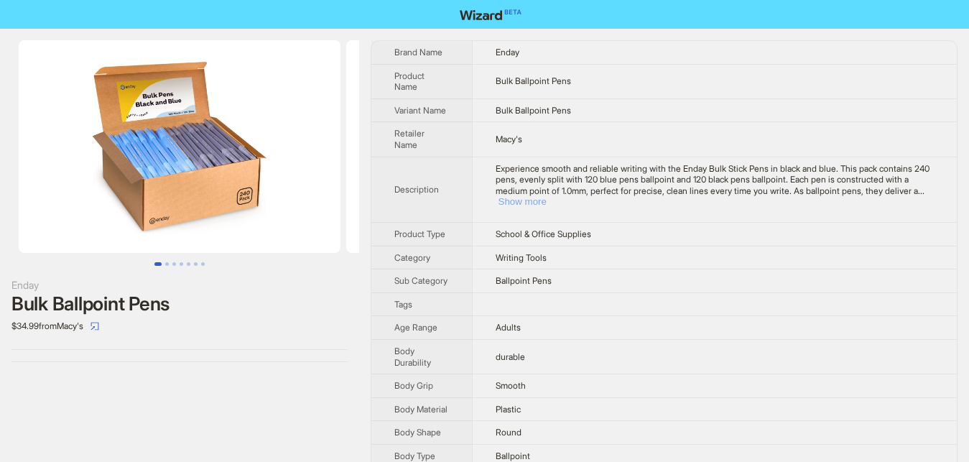
click at [547, 196] on button "Show more" at bounding box center [523, 201] width 48 height 11
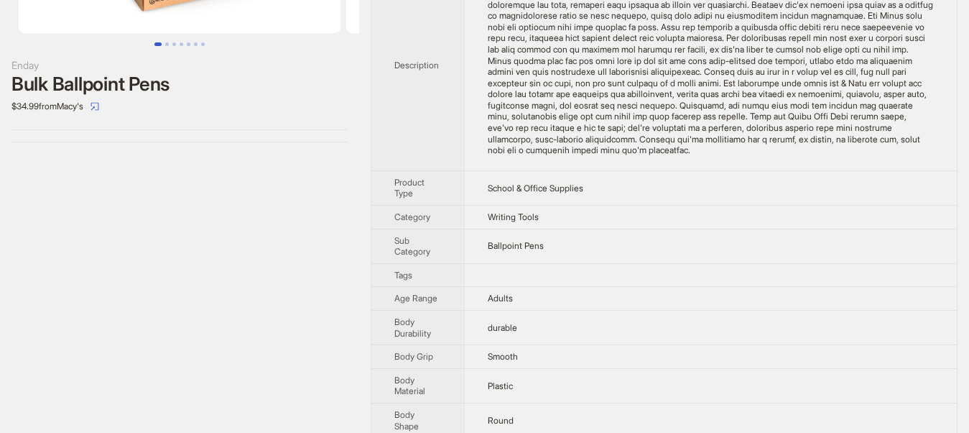
scroll to position [147, 0]
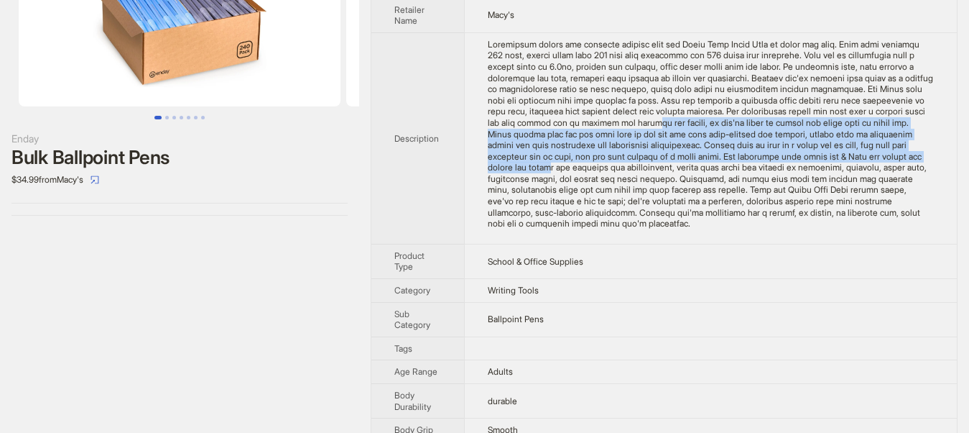
drag, startPoint x: 543, startPoint y: 121, endPoint x: 785, endPoint y: 160, distance: 245.4
click at [785, 160] on div "Experience smooth and reliable writing with the Enday Bulk Stick Pens in black …" at bounding box center [711, 134] width 446 height 190
click at [690, 160] on div "Experience smooth and reliable writing with the Enday Bulk Stick Pens in black …" at bounding box center [711, 134] width 446 height 190
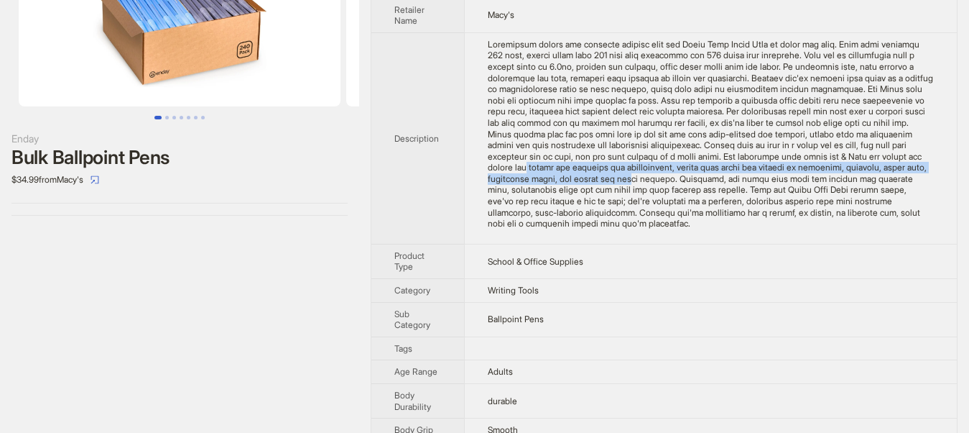
drag, startPoint x: 762, startPoint y: 159, endPoint x: 829, endPoint y: 172, distance: 68.1
click at [864, 171] on div "Experience smooth and reliable writing with the Enday Bulk Stick Pens in black …" at bounding box center [711, 134] width 446 height 190
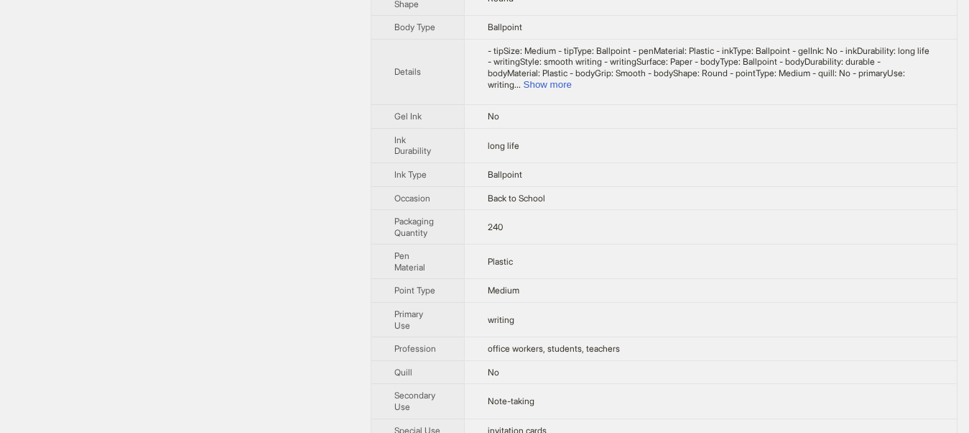
scroll to position [660, 0]
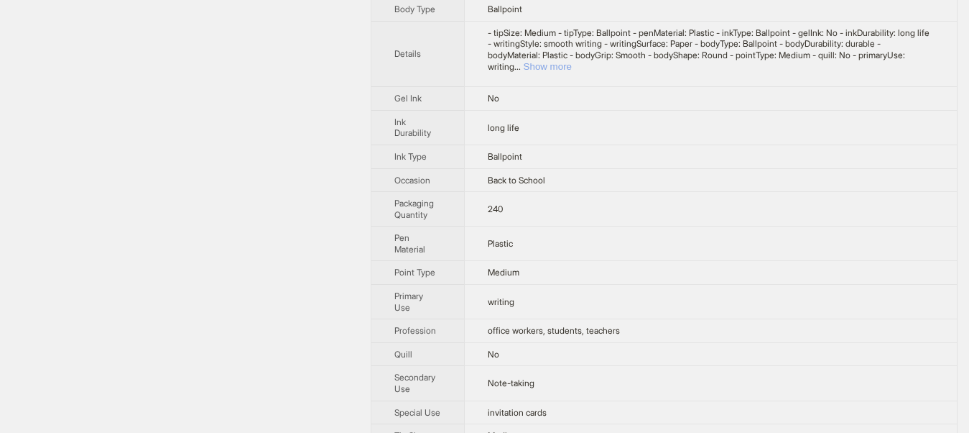
click at [572, 61] on button "Show more" at bounding box center [548, 66] width 48 height 11
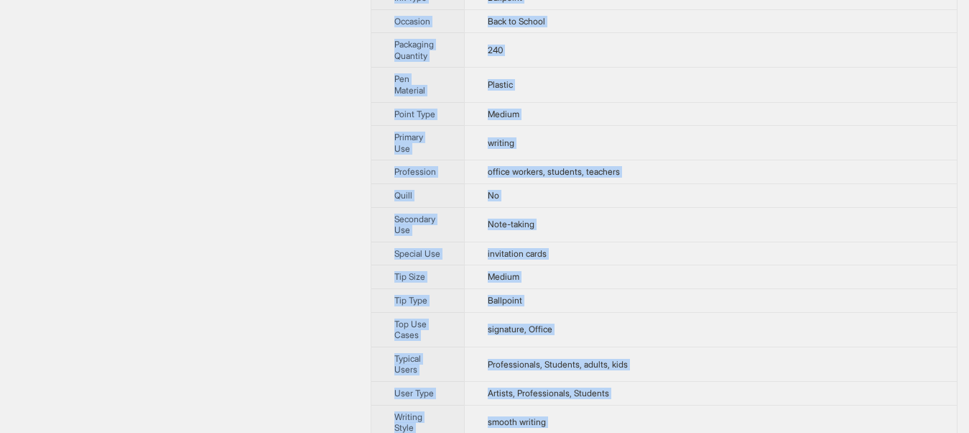
scroll to position [883, 0]
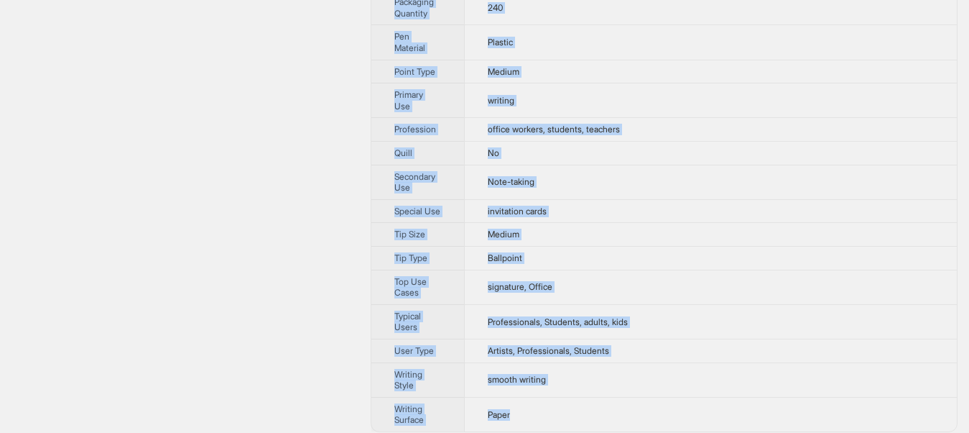
drag, startPoint x: 379, startPoint y: 34, endPoint x: 530, endPoint y: 438, distance: 431.5
copy tbody "Brand Name Enday Product Name Bulk Ballpoint Pens Variant Name Bulk Ballpoint P…"
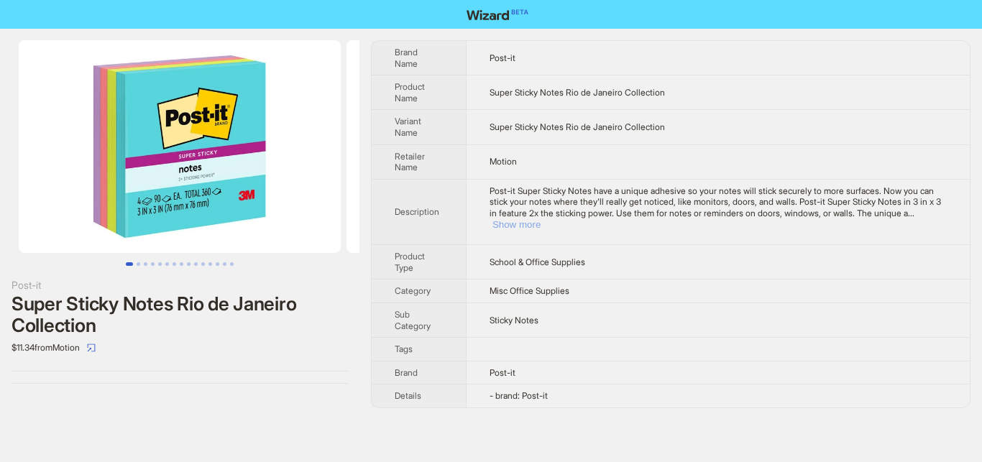
click at [540, 219] on button "Show more" at bounding box center [516, 224] width 48 height 11
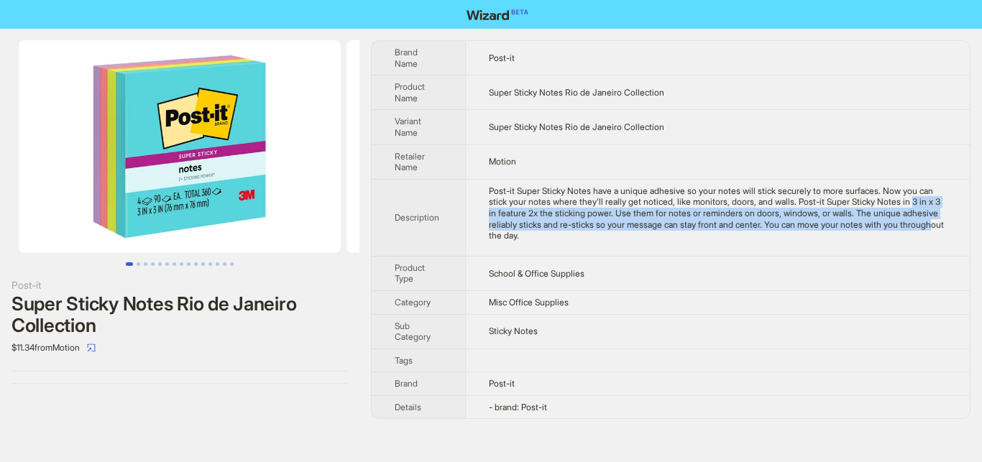
drag, startPoint x: 881, startPoint y: 204, endPoint x: 870, endPoint y: 220, distance: 19.1
click at [870, 220] on div "Post-it Super Sticky Notes have a unique adhesive so your notes will stick secu…" at bounding box center [718, 213] width 458 height 56
click at [151, 263] on button "Go to slide 4" at bounding box center [153, 264] width 4 height 4
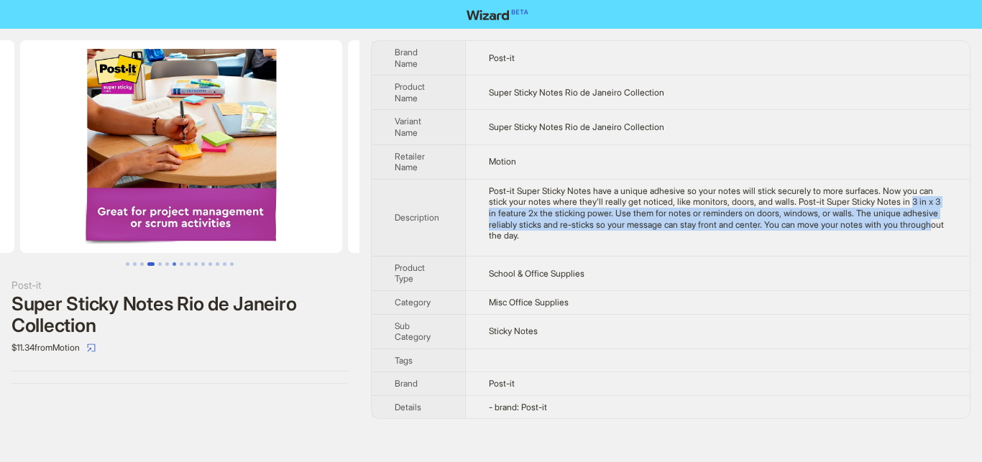
scroll to position [0, 983]
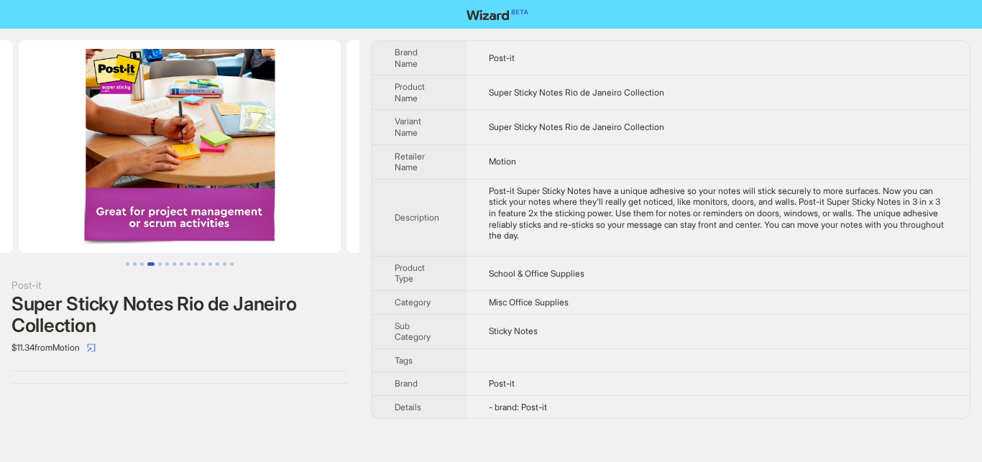
click at [275, 389] on div "Post-it Super Sticky Notes Rio de Janeiro Collection $11.34 from Motion" at bounding box center [179, 212] width 359 height 366
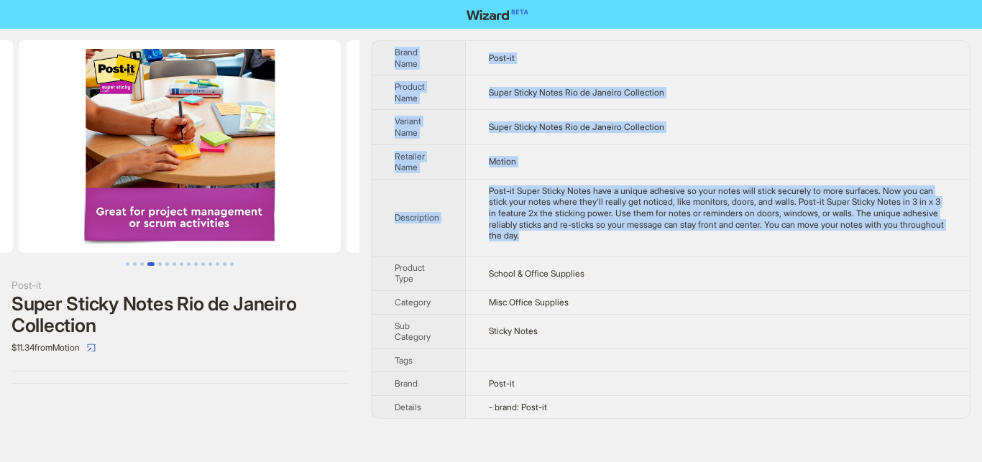
drag, startPoint x: 384, startPoint y: 45, endPoint x: 928, endPoint y: 227, distance: 574.5
click at [928, 227] on tbody "Brand Name Post-it Product Name Super Sticky Notes Rio de Janeiro Collection Va…" at bounding box center [671, 229] width 598 height 377
copy tbody "Brand Name Post-it Product Name Super Sticky Notes Rio de Janeiro Collection Va…"
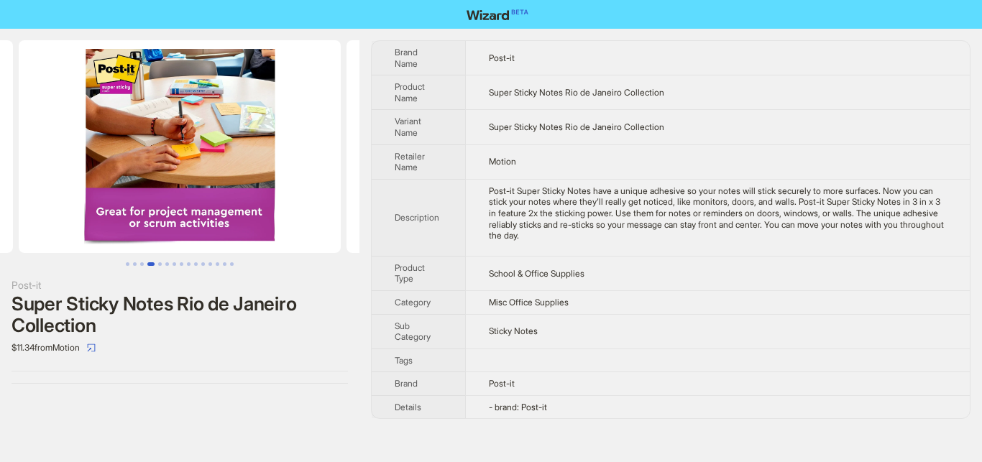
click at [300, 349] on div "$11.34 from Motion" at bounding box center [179, 347] width 336 height 23
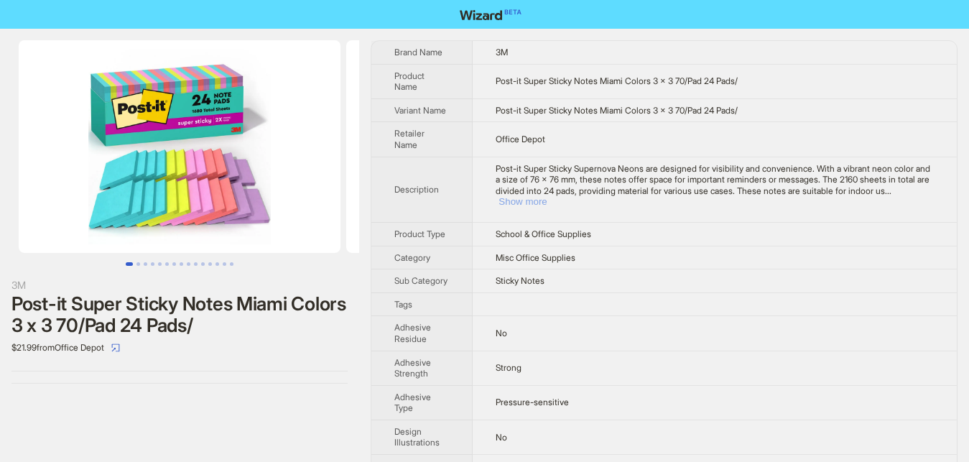
click at [547, 196] on button "Show more" at bounding box center [523, 201] width 48 height 11
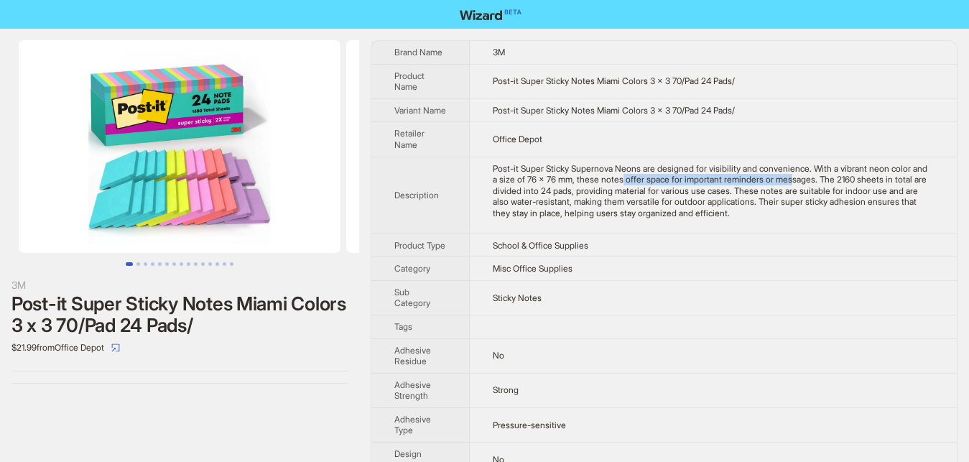
drag, startPoint x: 614, startPoint y: 193, endPoint x: 777, endPoint y: 189, distance: 163.2
click at [777, 189] on div "Post-it Super Sticky Supernova Neons are designed for visibility and convenienc…" at bounding box center [713, 191] width 441 height 56
click at [676, 257] on td "School & Office Supplies" at bounding box center [713, 246] width 487 height 24
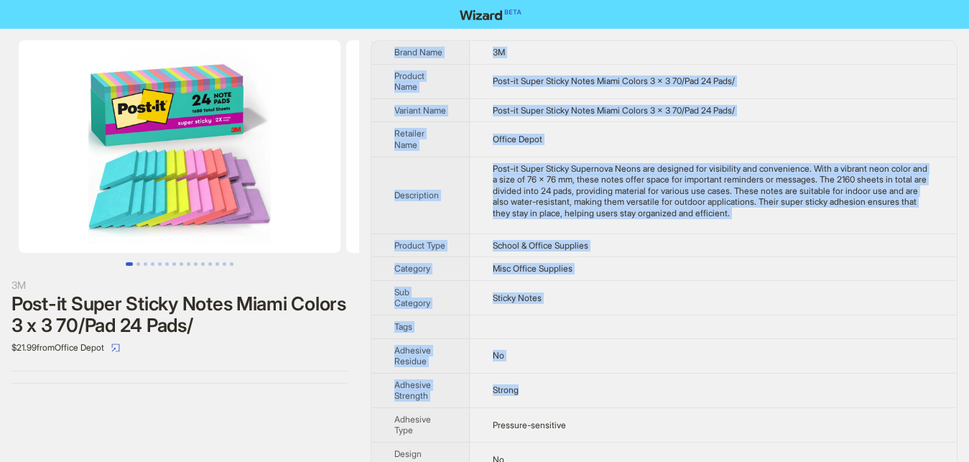
drag, startPoint x: 392, startPoint y: 47, endPoint x: 532, endPoint y: 407, distance: 387.0
copy tbody "Brand Name 3M Product Name Post-it Super Sticky Notes Miami Colors 3 x 3 70/Pad…"
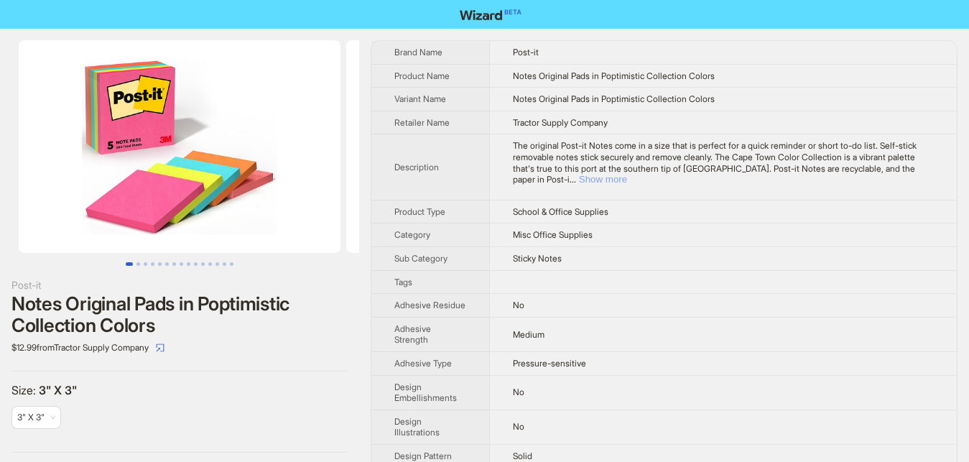
click at [627, 174] on button "Show more" at bounding box center [603, 179] width 48 height 11
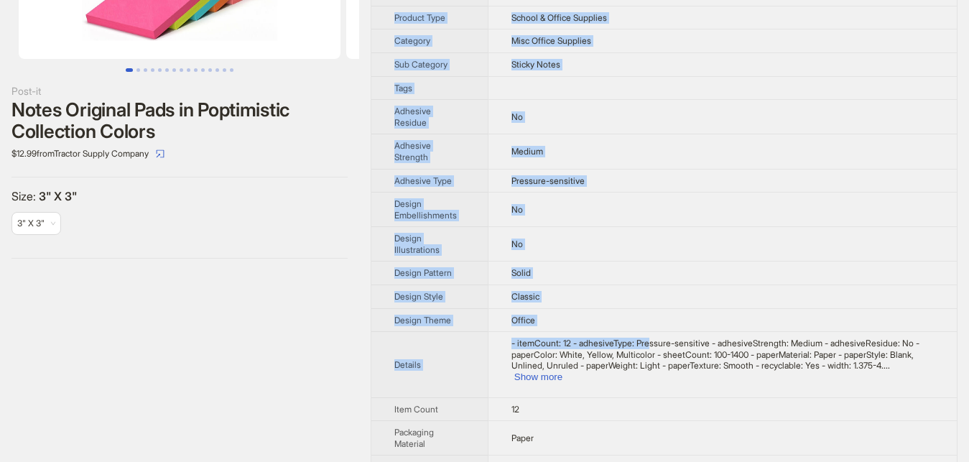
scroll to position [293, 0]
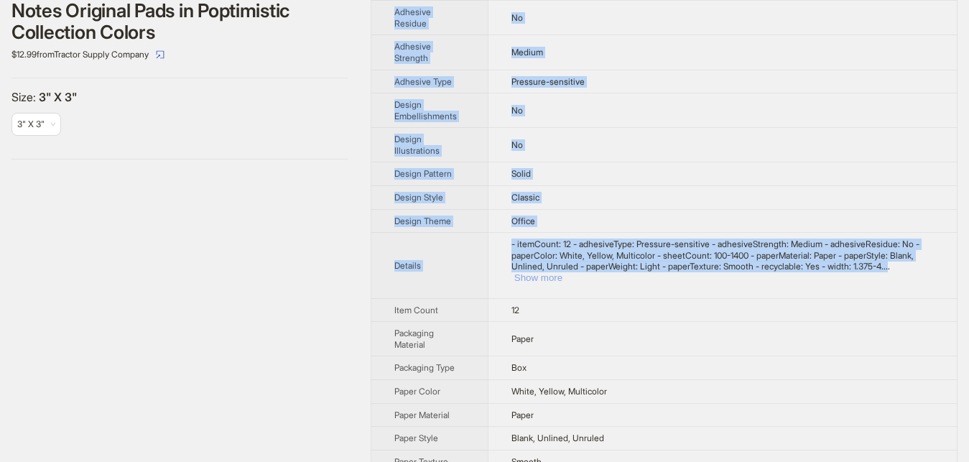
drag, startPoint x: 388, startPoint y: 57, endPoint x: 896, endPoint y: 255, distance: 545.1
click at [563, 272] on button "Show more" at bounding box center [539, 277] width 48 height 11
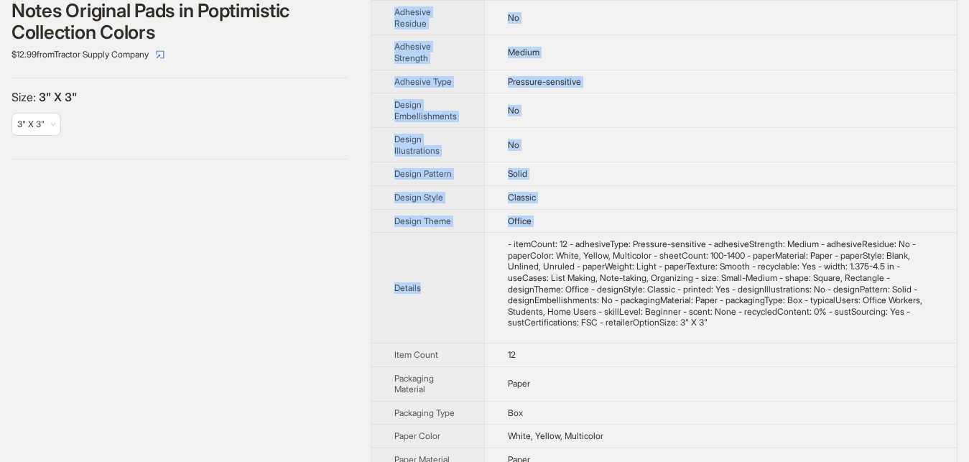
scroll to position [440, 0]
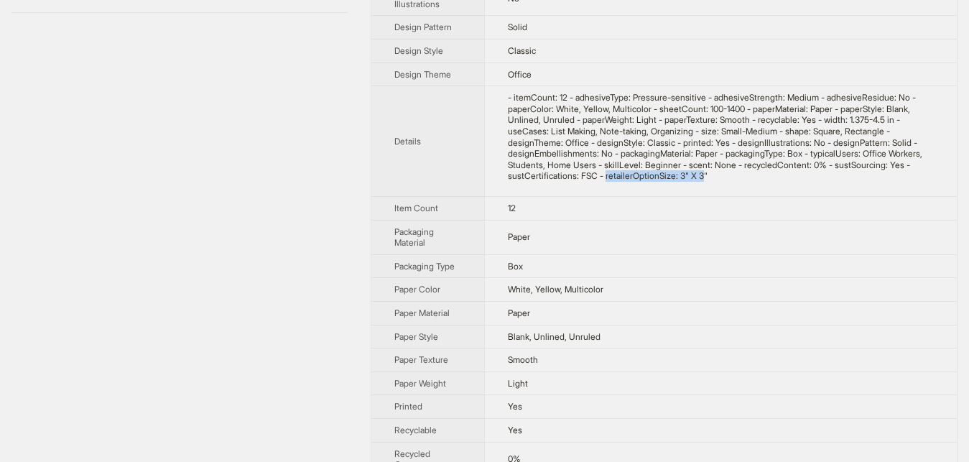
drag, startPoint x: 602, startPoint y: 177, endPoint x: 477, endPoint y: 202, distance: 127.5
click at [487, 185] on td "- itemCount: 12 - adhesiveType: Pressure-sensitive - adhesiveStrength: Medium -…" at bounding box center [720, 141] width 473 height 111
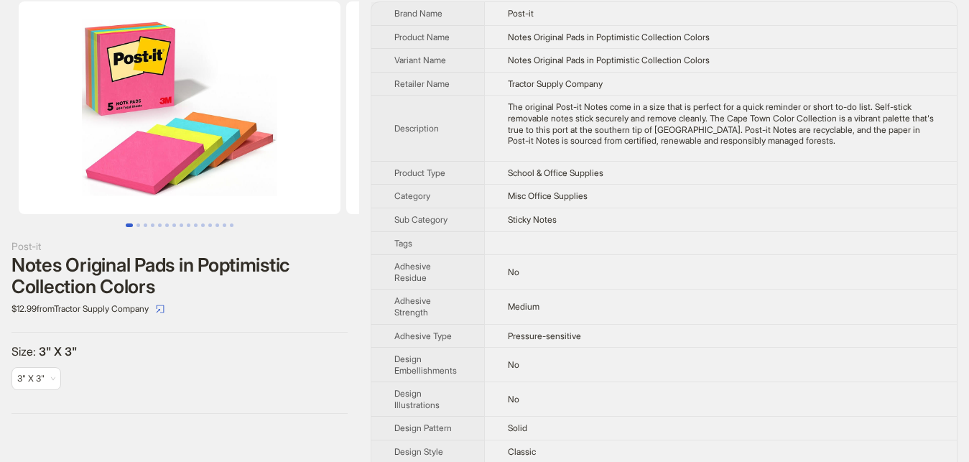
scroll to position [0, 0]
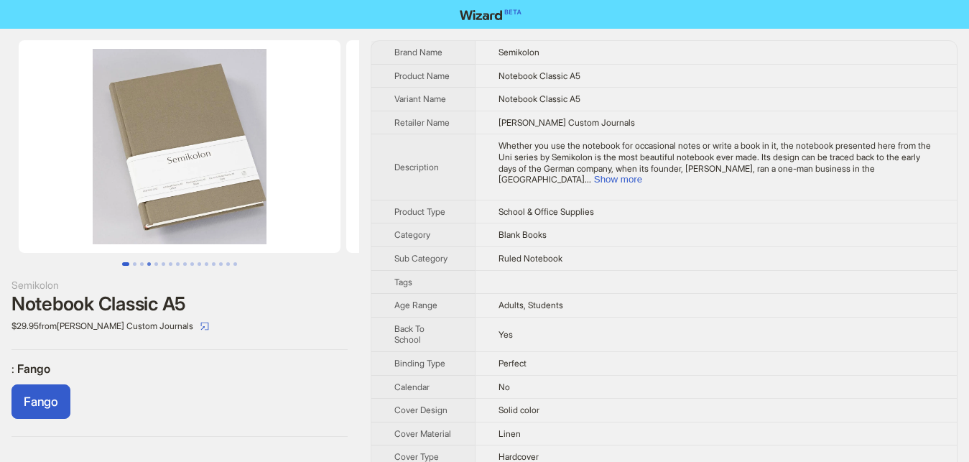
click at [147, 262] on button "Go to slide 4" at bounding box center [149, 264] width 4 height 4
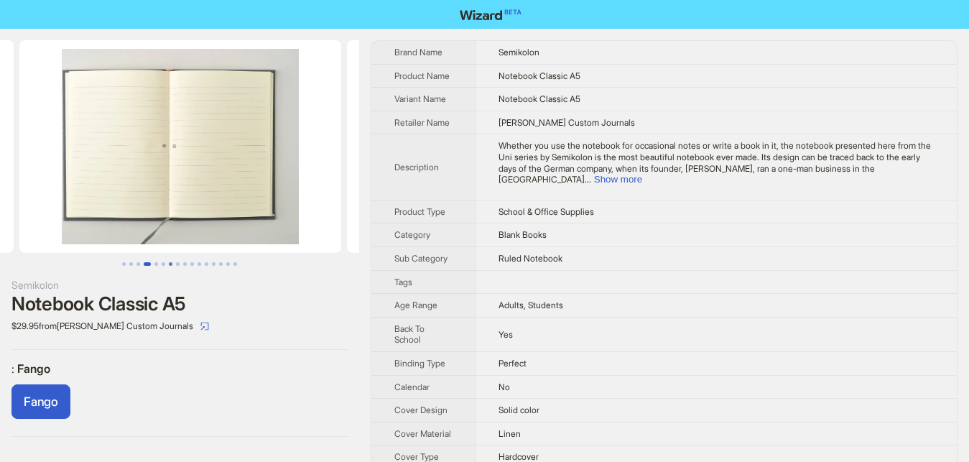
scroll to position [0, 983]
click at [642, 174] on button "Show more" at bounding box center [618, 179] width 48 height 11
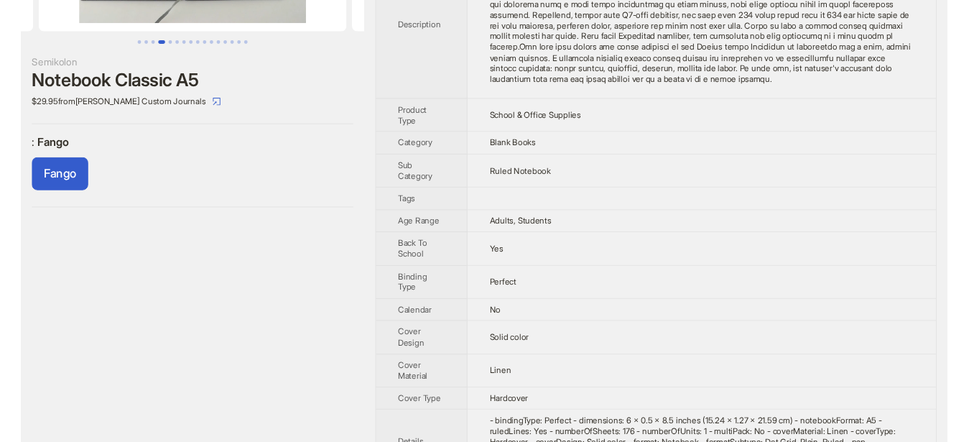
scroll to position [293, 0]
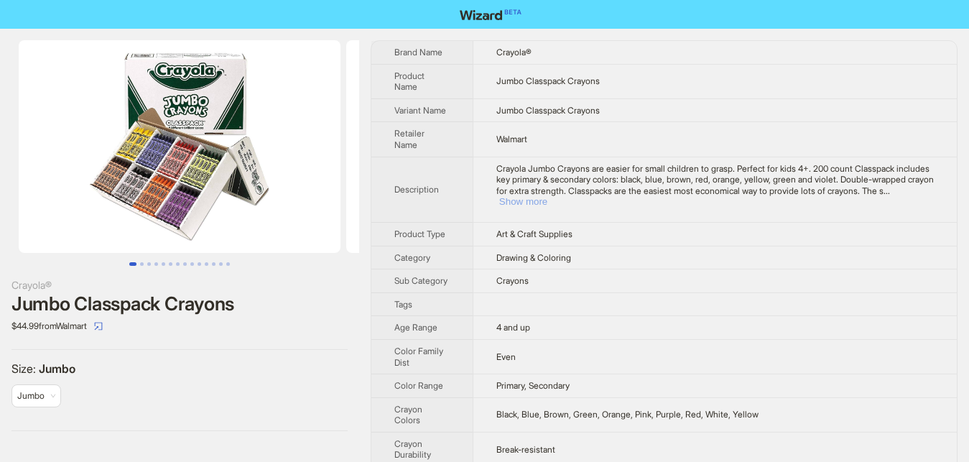
click at [548, 196] on button "Show more" at bounding box center [523, 201] width 48 height 11
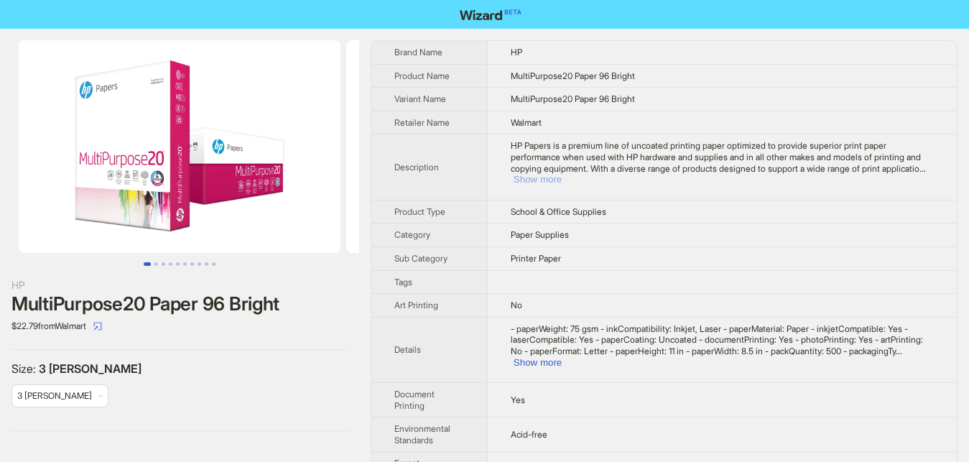
click at [562, 174] on button "Show more" at bounding box center [538, 179] width 48 height 11
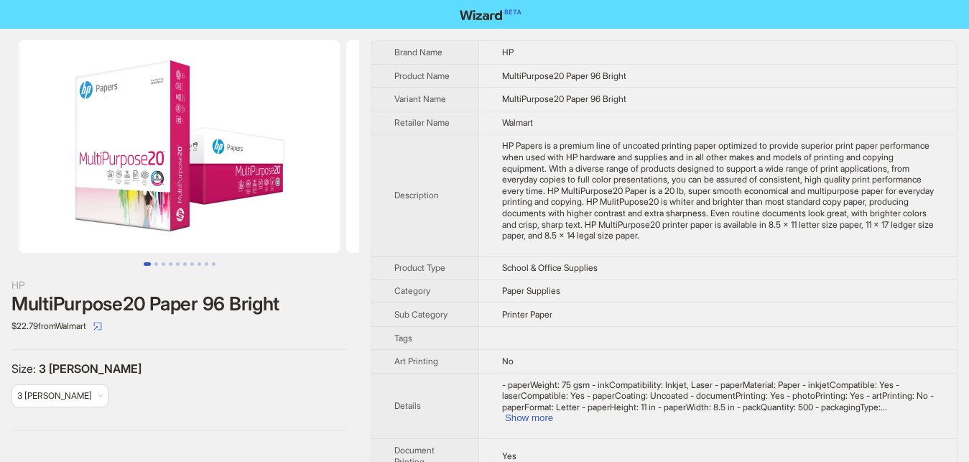
scroll to position [147, 0]
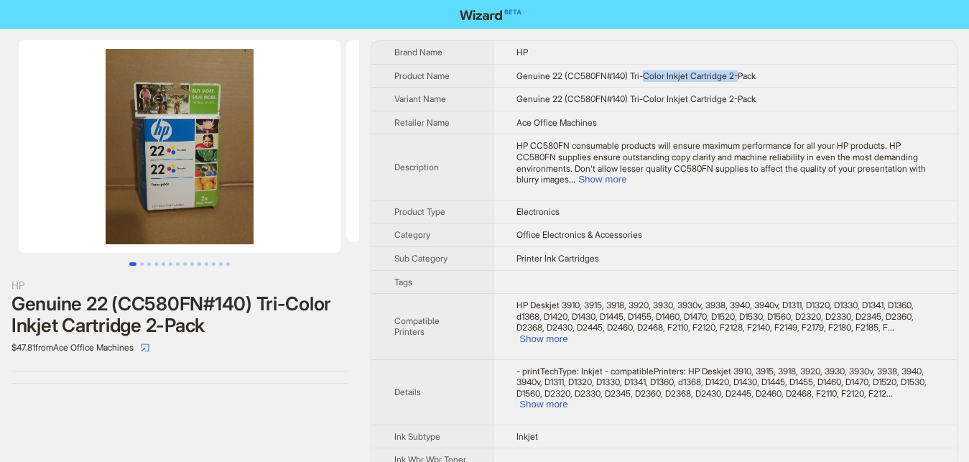
drag, startPoint x: 628, startPoint y: 78, endPoint x: 720, endPoint y: 78, distance: 92.0
click at [720, 78] on span "Genuine 22 (CC580FN#140) Tri-Color Inkjet Cartridge 2-Pack" at bounding box center [636, 75] width 239 height 11
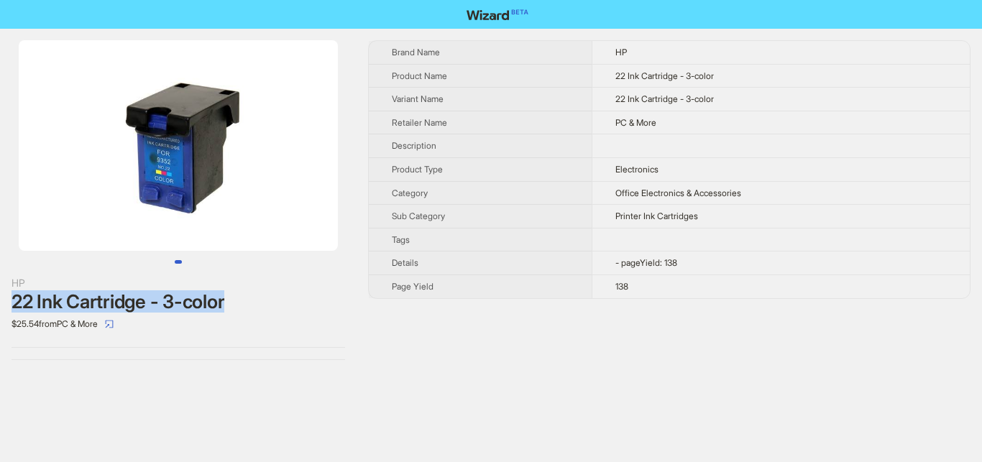
drag, startPoint x: 55, startPoint y: 300, endPoint x: 233, endPoint y: 298, distance: 177.5
click at [233, 298] on div "22 Ink Cartridge - 3-color" at bounding box center [177, 302] width 333 height 22
click at [400, 370] on div "HP 22 Ink Cartridge - 3-color $25.54 from PC & More Brand Name HP Product Name …" at bounding box center [491, 200] width 982 height 343
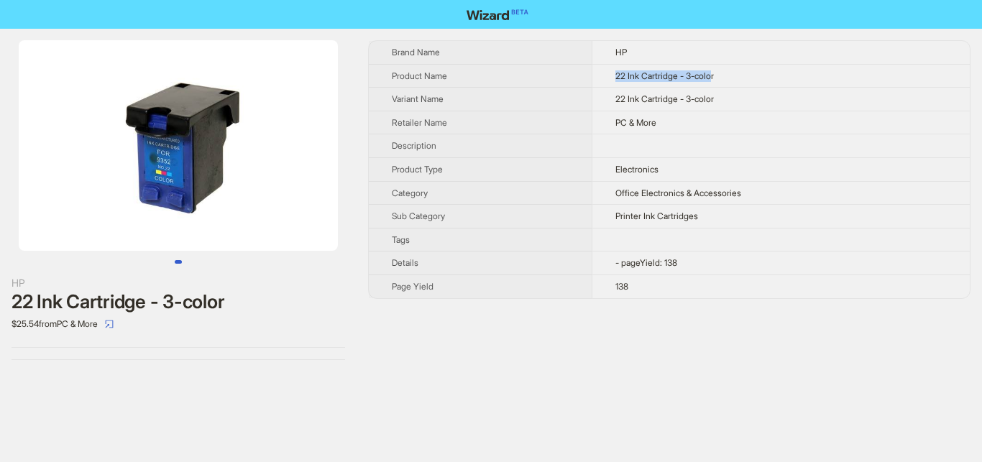
drag, startPoint x: 619, startPoint y: 73, endPoint x: 712, endPoint y: 78, distance: 93.6
click at [712, 78] on span "22 Ink Cartridge - 3-color" at bounding box center [664, 75] width 98 height 11
click at [325, 305] on div "22 Ink Cartridge - 3-color" at bounding box center [177, 302] width 333 height 22
drag, startPoint x: 7, startPoint y: 50, endPoint x: 418, endPoint y: 200, distance: 437.2
click at [418, 200] on div "HP 22 Ink Cartridge - 3-color $25.54 from PC & More Brand Name HP Product Name …" at bounding box center [491, 200] width 982 height 343
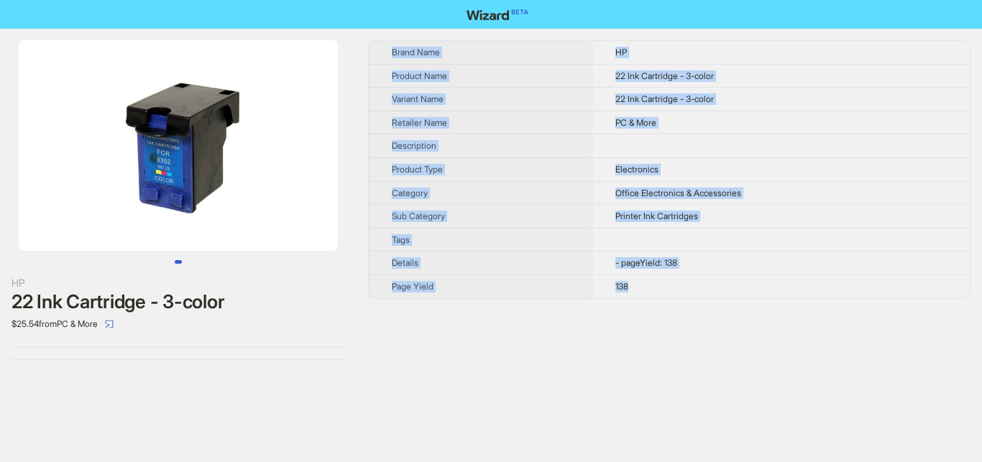
drag, startPoint x: 343, startPoint y: 19, endPoint x: 720, endPoint y: 297, distance: 468.3
click at [720, 297] on div "HP 22 Ink Cartridge - 3-color $25.54 from PC & More Brand Name HP Product Name …" at bounding box center [491, 231] width 982 height 462
copy div "Brand Name HP Product Name 22 Ink Cartridge - 3-color Variant Name 22 Ink Cartr…"
